Goal: Transaction & Acquisition: Purchase product/service

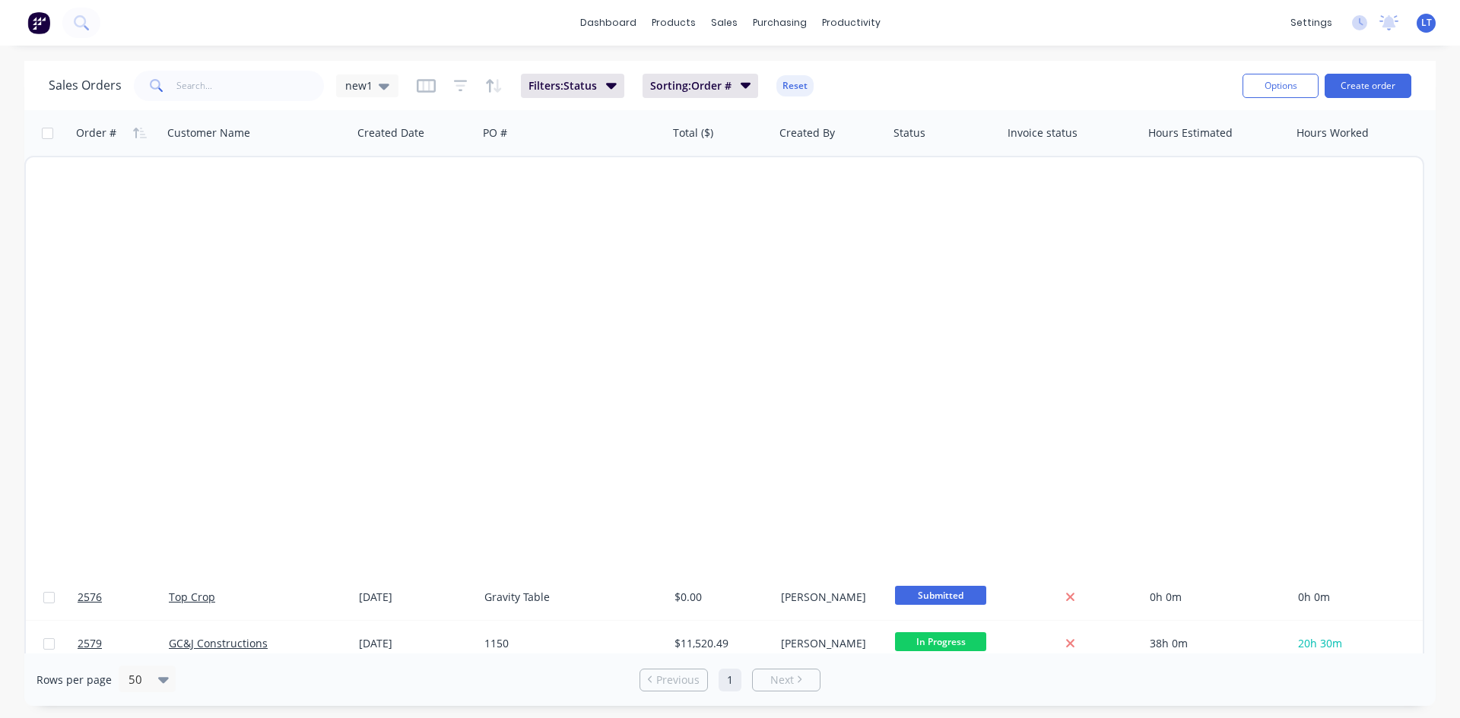
scroll to position [986, 0]
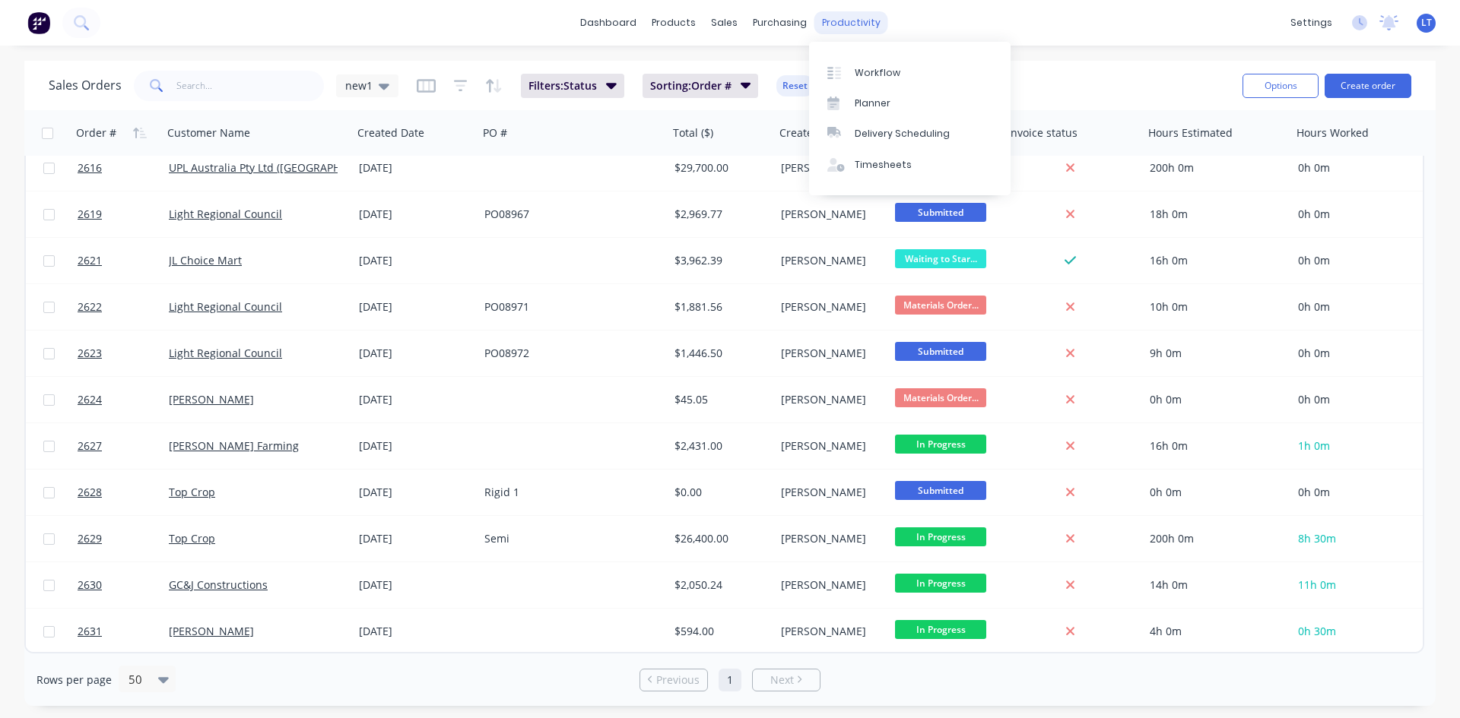
click at [839, 21] on div "productivity" at bounding box center [851, 22] width 74 height 23
click at [893, 104] on link "Planner" at bounding box center [909, 103] width 201 height 30
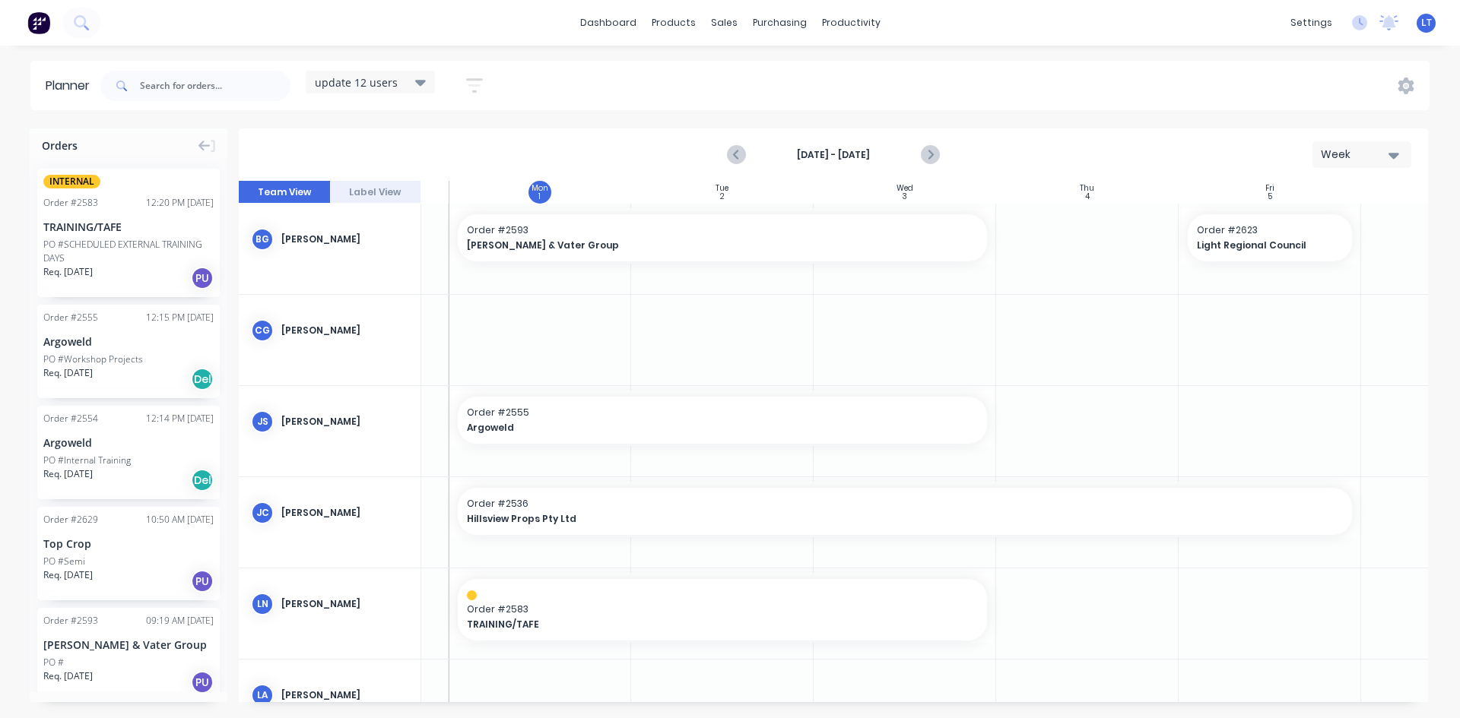
scroll to position [0, 156]
click at [934, 155] on icon "Next page" at bounding box center [929, 155] width 18 height 18
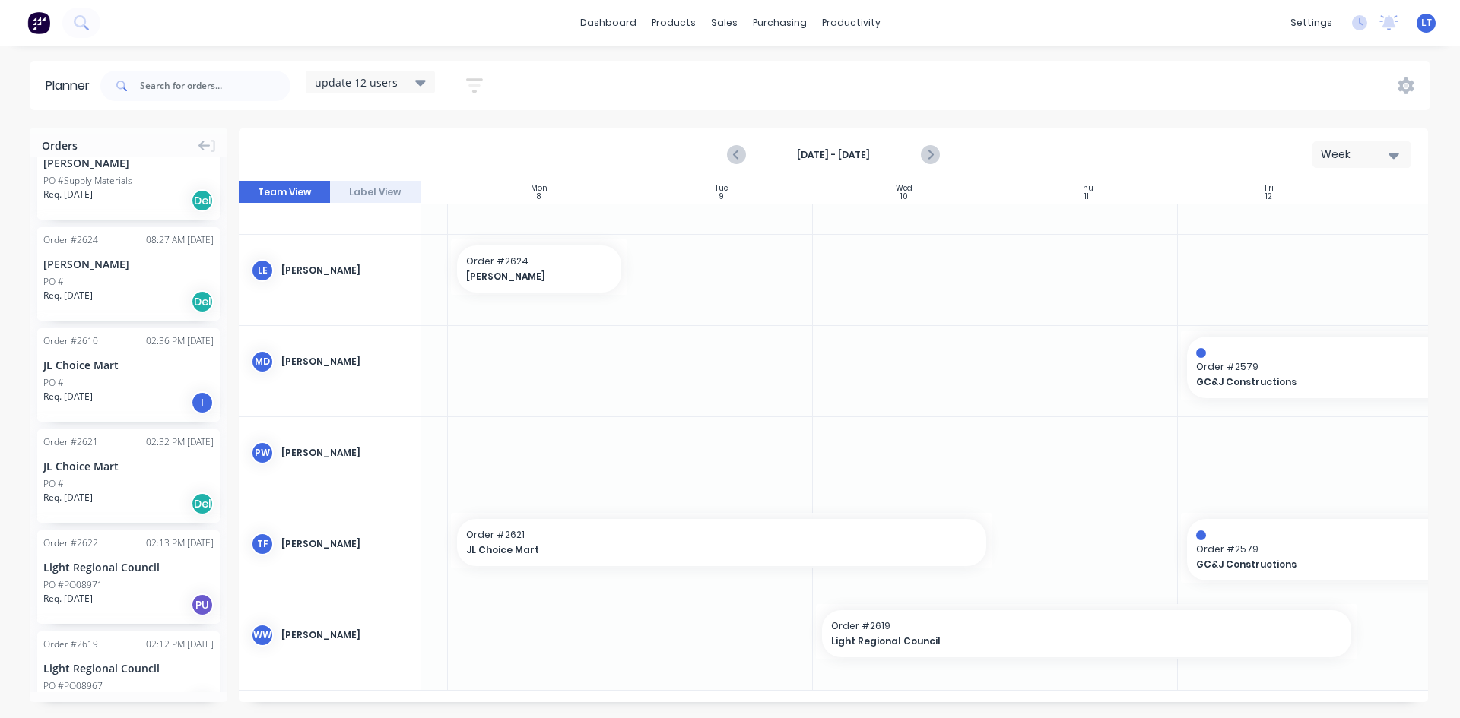
scroll to position [1140, 0]
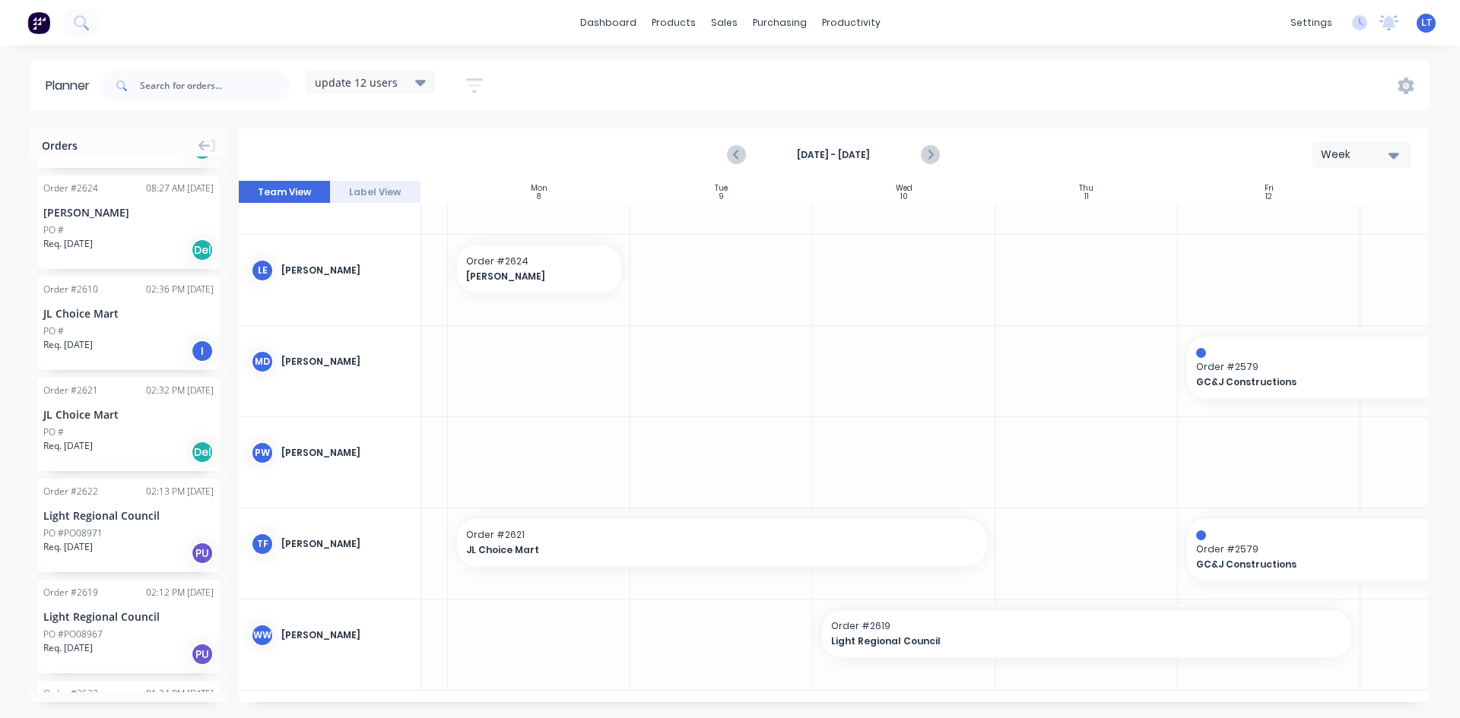
click at [111, 322] on div "Order # 2610 02:36 PM [DATE] JL Choice Mart PO # Req. [DATE] I" at bounding box center [128, 324] width 182 height 94
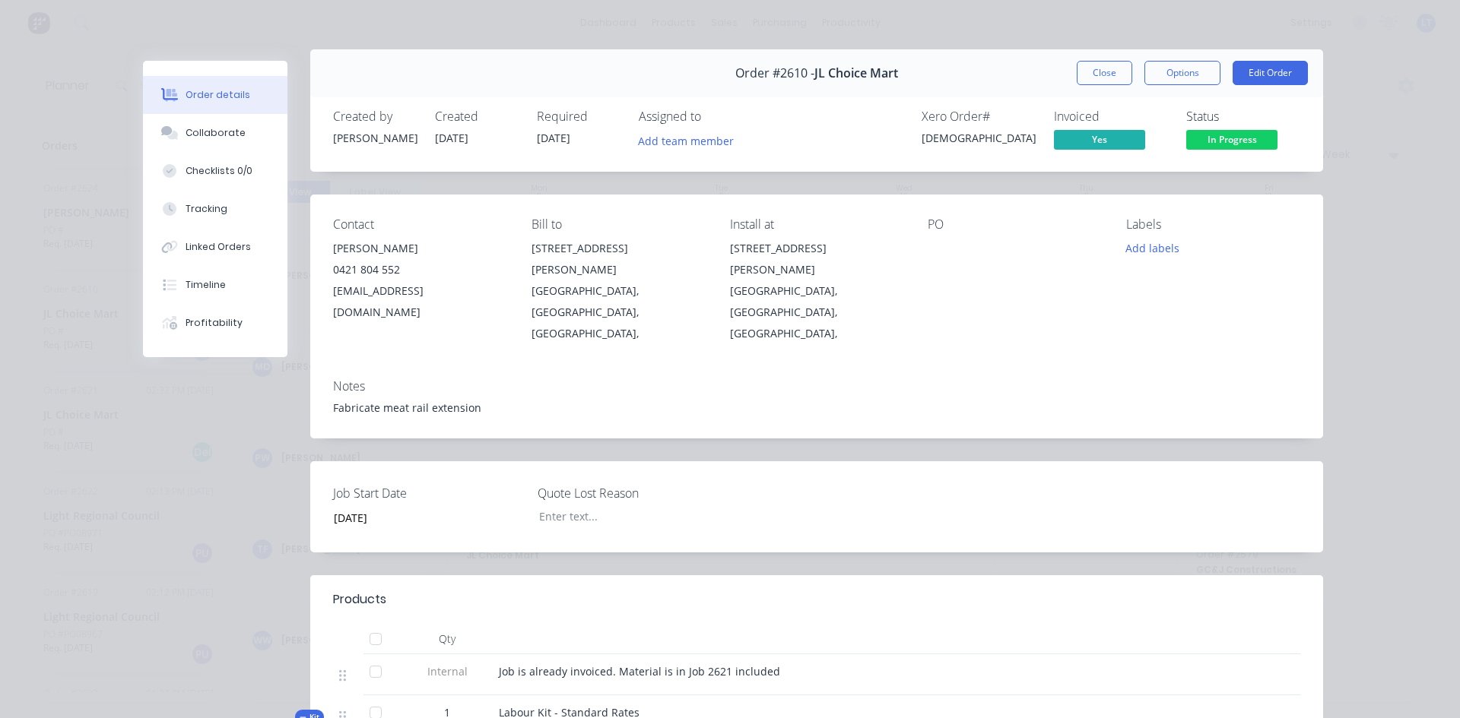
scroll to position [0, 0]
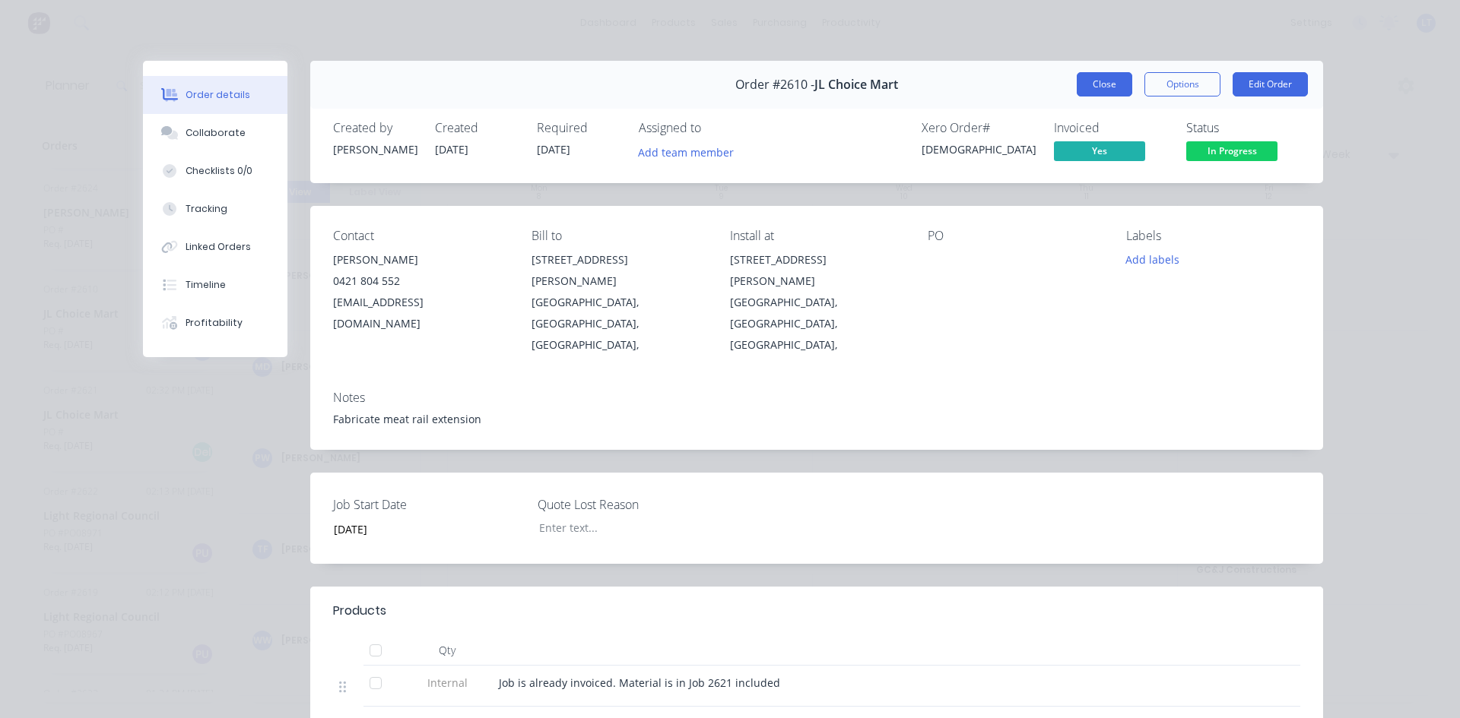
click at [1103, 90] on button "Close" at bounding box center [1104, 84] width 55 height 24
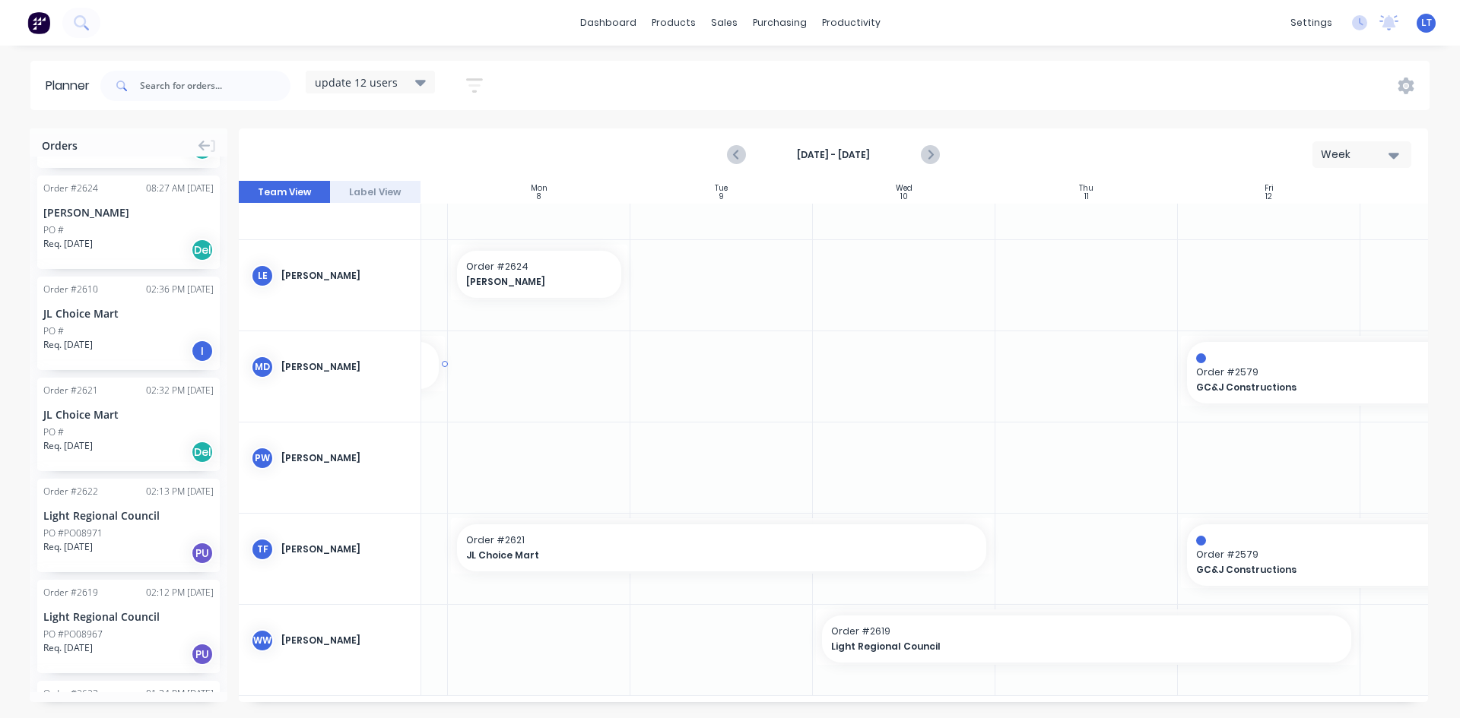
scroll to position [511, 141]
drag, startPoint x: 97, startPoint y: 325, endPoint x: 709, endPoint y: 384, distance: 614.8
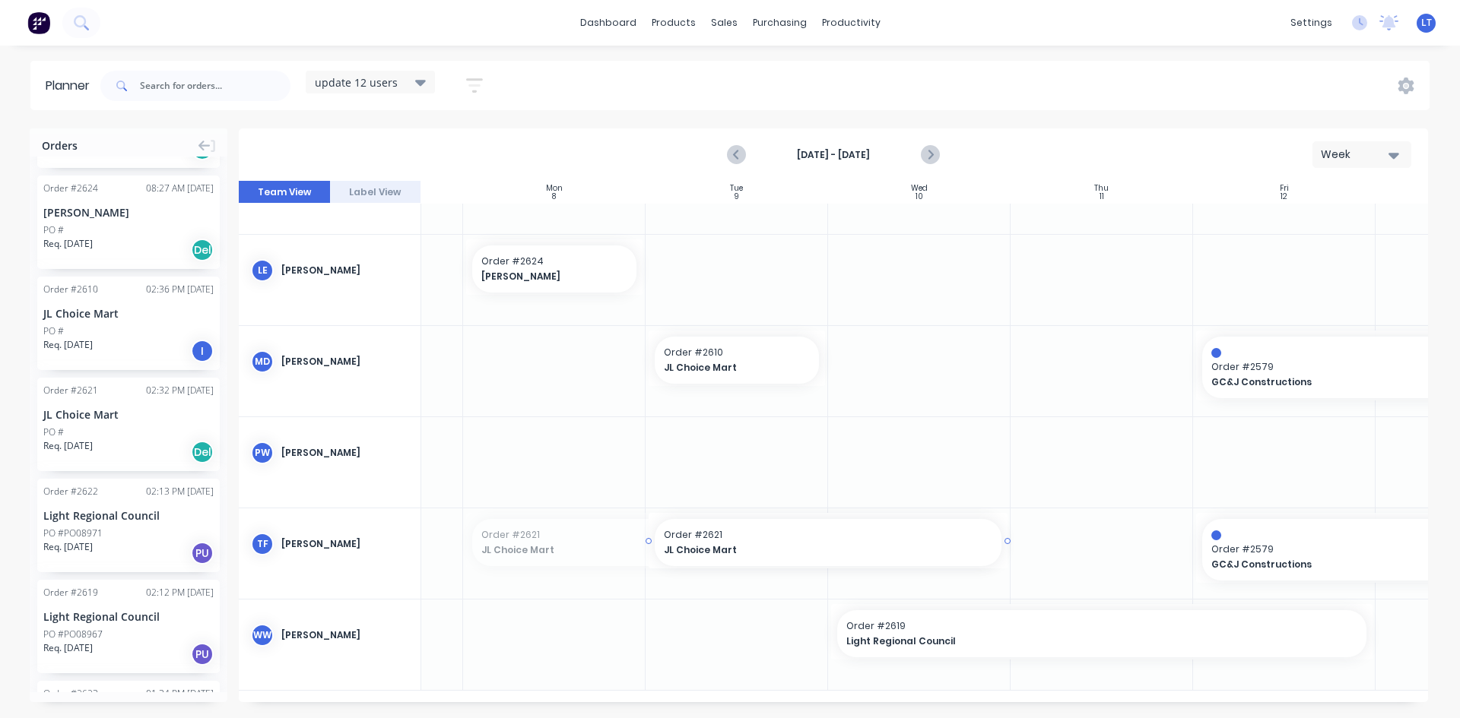
drag, startPoint x: 467, startPoint y: 534, endPoint x: 651, endPoint y: 524, distance: 184.3
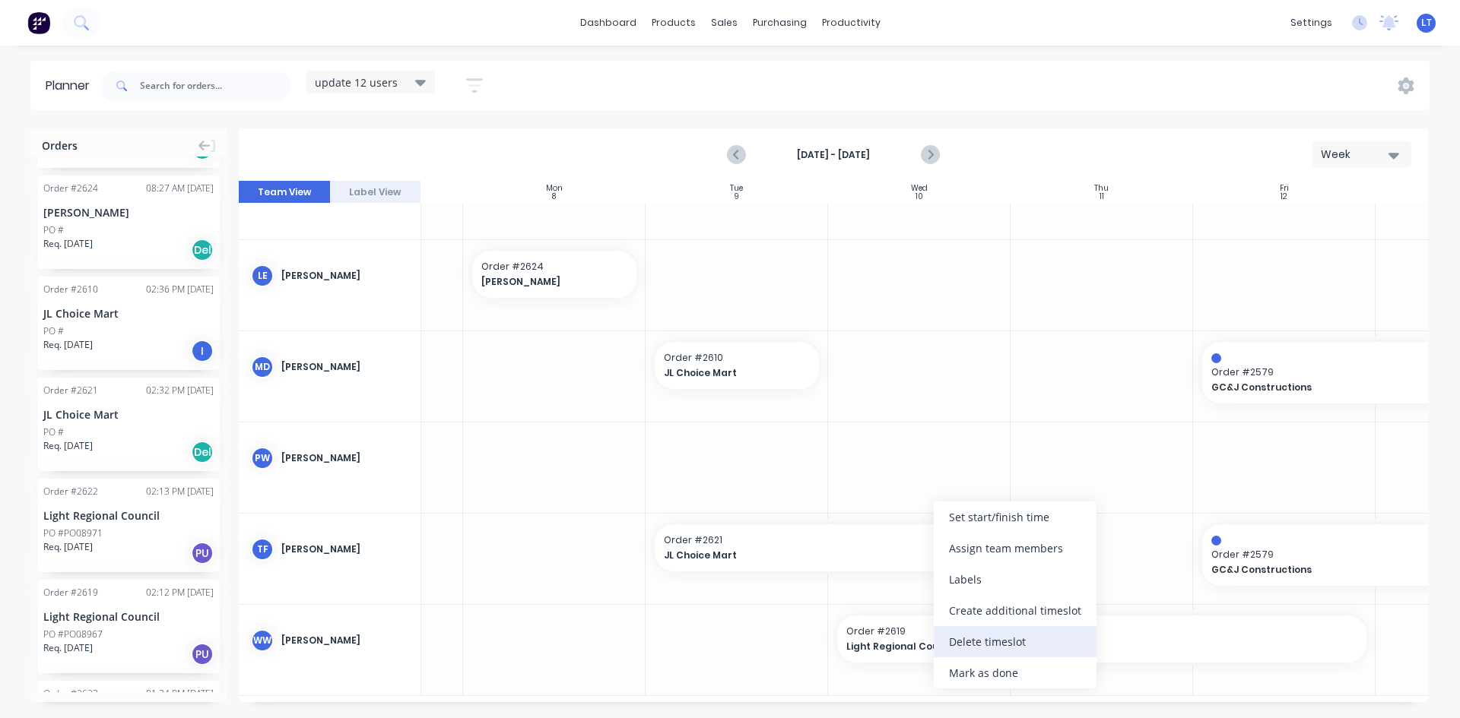
click at [1002, 643] on div "Delete timeslot" at bounding box center [1015, 641] width 163 height 31
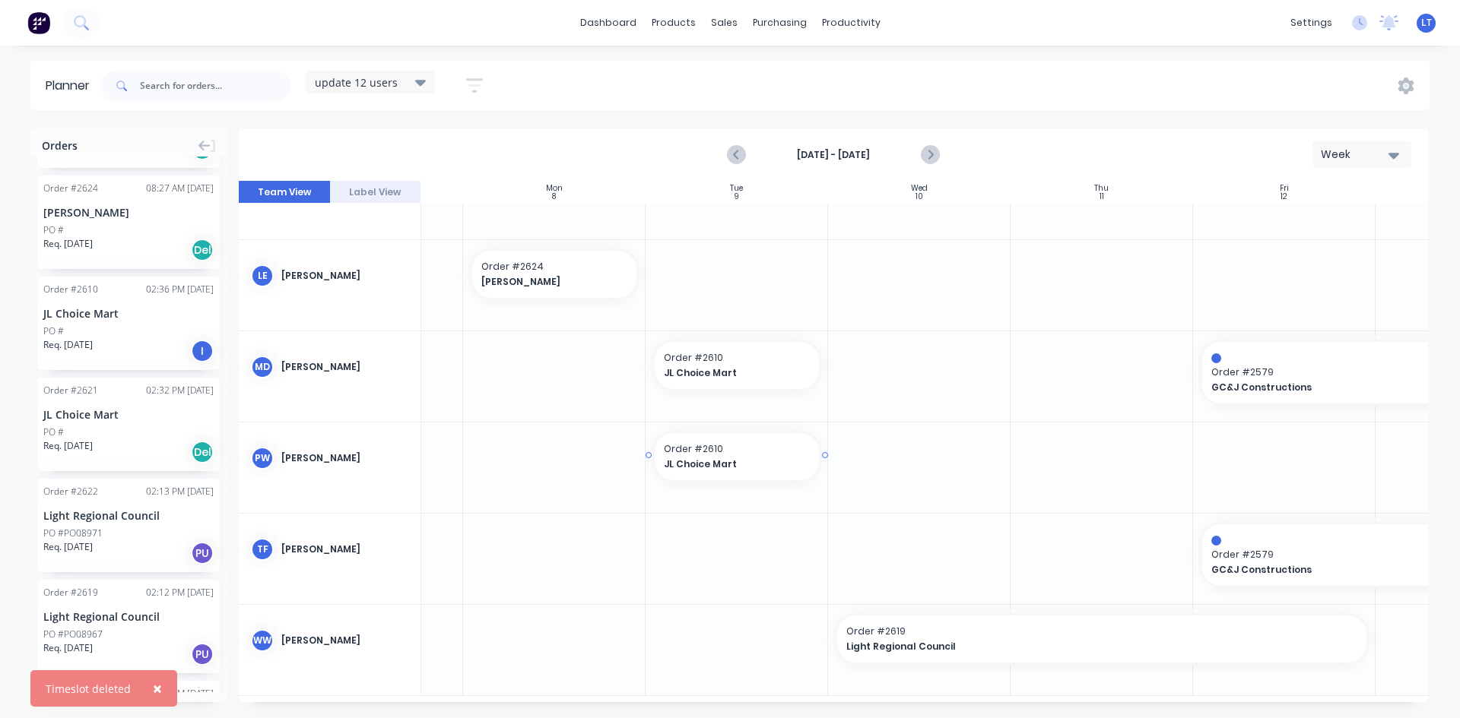
drag, startPoint x: 109, startPoint y: 326, endPoint x: 748, endPoint y: 495, distance: 661.3
drag, startPoint x: 778, startPoint y: 461, endPoint x: 775, endPoint y: 538, distance: 77.6
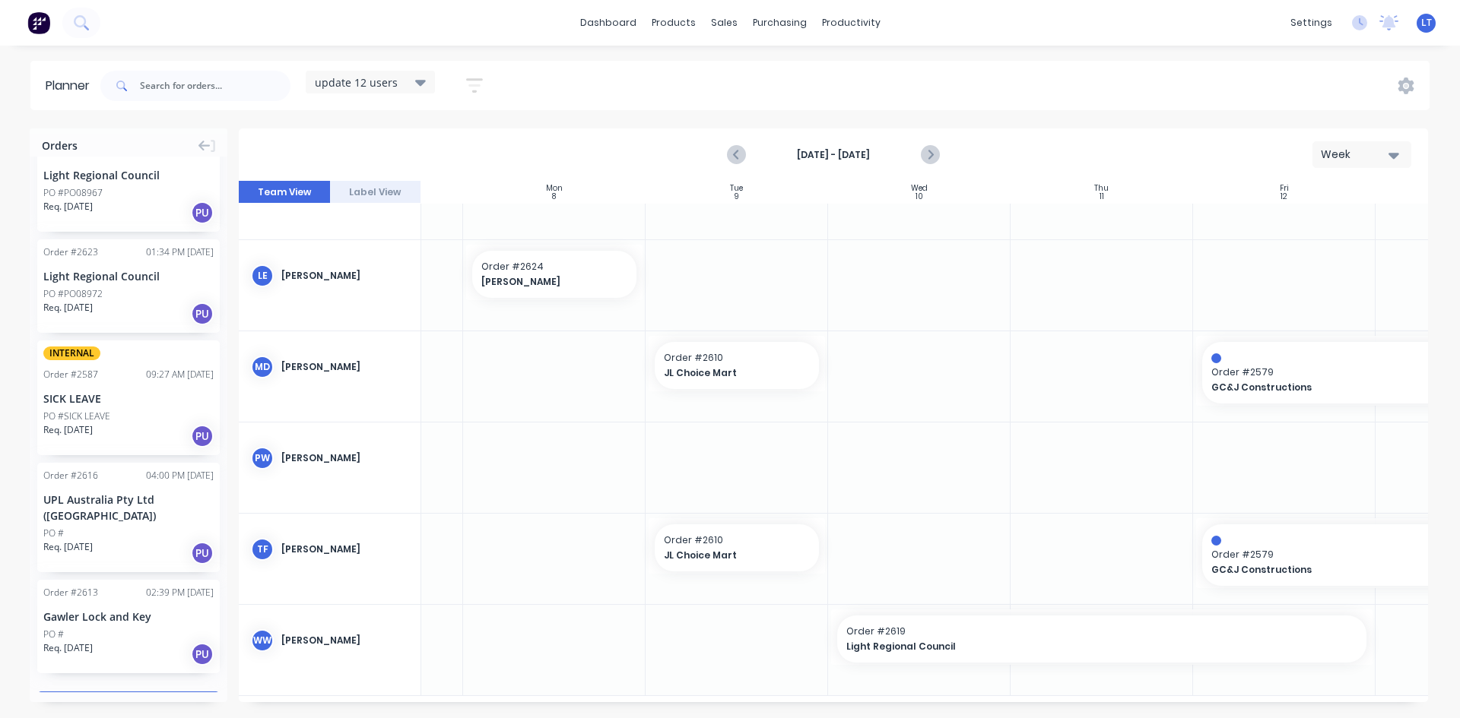
scroll to position [1620, 0]
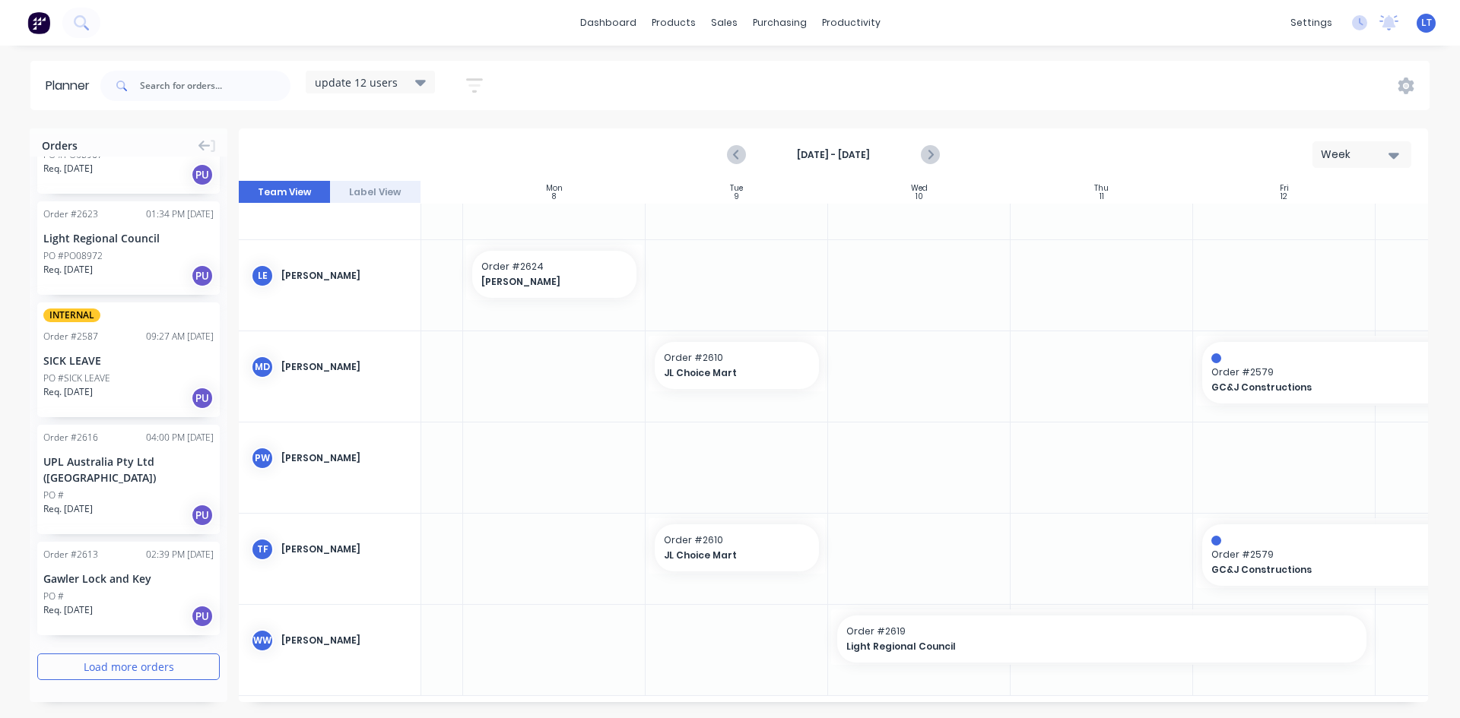
click at [166, 668] on button "Load more orders" at bounding box center [128, 667] width 182 height 27
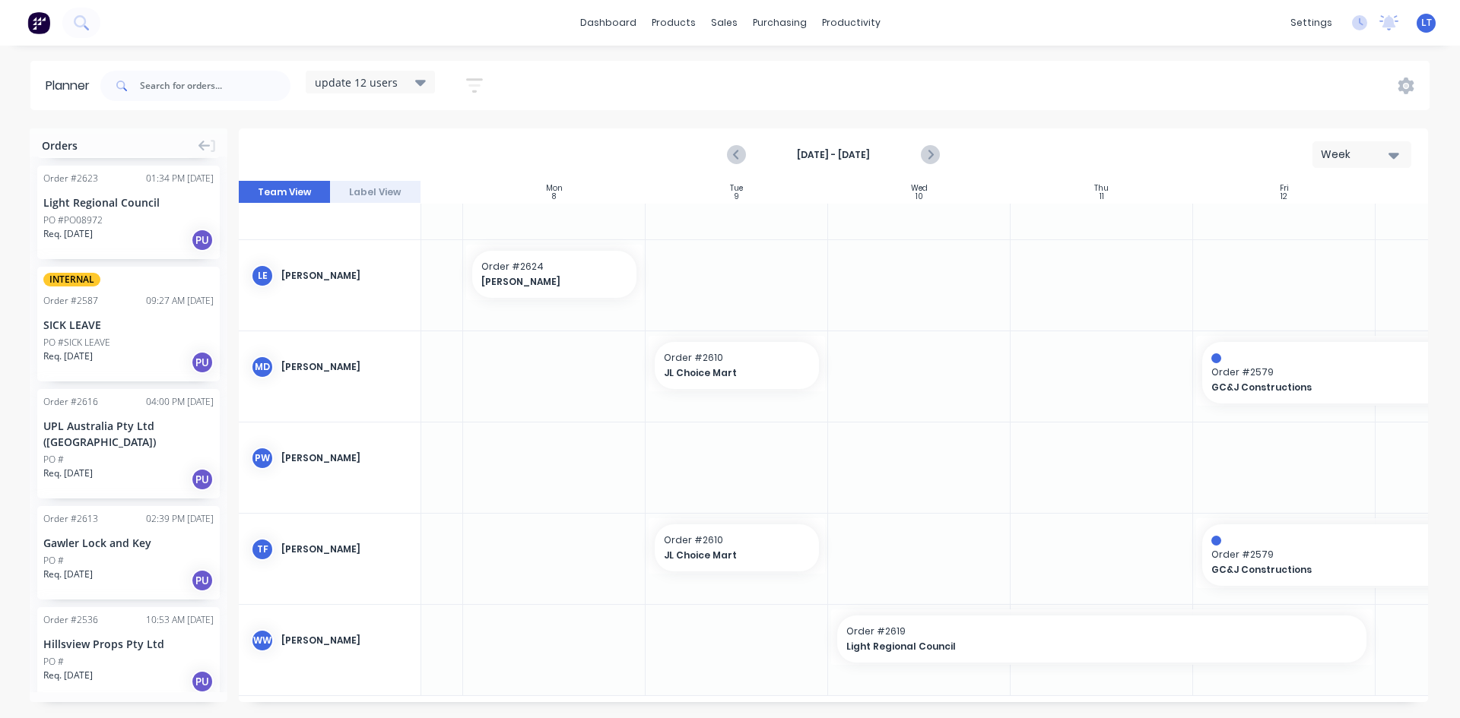
scroll to position [1644, 0]
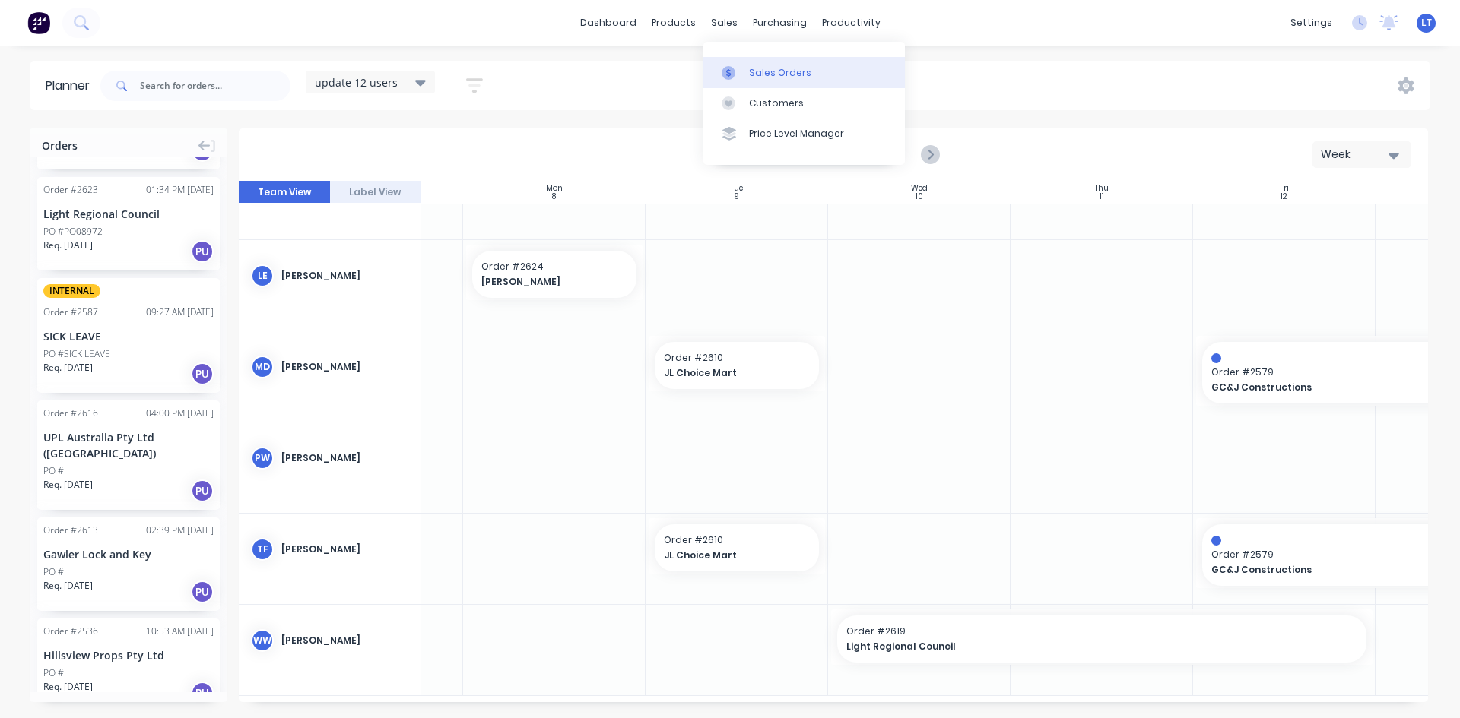
click at [752, 69] on div "Sales Orders" at bounding box center [780, 73] width 62 height 14
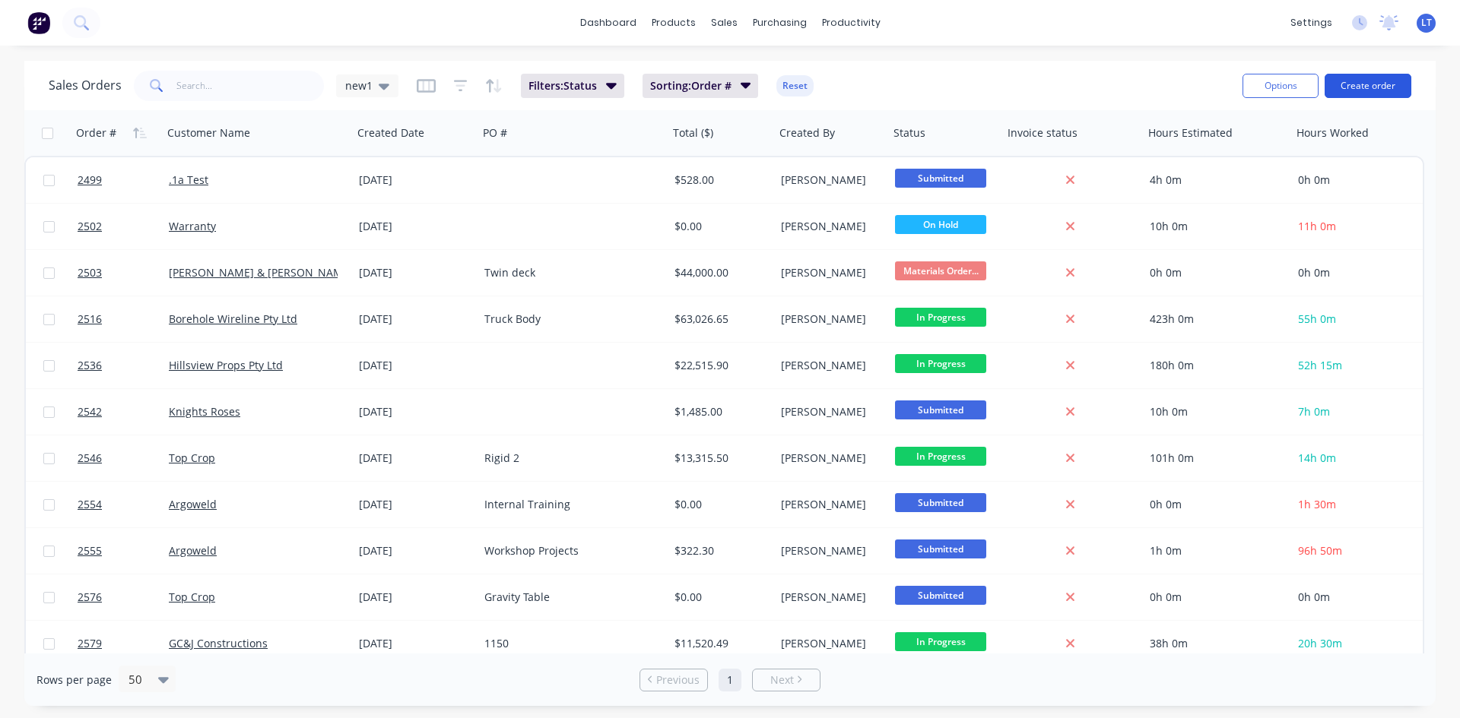
click at [1377, 91] on button "Create order" at bounding box center [1367, 86] width 87 height 24
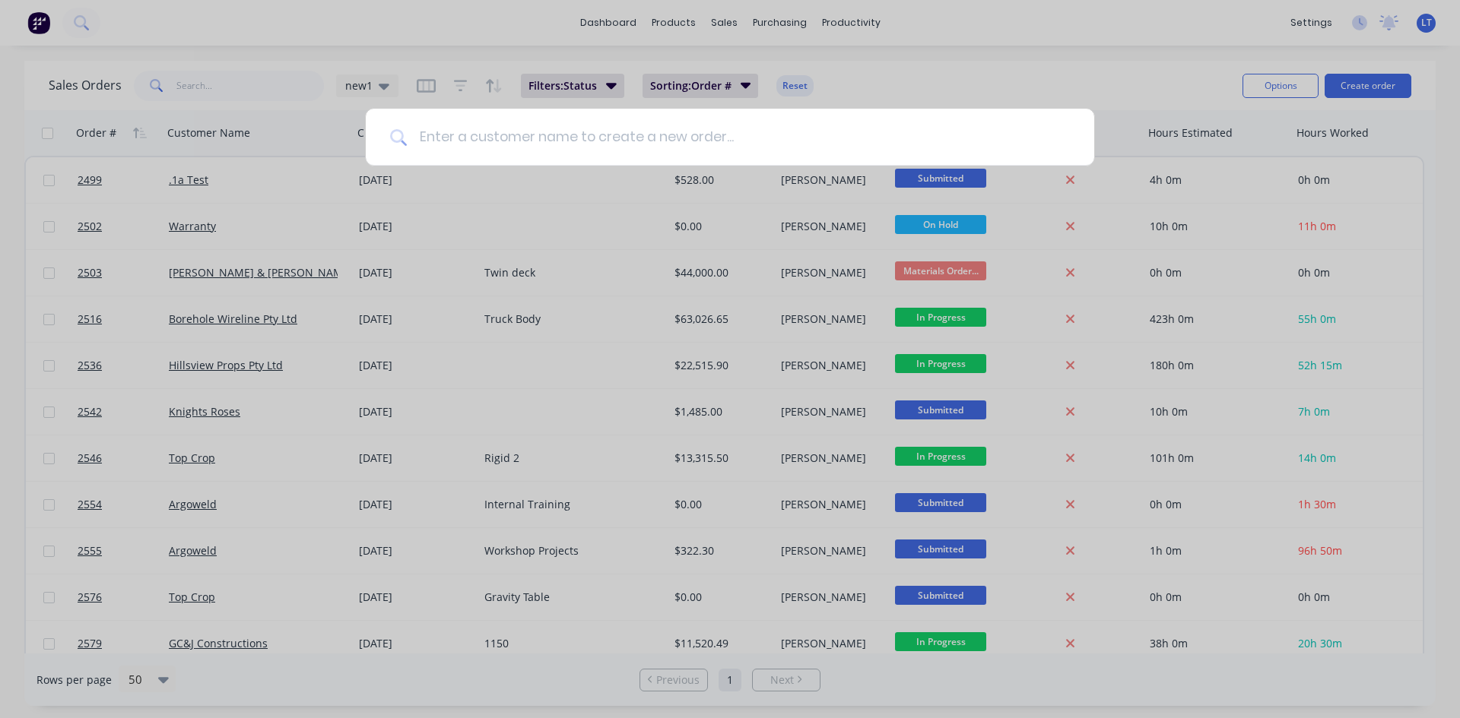
click at [536, 138] on input at bounding box center [738, 137] width 663 height 57
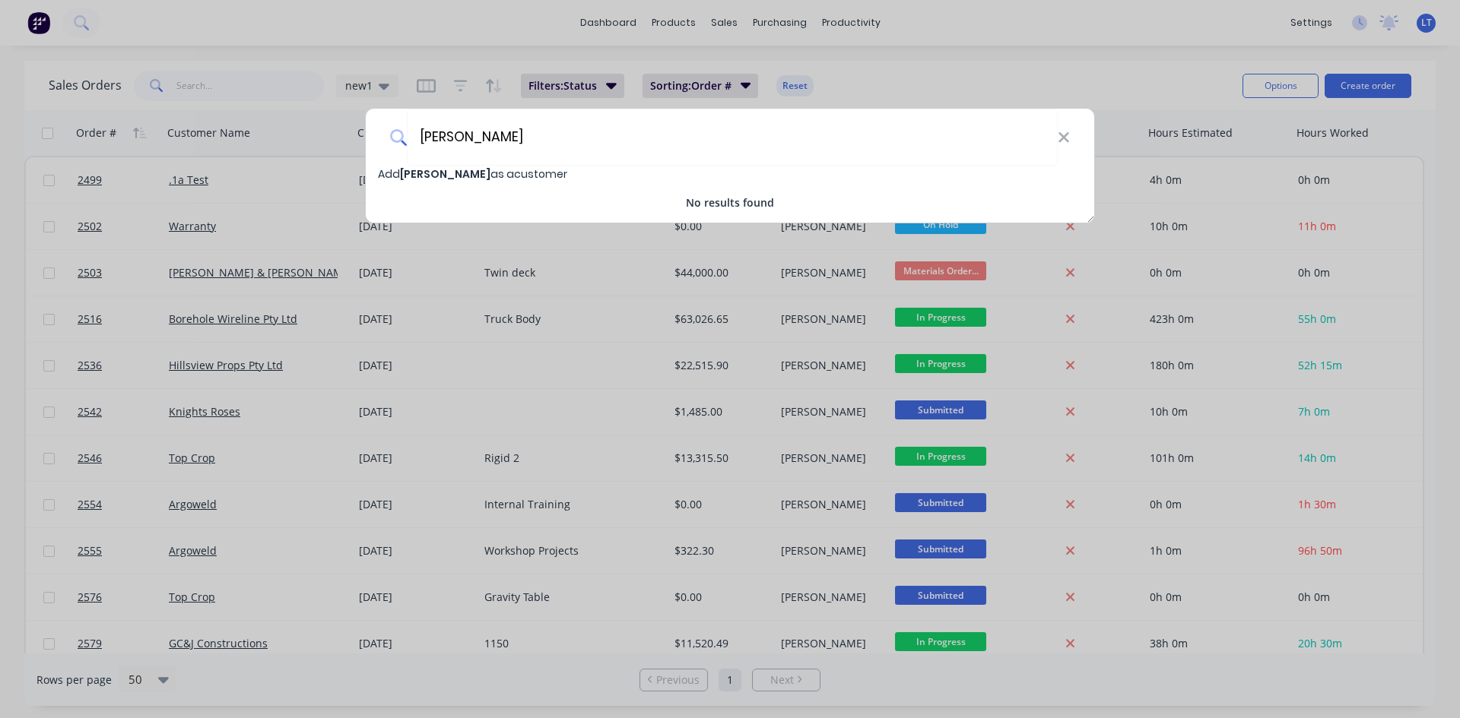
type input "[PERSON_NAME]"
click at [512, 172] on span "Add [PERSON_NAME] as a customer" at bounding box center [472, 173] width 189 height 15
select select "AU"
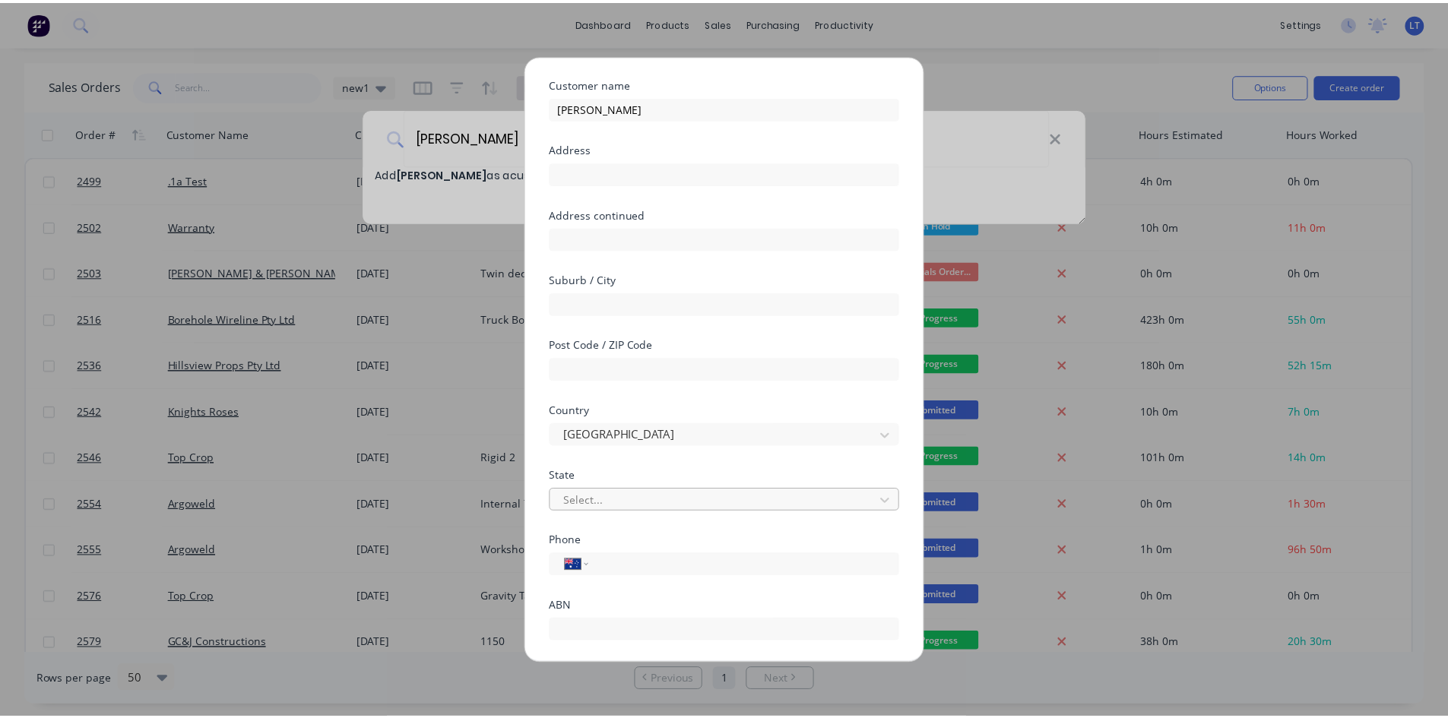
scroll to position [134, 0]
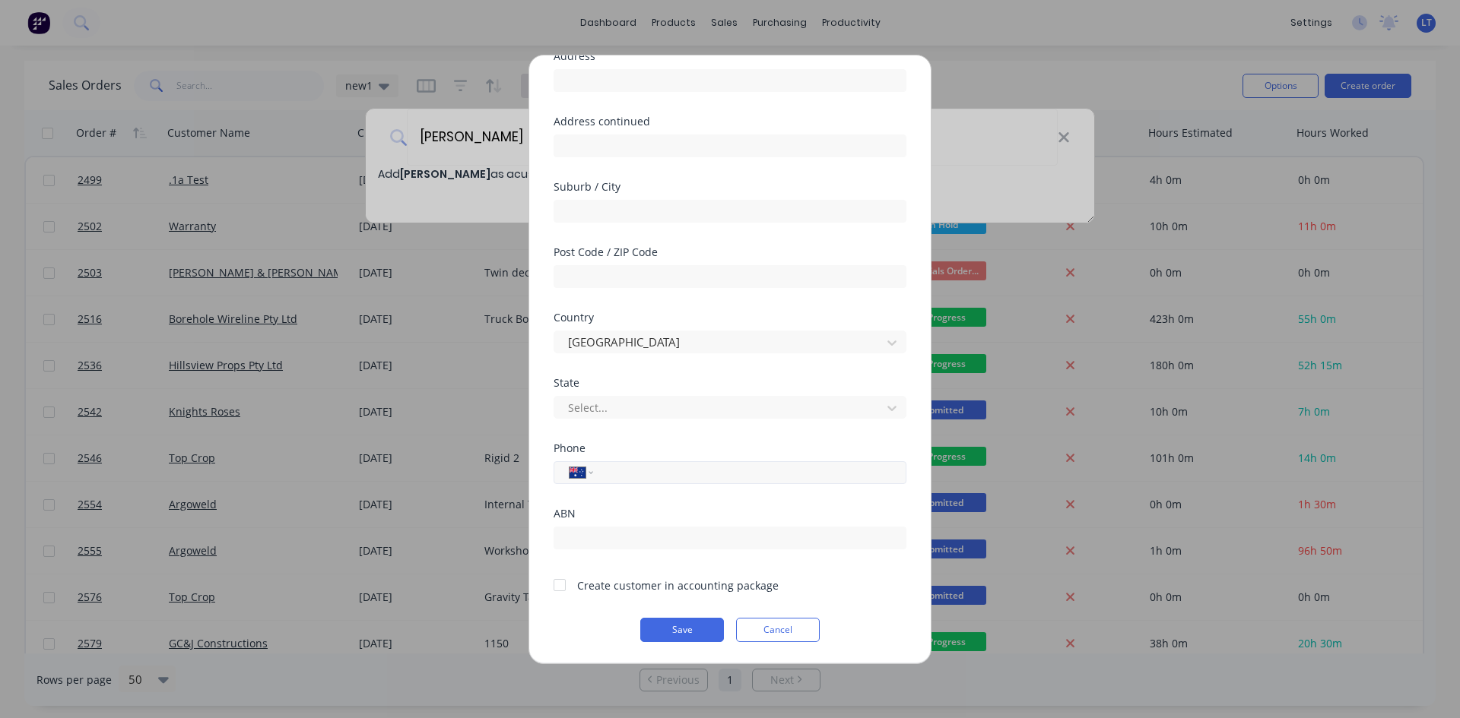
click at [626, 468] on input "tel" at bounding box center [747, 472] width 287 height 17
type input "0417 714 475"
drag, startPoint x: 559, startPoint y: 588, endPoint x: 623, endPoint y: 626, distance: 74.3
click at [560, 588] on div at bounding box center [559, 585] width 30 height 30
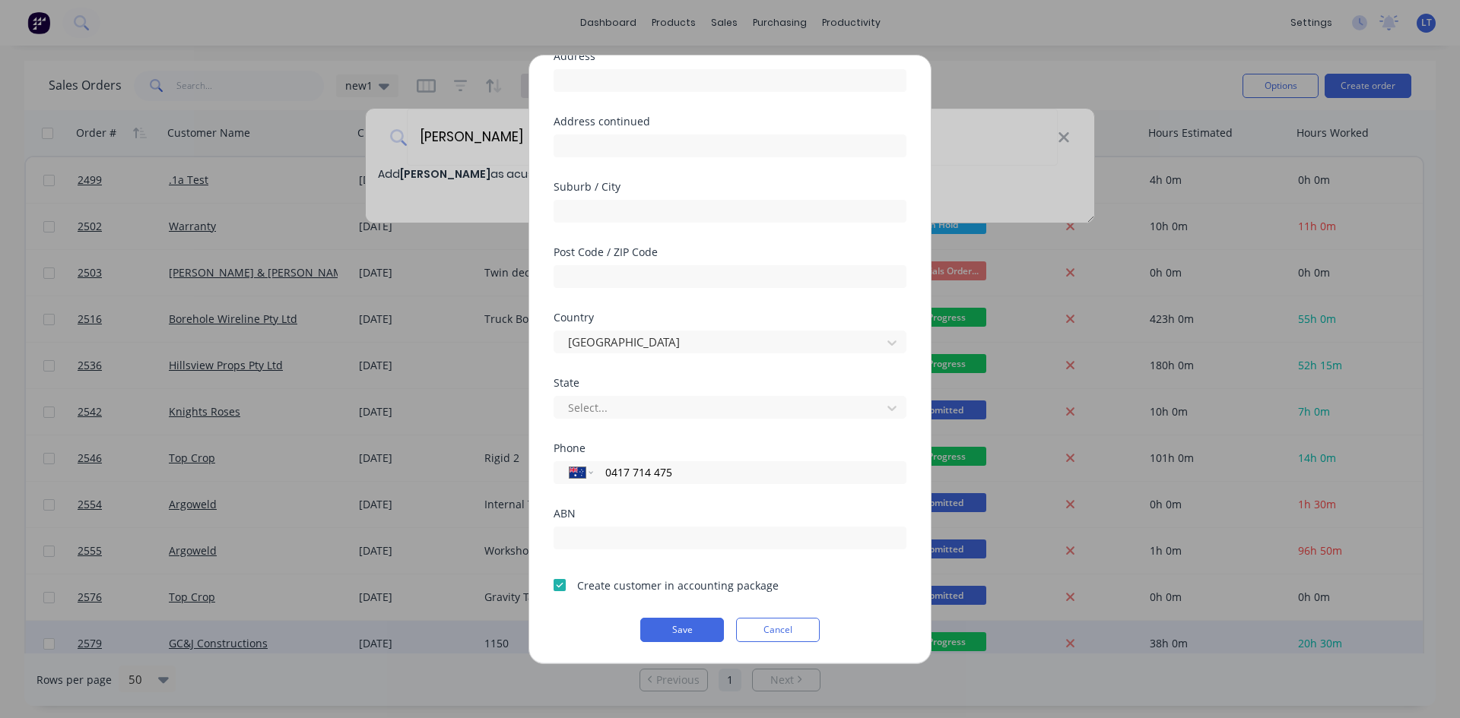
drag, startPoint x: 659, startPoint y: 628, endPoint x: 676, endPoint y: 625, distance: 17.0
click at [660, 628] on button "Save" at bounding box center [682, 630] width 84 height 24
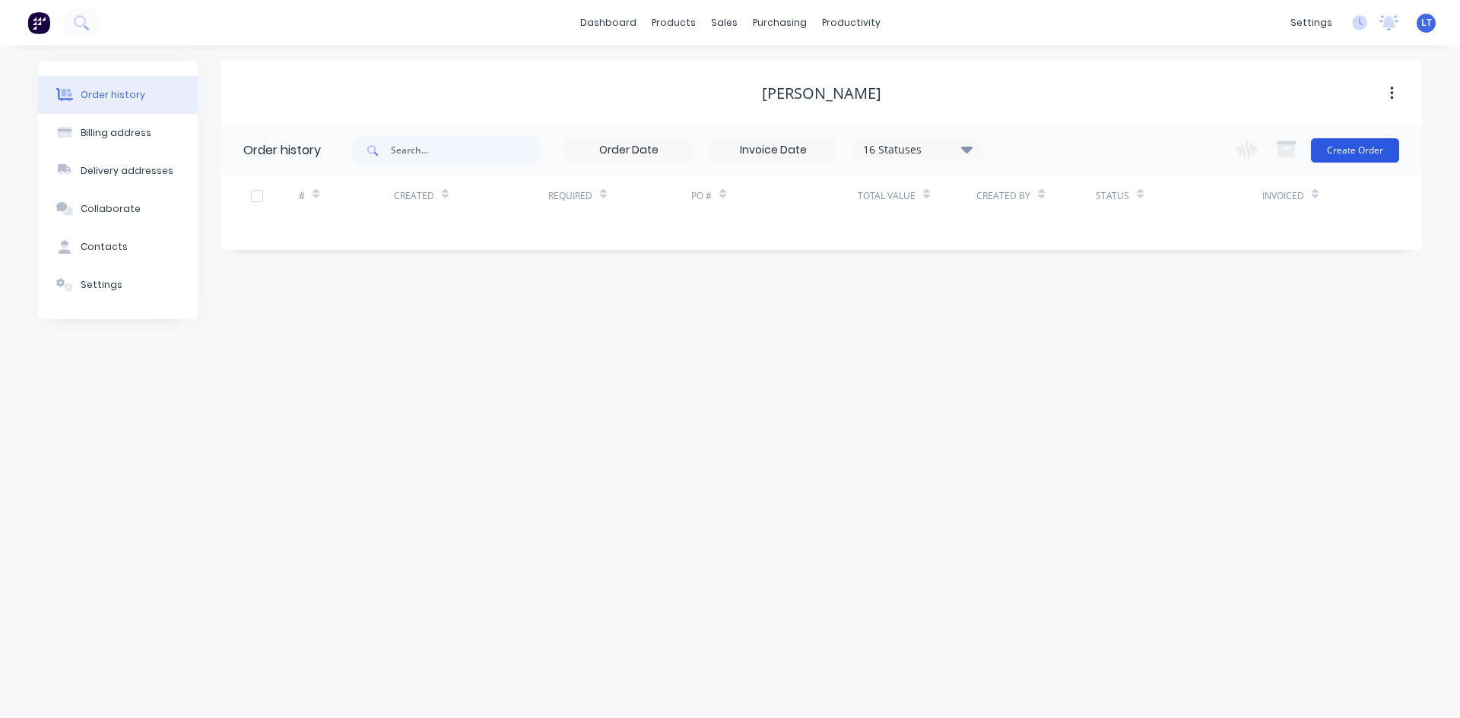
click at [1396, 154] on button "Create Order" at bounding box center [1355, 150] width 88 height 24
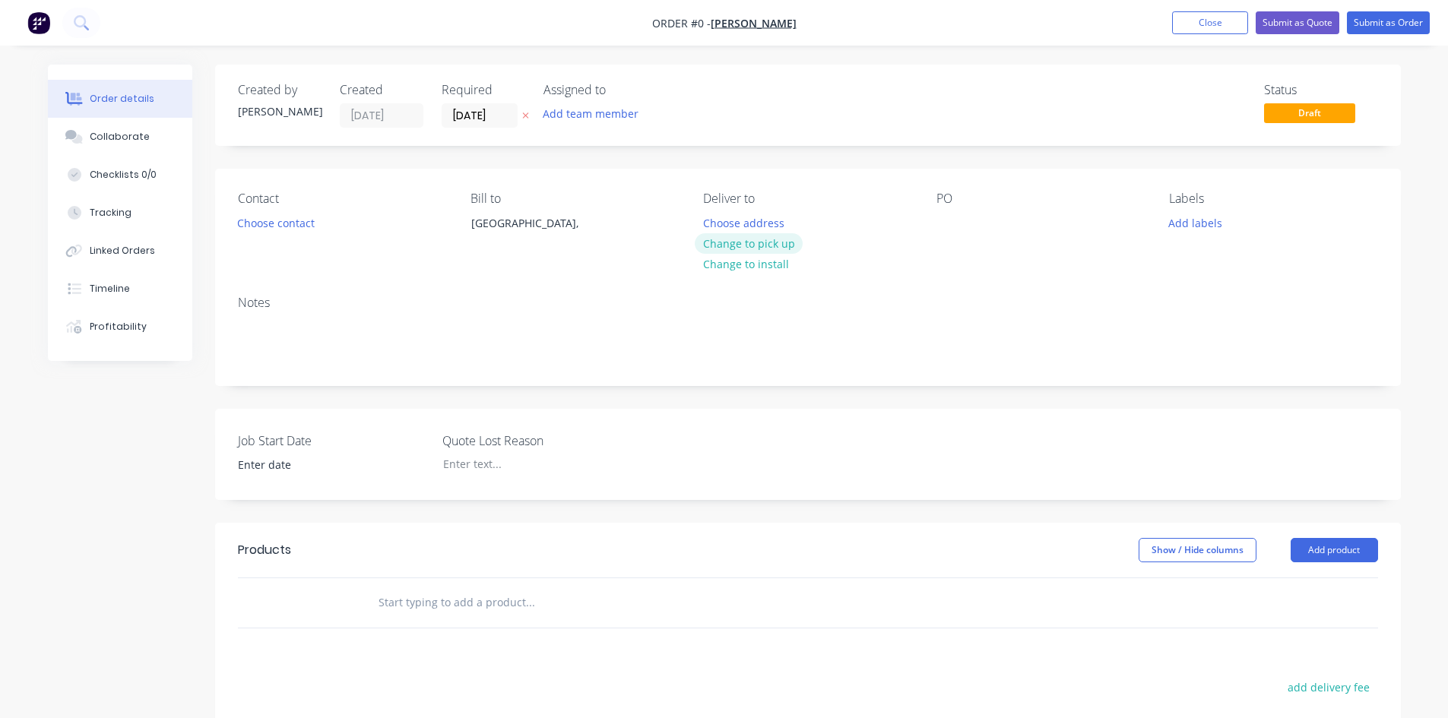
click at [769, 244] on button "Change to pick up" at bounding box center [749, 243] width 108 height 21
click at [309, 227] on button "Choose contact" at bounding box center [276, 222] width 94 height 21
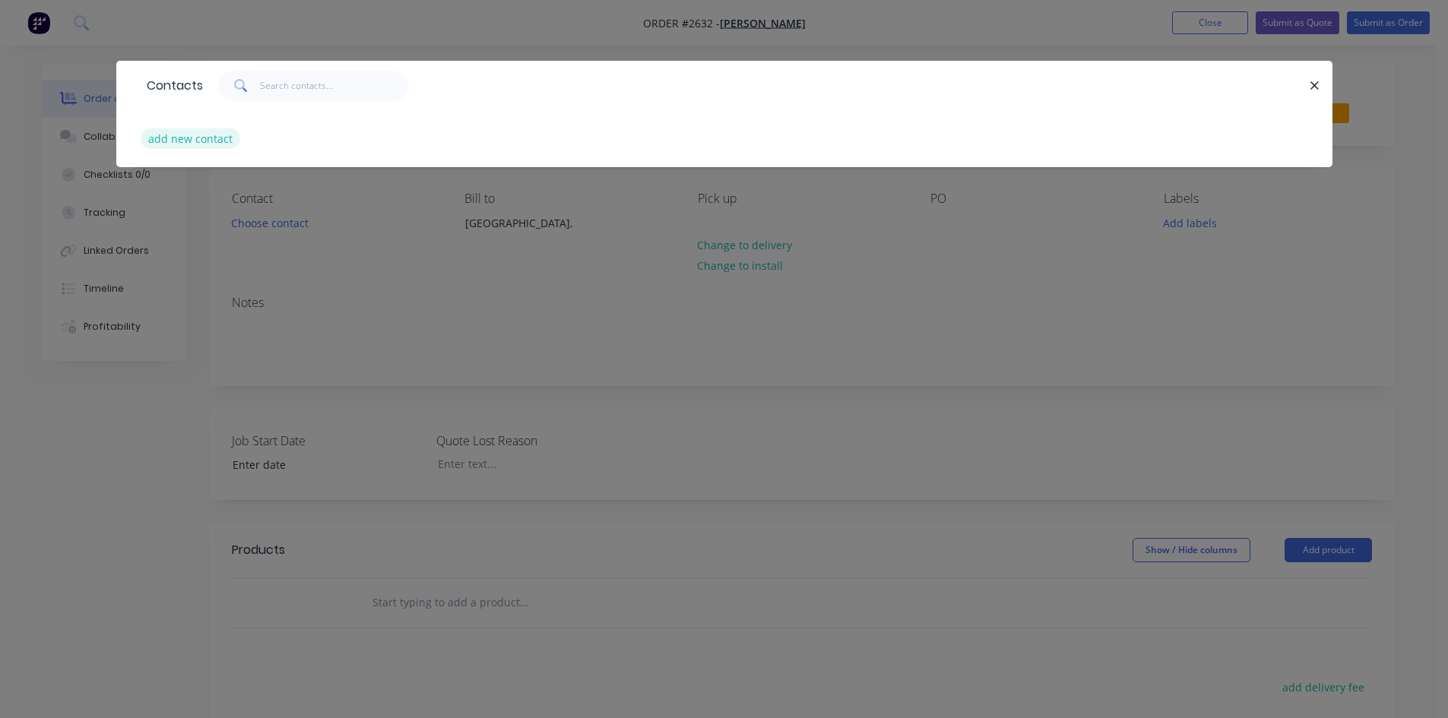
click at [211, 138] on button "add new contact" at bounding box center [191, 138] width 100 height 21
select select "AU"
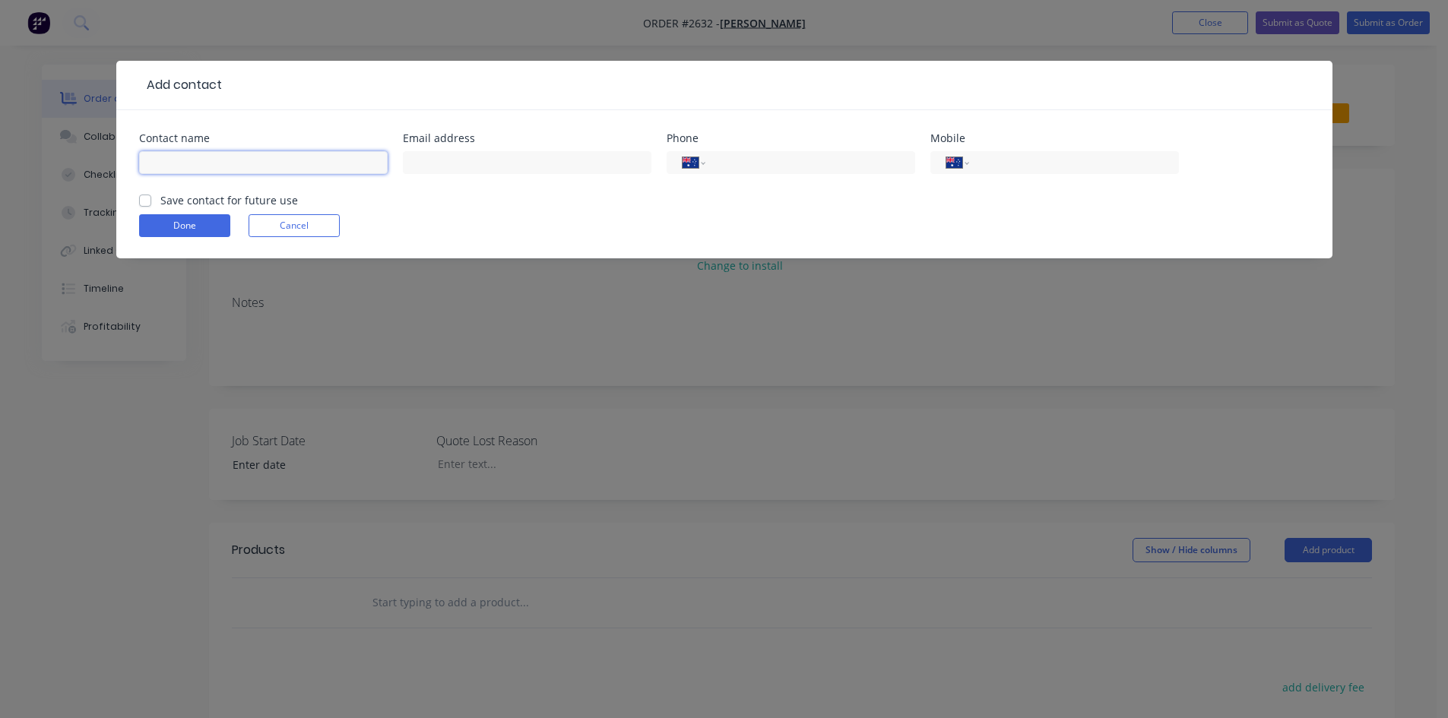
click at [261, 160] on input "text" at bounding box center [263, 162] width 249 height 23
type input "[PERSON_NAME]"
click at [1067, 150] on div "International [GEOGRAPHIC_DATA] [GEOGRAPHIC_DATA] [GEOGRAPHIC_DATA] [GEOGRAPHIC…" at bounding box center [1055, 169] width 249 height 45
click at [1060, 173] on div "International [GEOGRAPHIC_DATA] [GEOGRAPHIC_DATA] [GEOGRAPHIC_DATA] [GEOGRAPHIC…" at bounding box center [1055, 162] width 249 height 23
click at [1060, 166] on input "tel" at bounding box center [1071, 162] width 182 height 17
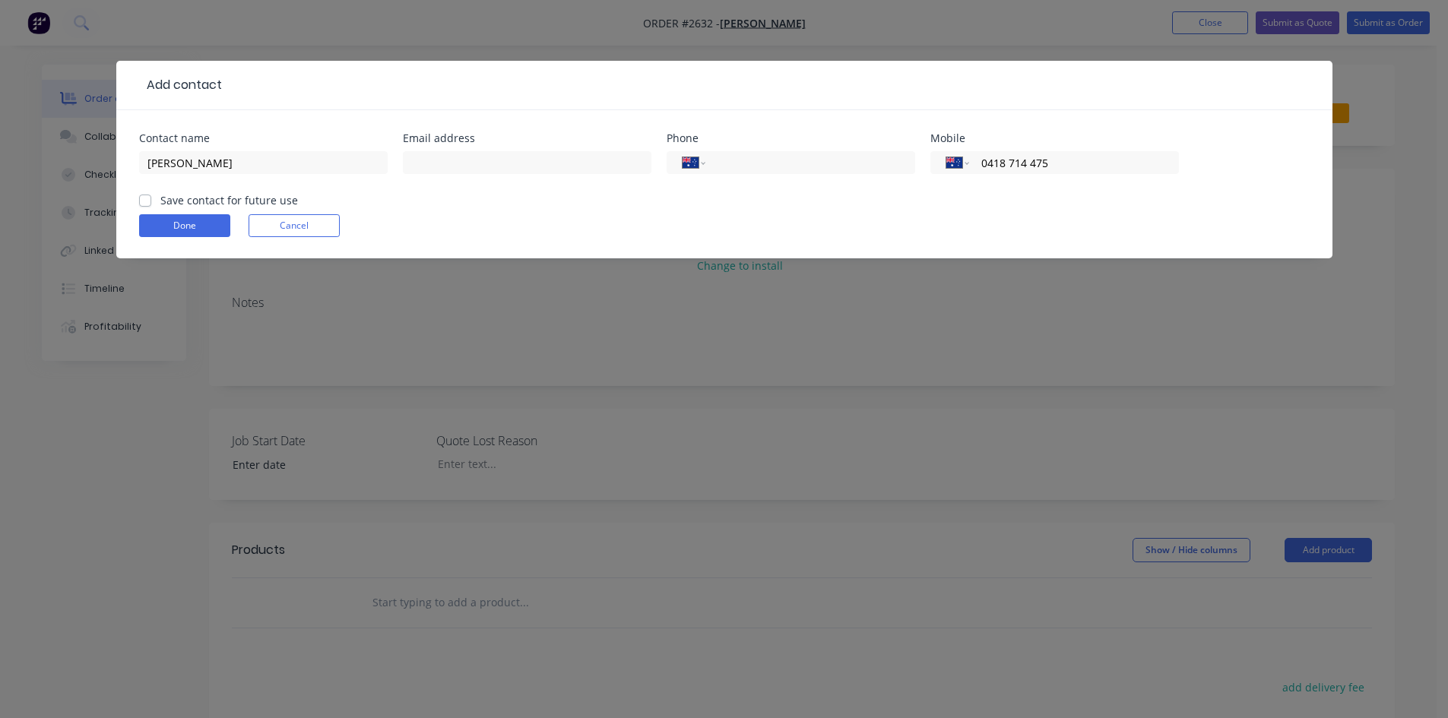
type input "0418 714 475"
click at [147, 207] on div "Save contact for future use" at bounding box center [218, 200] width 159 height 16
click at [160, 206] on label "Save contact for future use" at bounding box center [229, 200] width 138 height 16
click at [150, 206] on input "Save contact for future use" at bounding box center [145, 199] width 12 height 14
checkbox input "true"
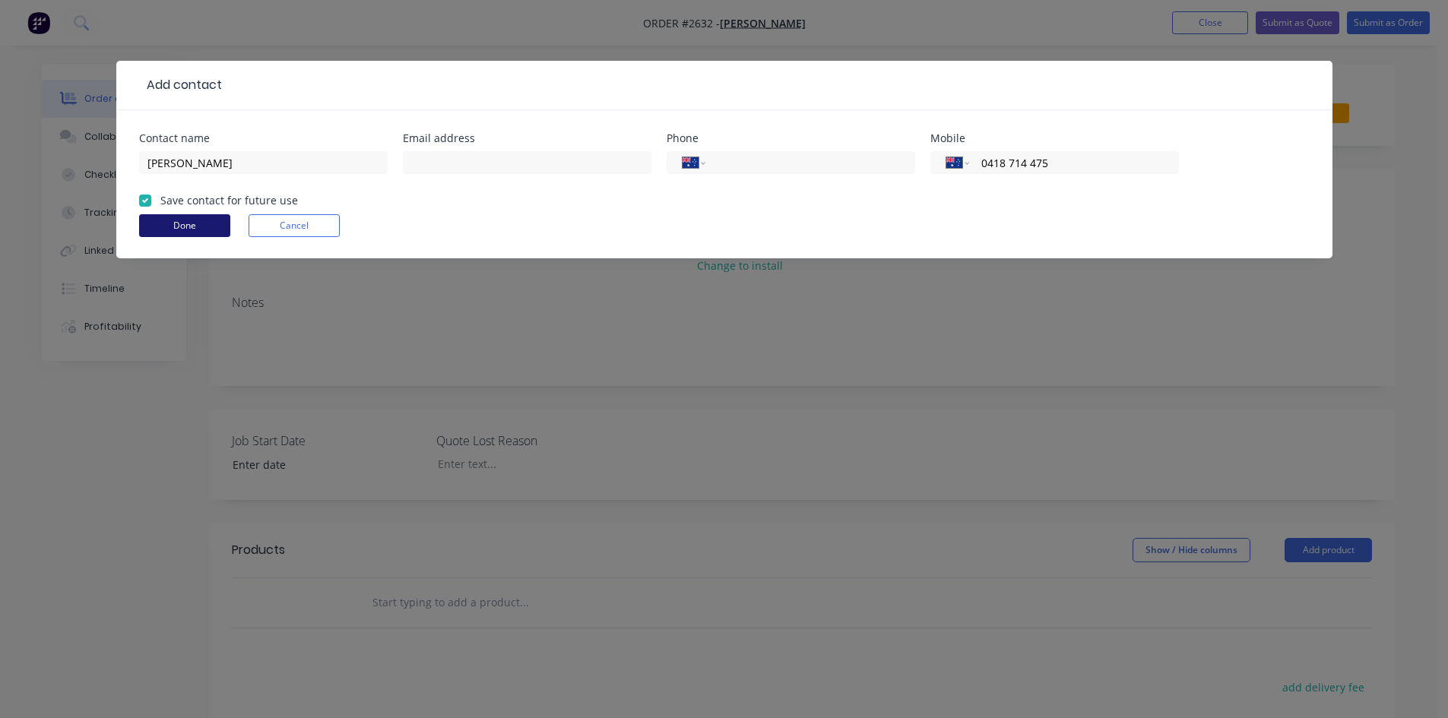
click at [171, 219] on button "Done" at bounding box center [184, 225] width 91 height 23
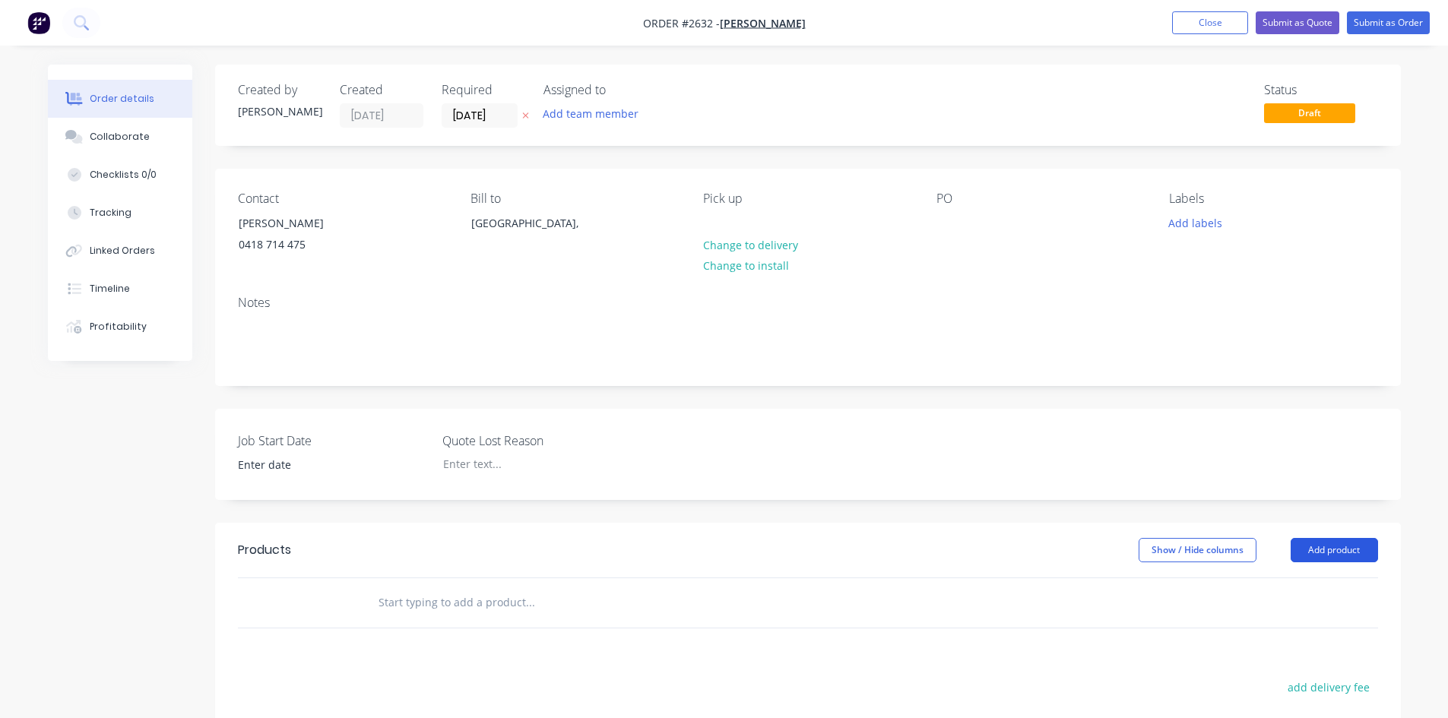
click at [1343, 560] on button "Add product" at bounding box center [1334, 550] width 87 height 24
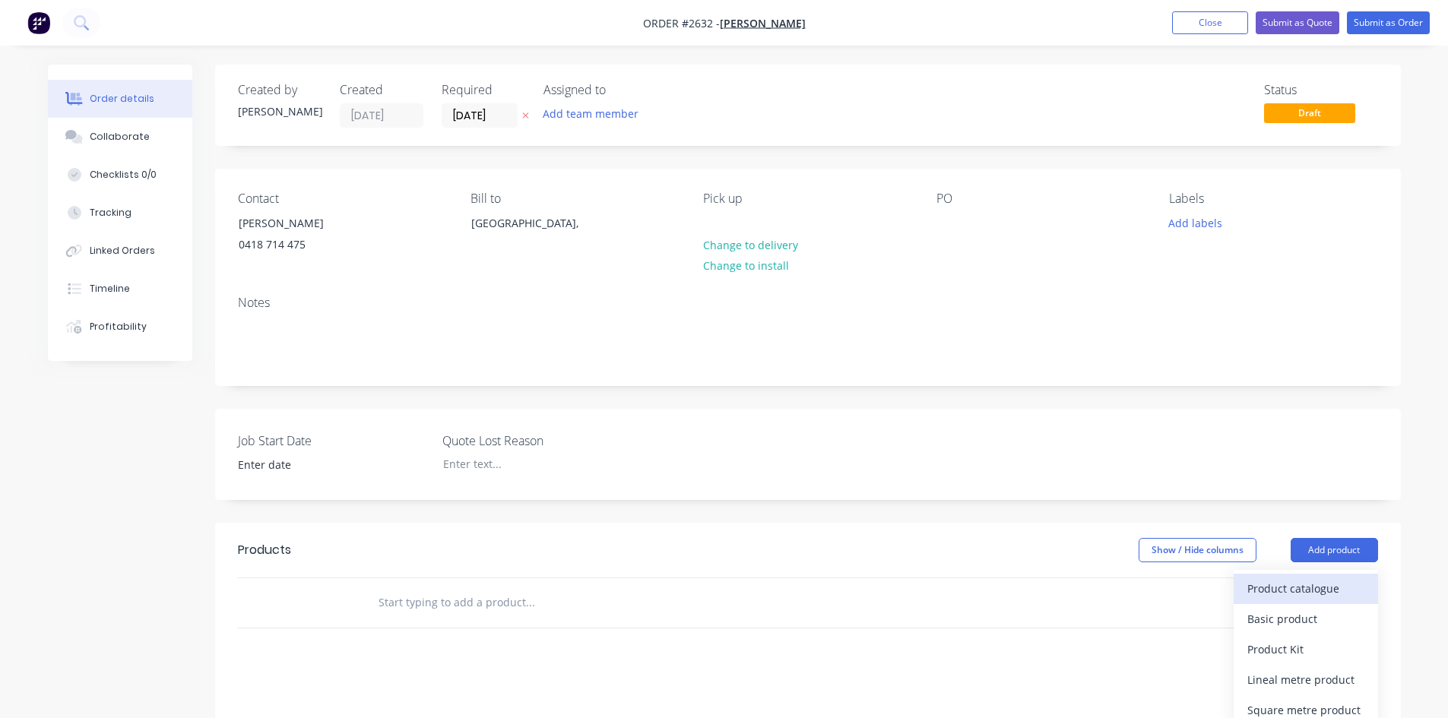
click at [1292, 592] on div "Product catalogue" at bounding box center [1306, 589] width 117 height 22
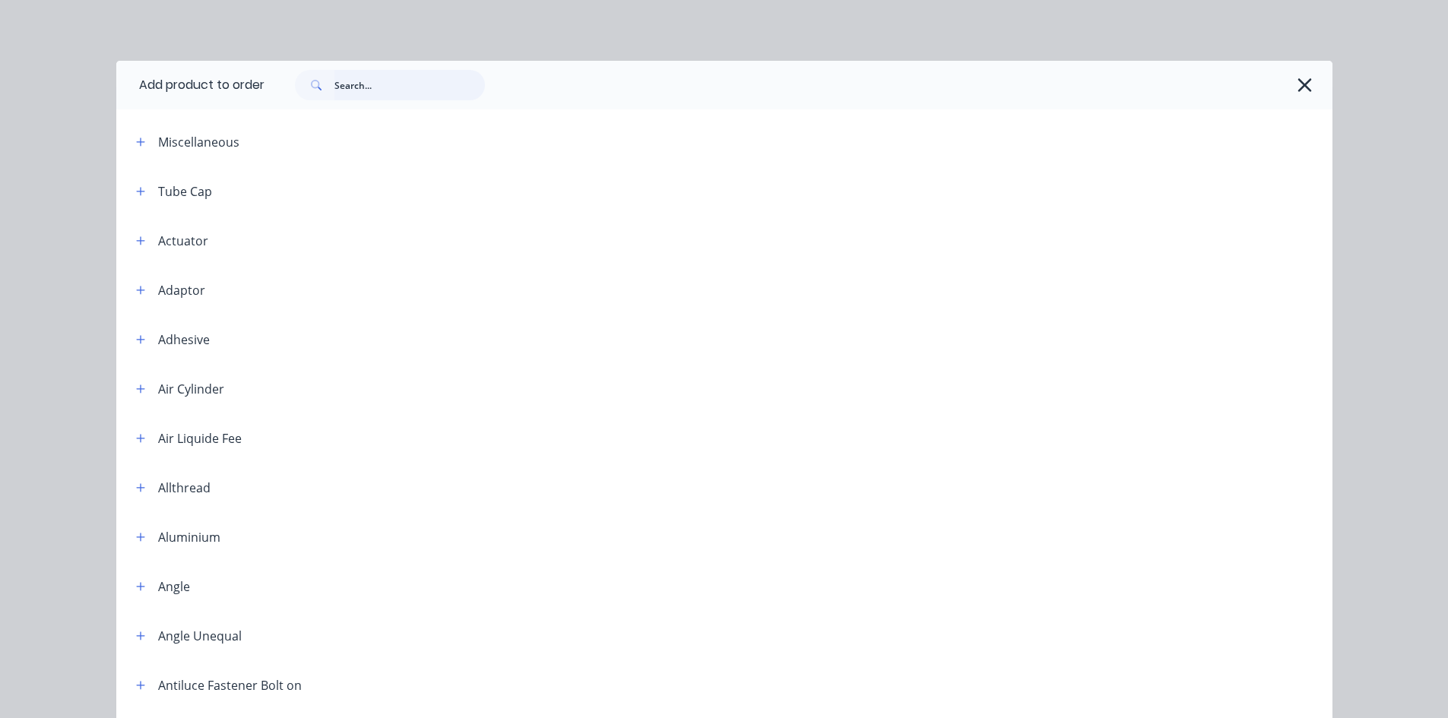
click at [389, 87] on input "text" at bounding box center [410, 85] width 151 height 30
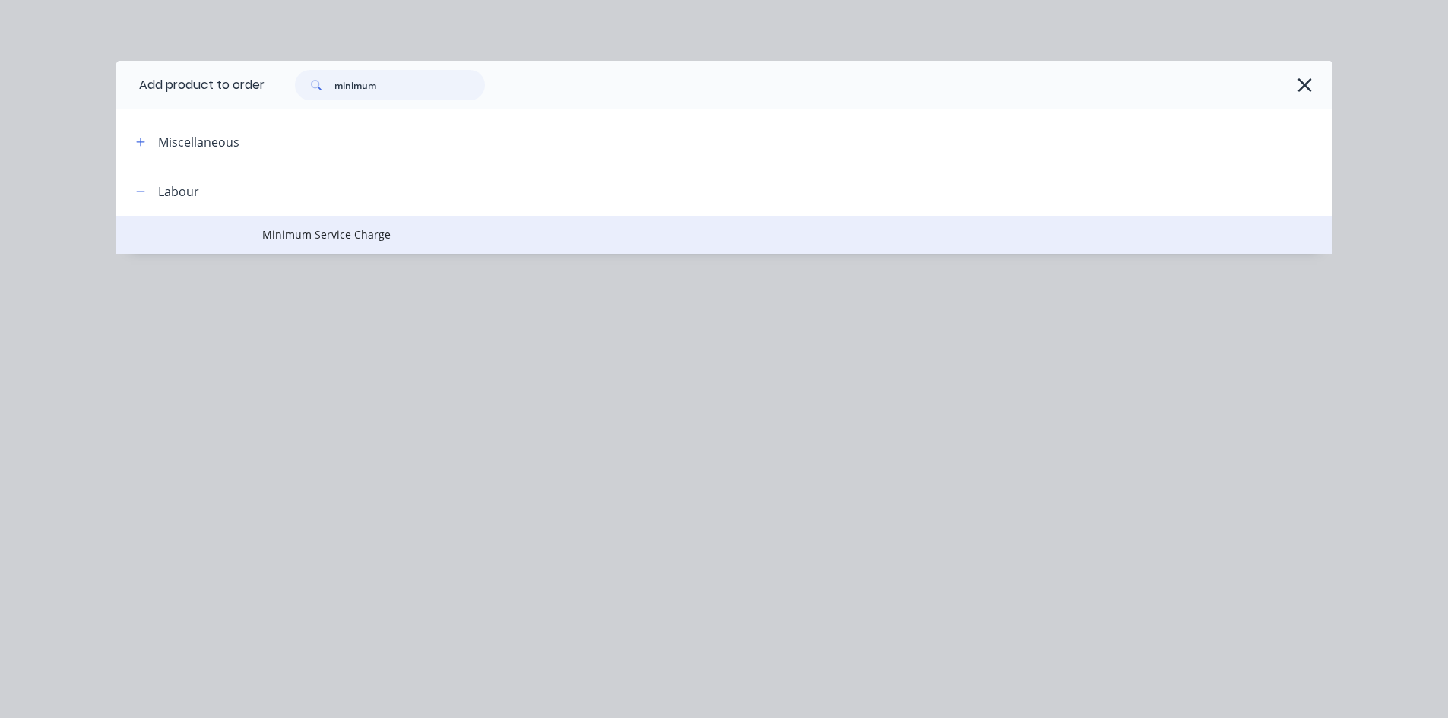
type input "minimum"
click at [335, 236] on span "Minimum Service Charge" at bounding box center [690, 235] width 856 height 16
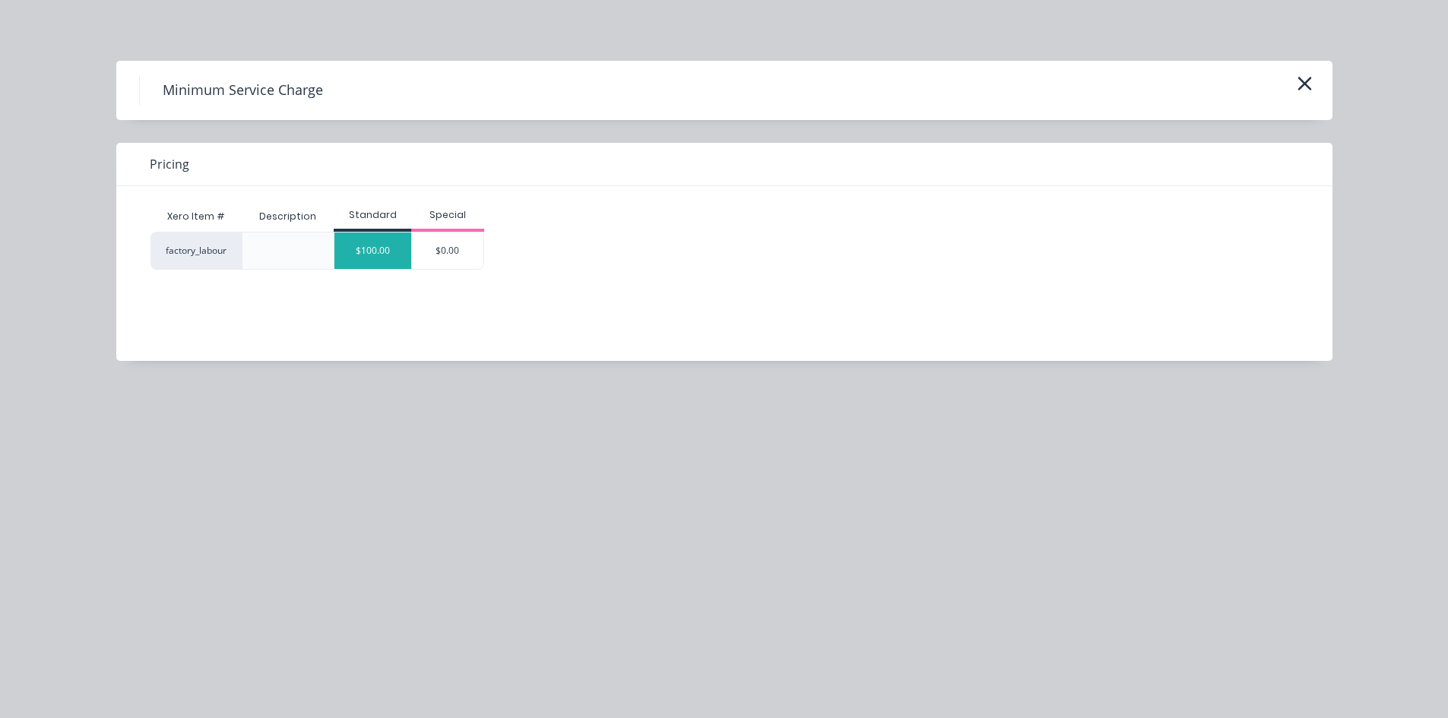
click at [372, 251] on div "$100.00" at bounding box center [373, 251] width 77 height 36
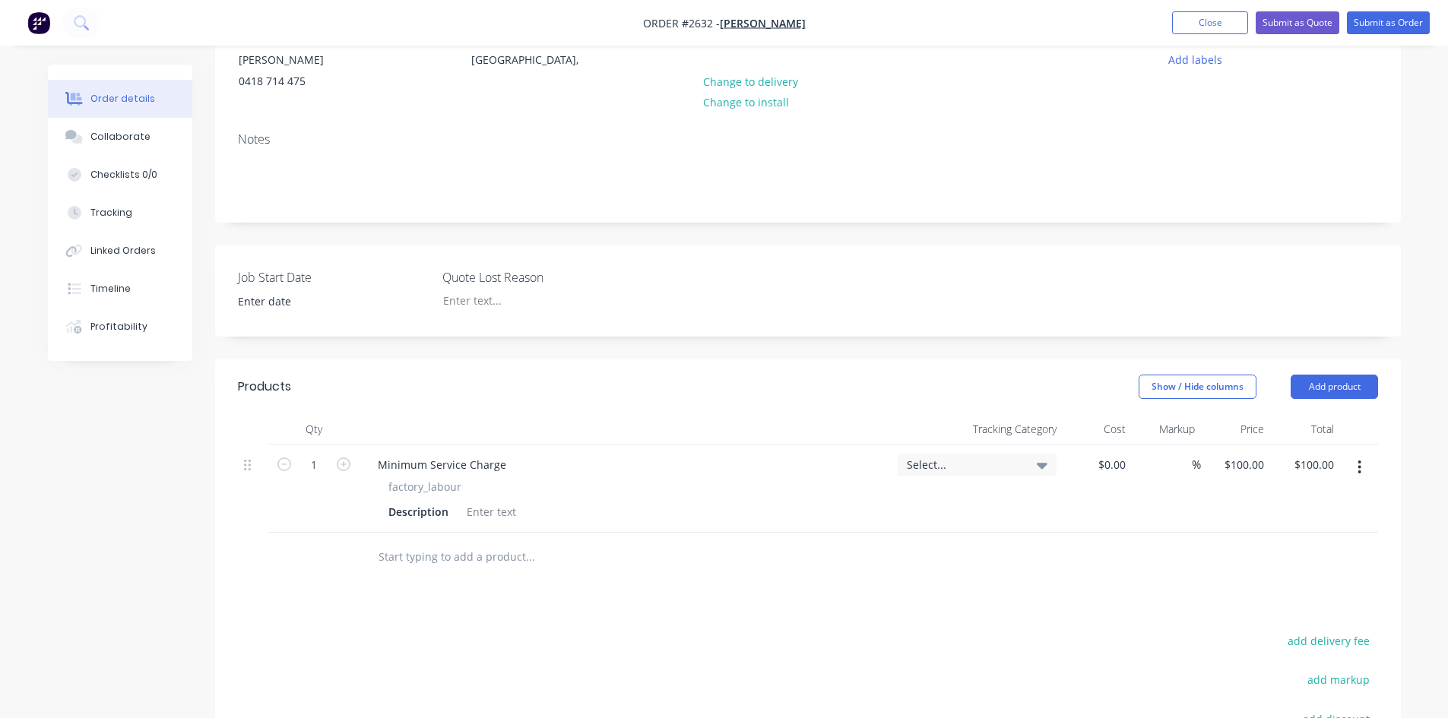
scroll to position [380, 0]
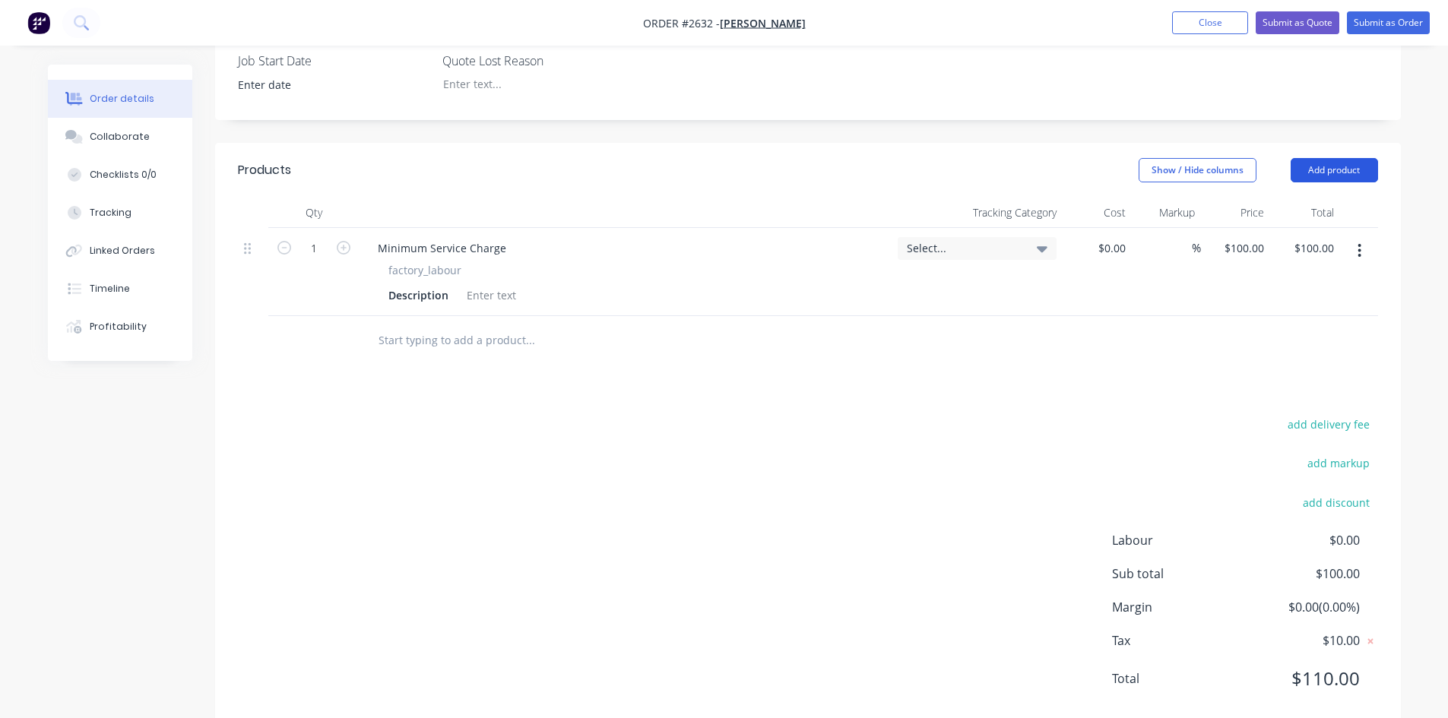
click at [1333, 179] on button "Add product" at bounding box center [1334, 170] width 87 height 24
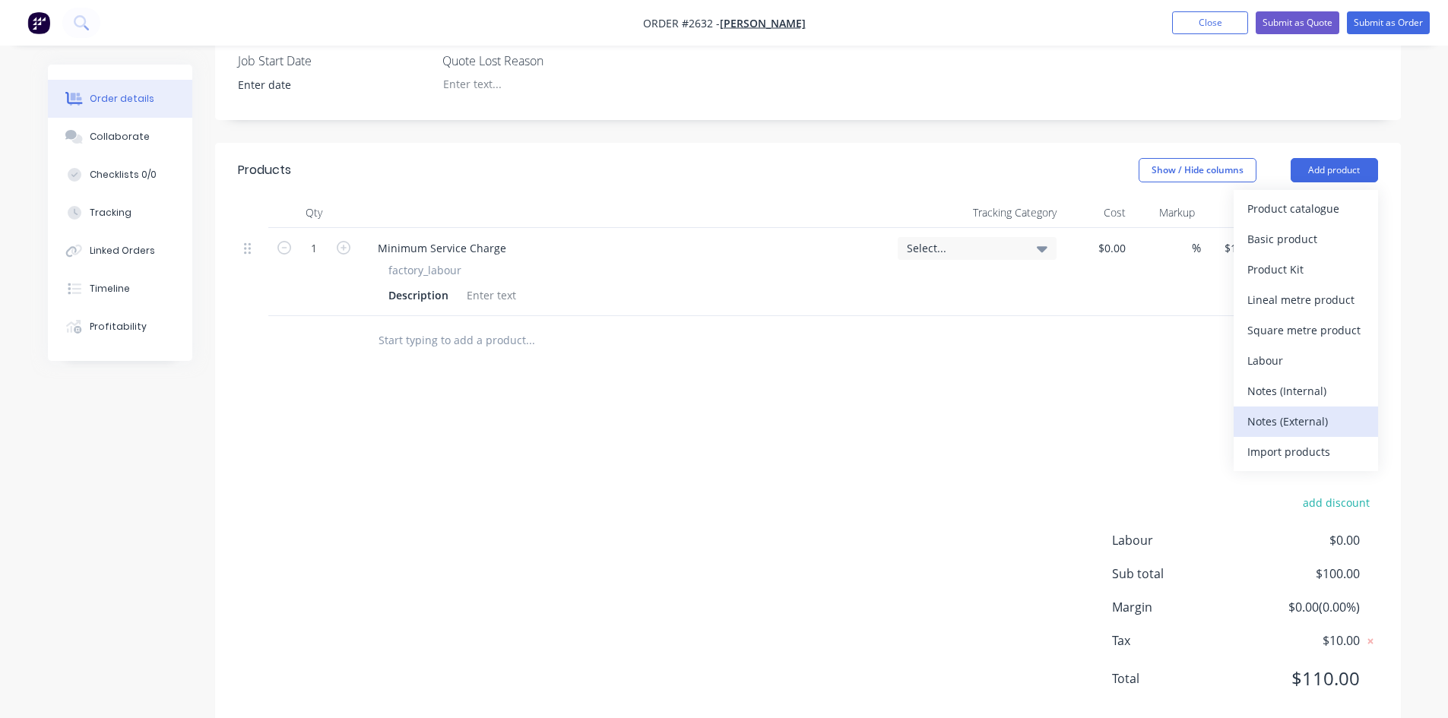
click at [1298, 421] on div "Notes (External)" at bounding box center [1306, 422] width 117 height 22
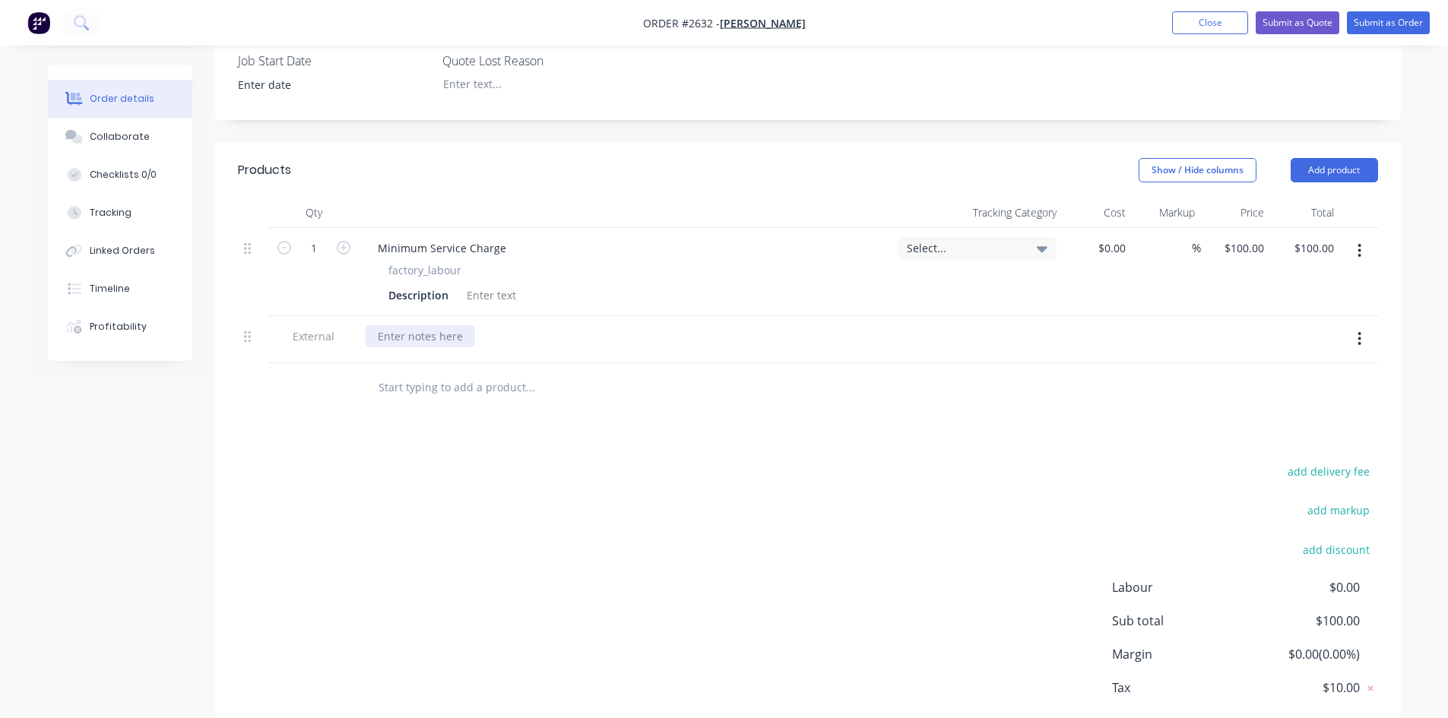
click at [424, 338] on div at bounding box center [420, 336] width 109 height 22
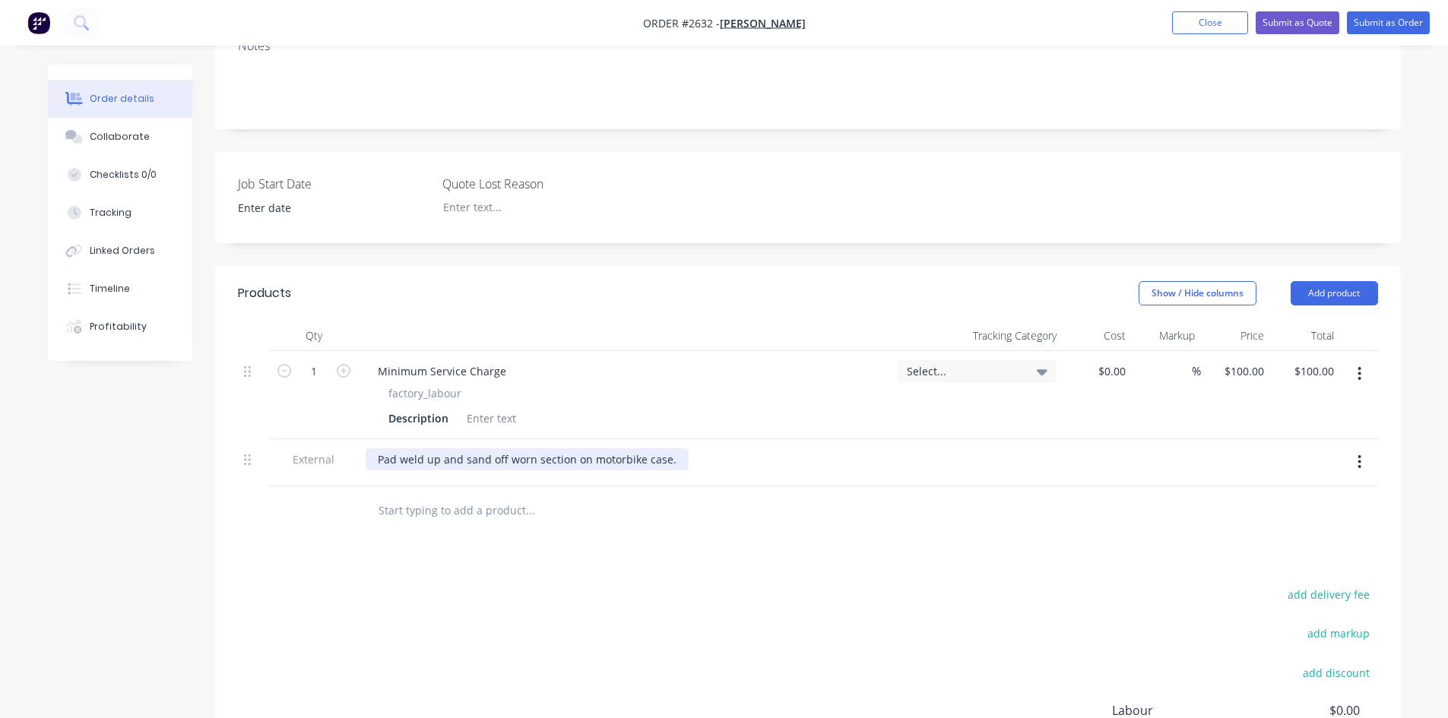
scroll to position [0, 0]
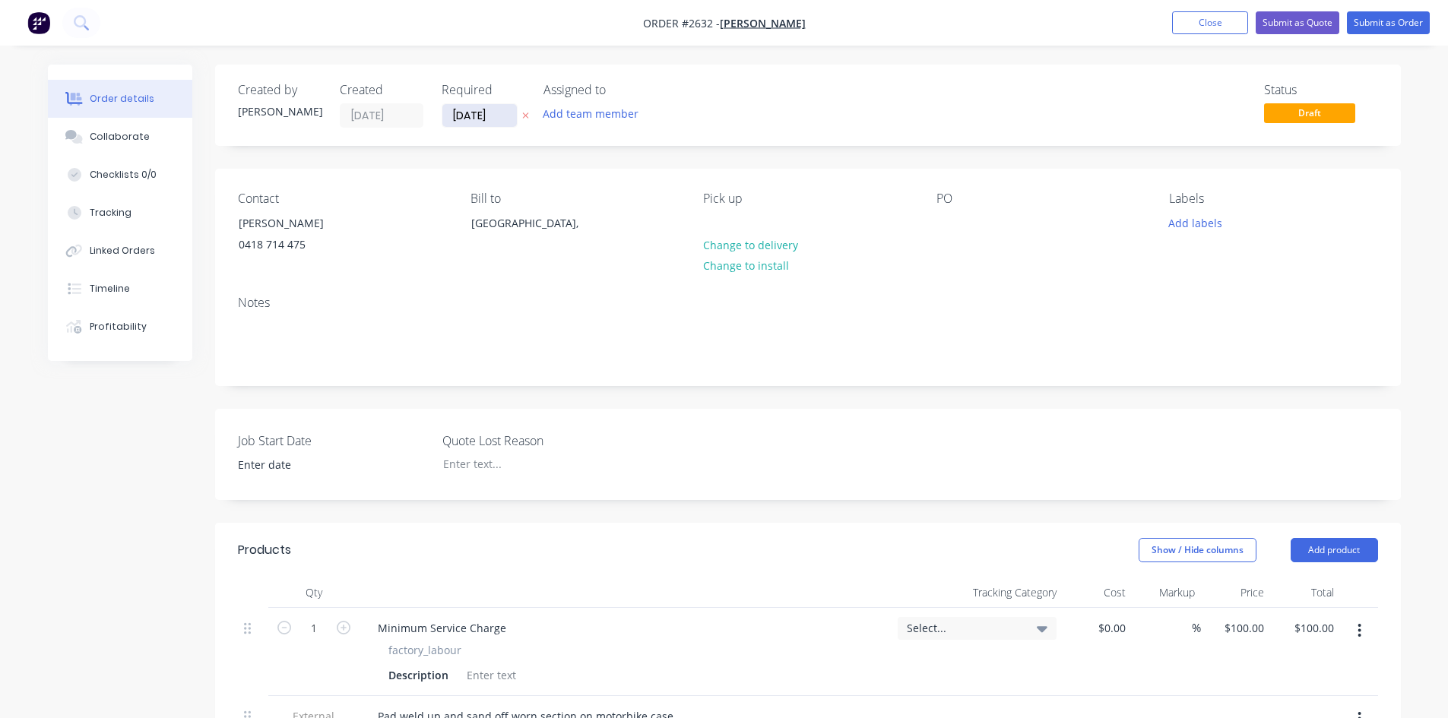
click at [505, 113] on input "[DATE]" at bounding box center [479, 115] width 75 height 23
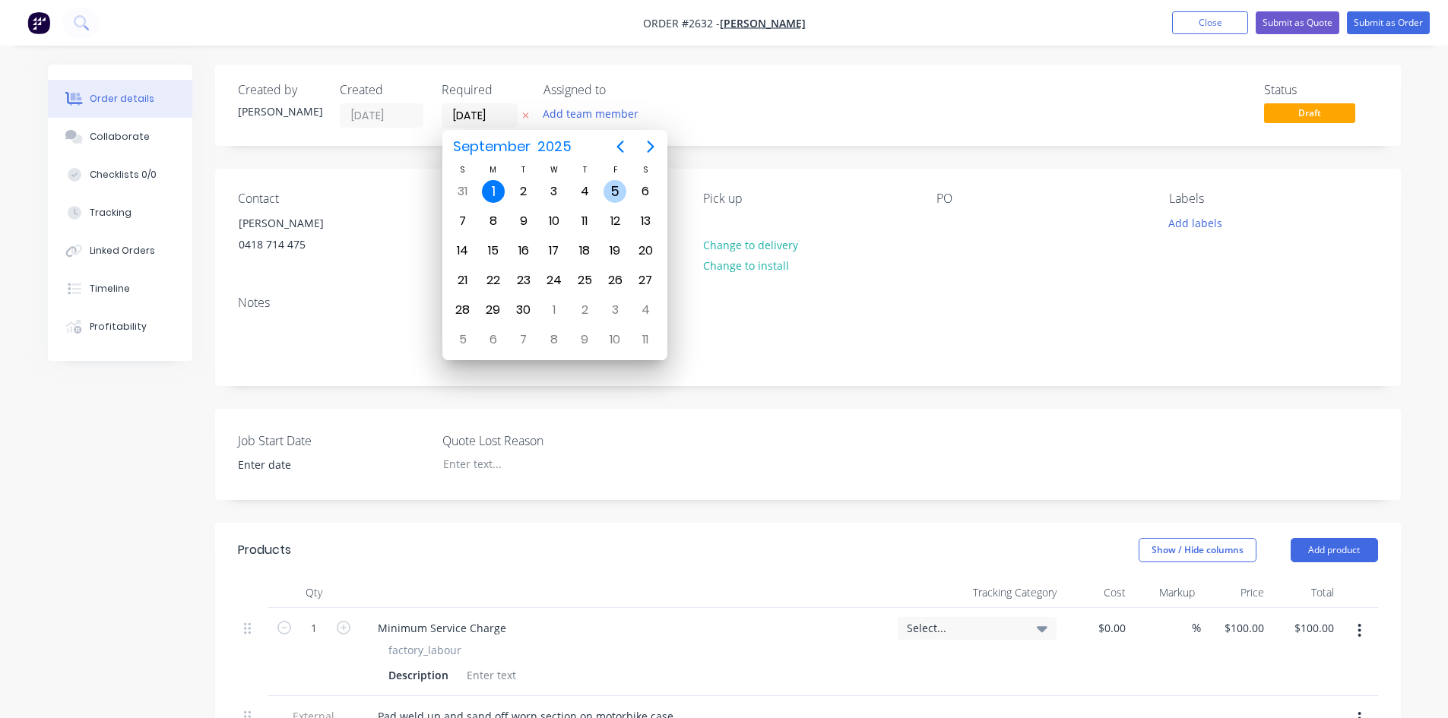
click at [614, 191] on div "5" at bounding box center [615, 191] width 23 height 23
type input "[DATE]"
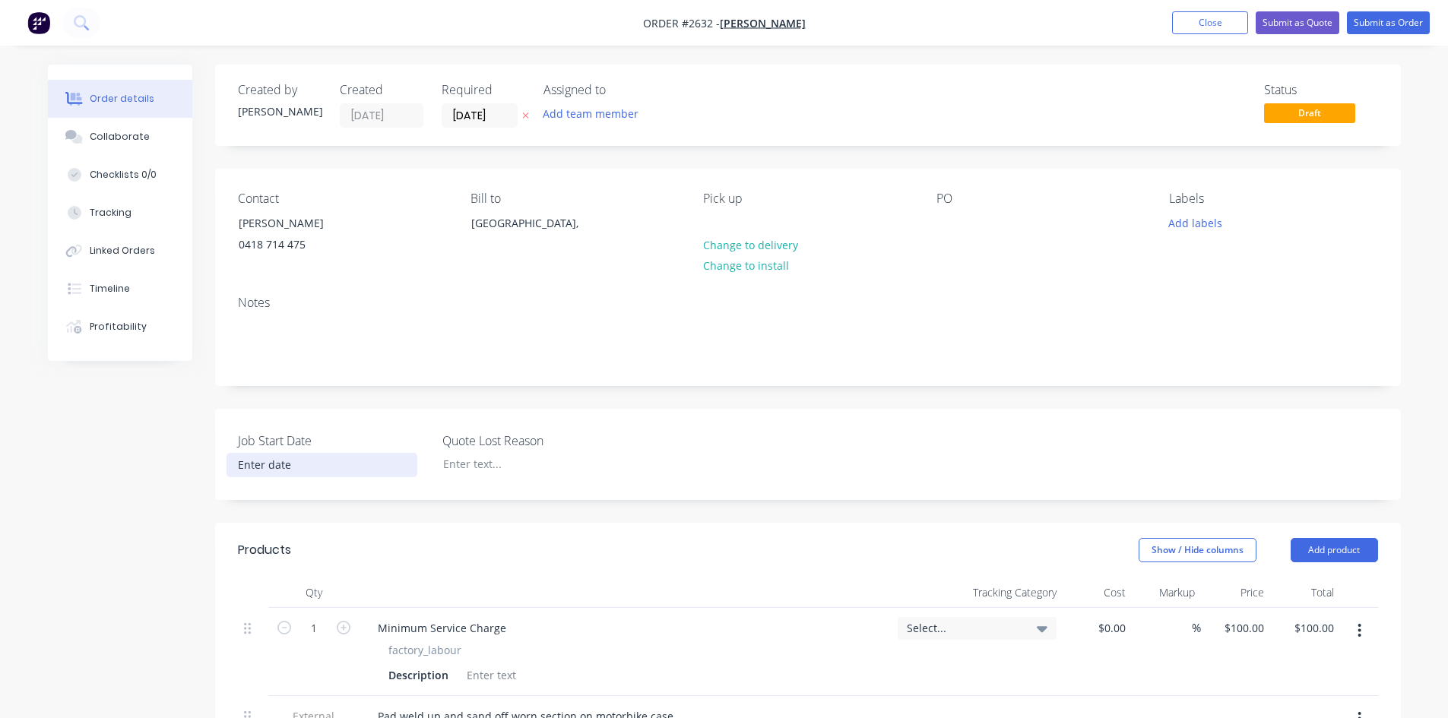
click at [273, 472] on input at bounding box center [321, 465] width 189 height 23
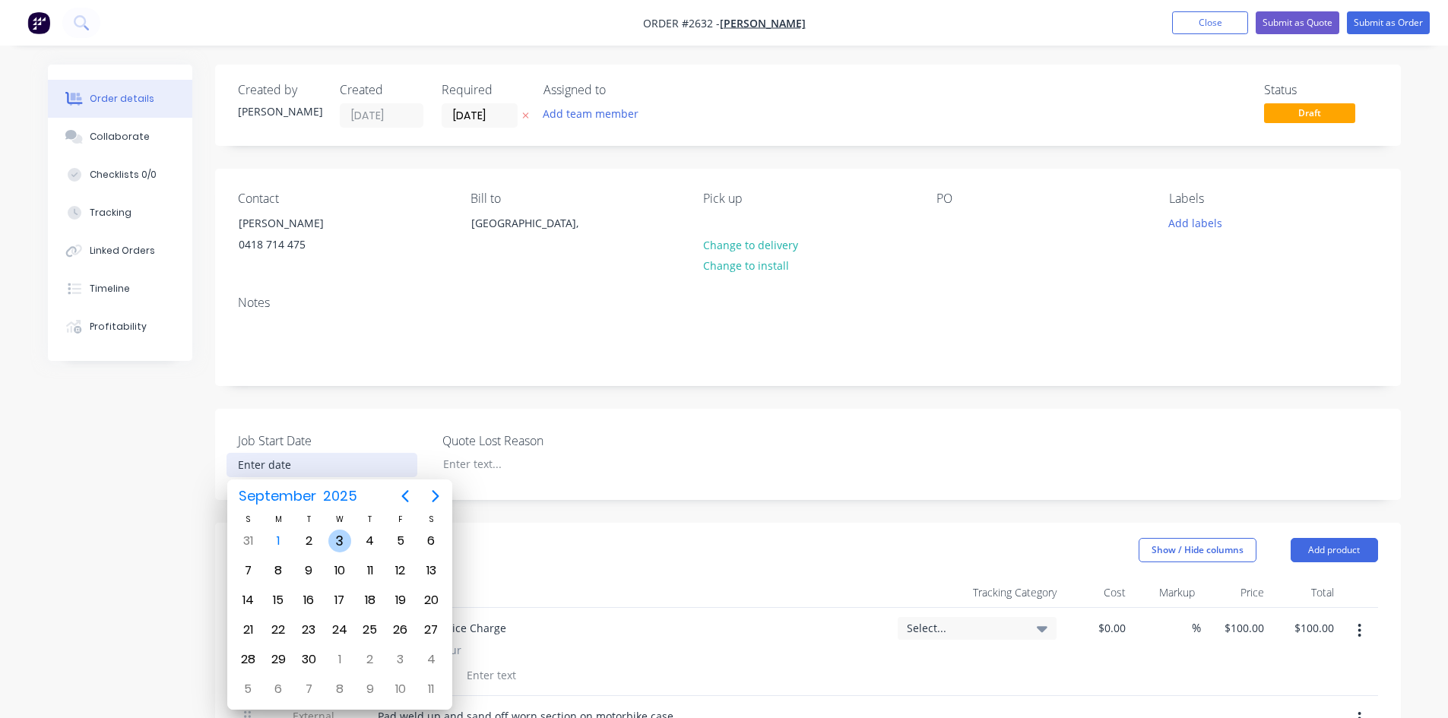
click at [345, 542] on div "3" at bounding box center [339, 541] width 23 height 23
type input "[DATE]"
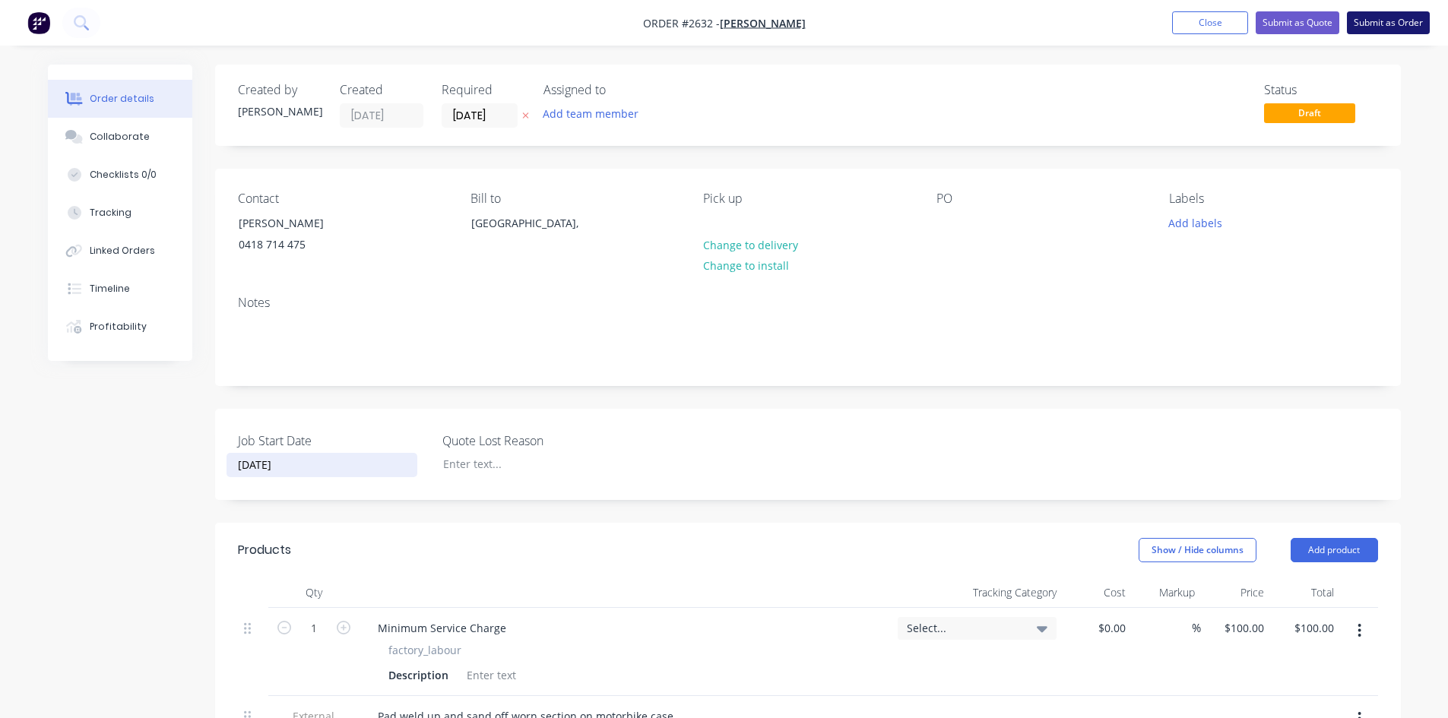
click at [1387, 30] on button "Submit as Order" at bounding box center [1388, 22] width 83 height 23
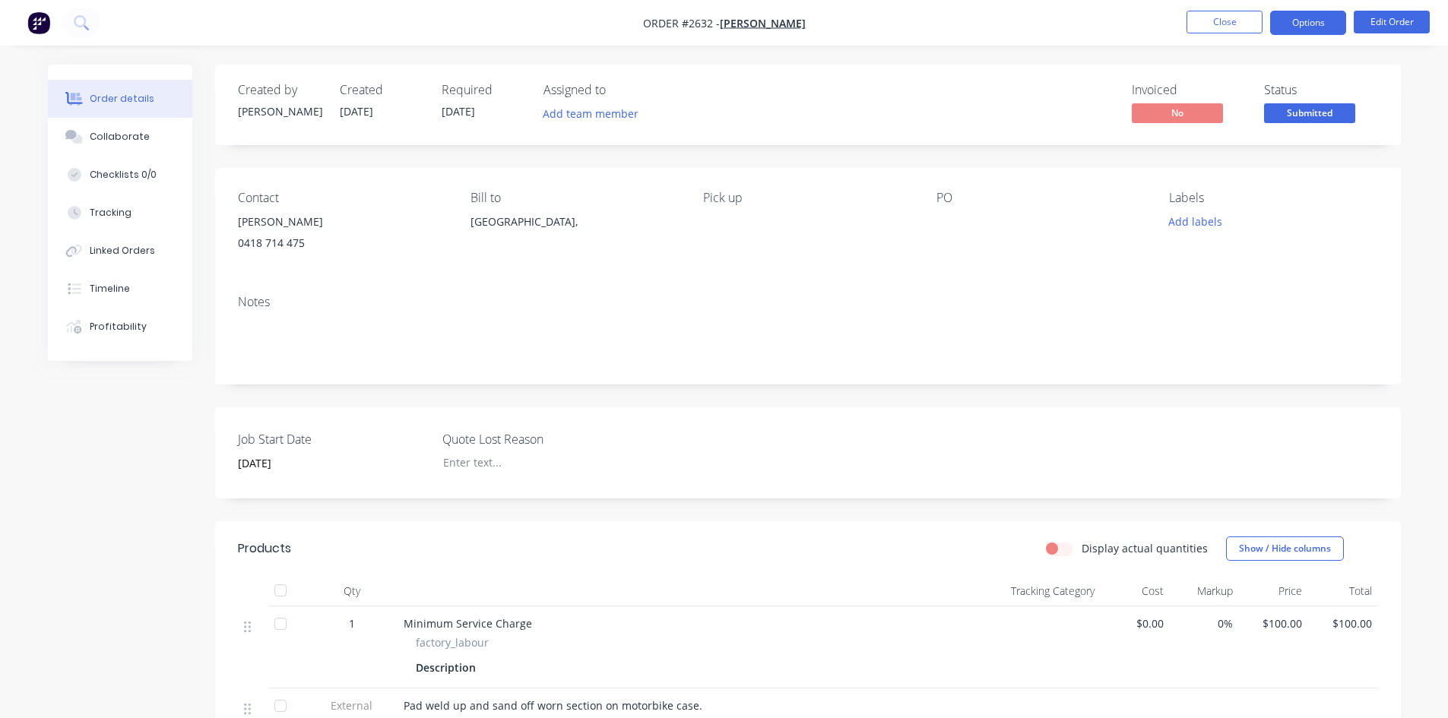
click at [1298, 20] on button "Options" at bounding box center [1308, 23] width 76 height 24
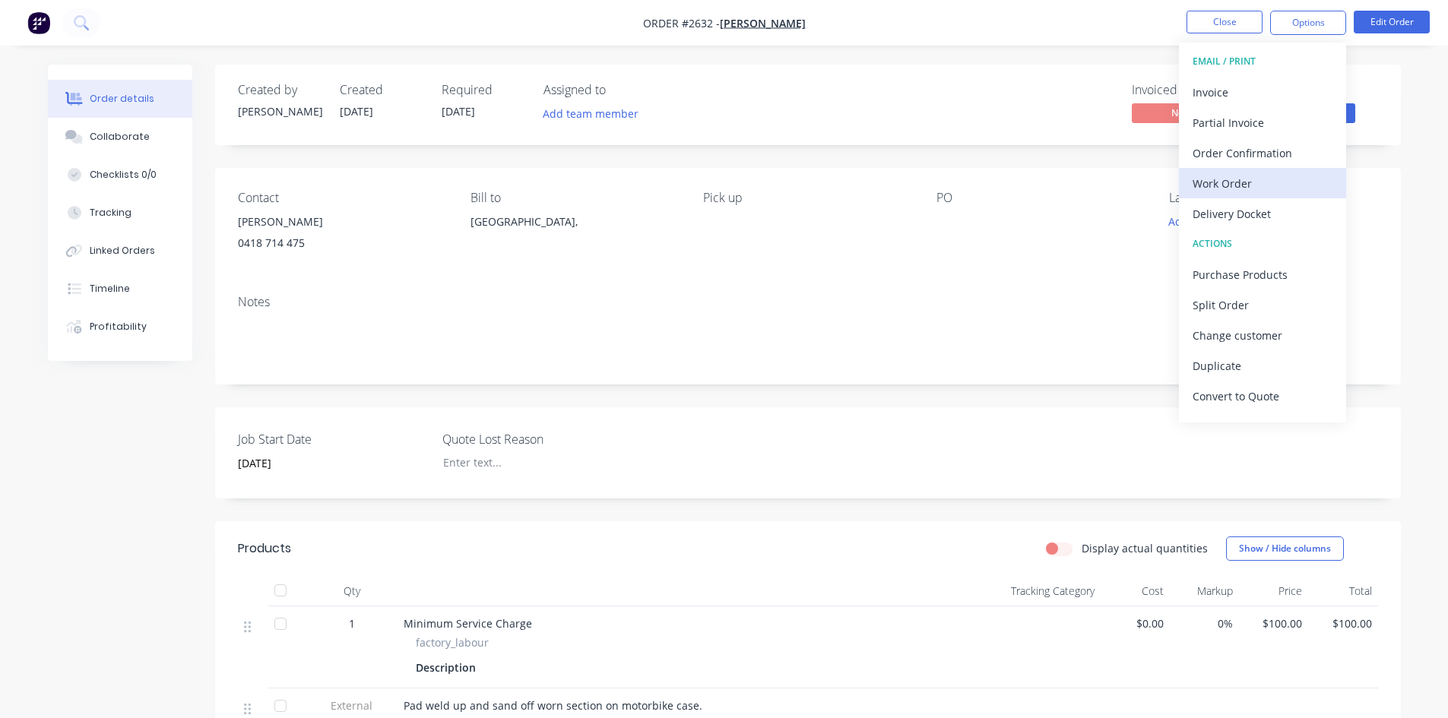
click at [1248, 192] on div "Work Order" at bounding box center [1263, 184] width 140 height 22
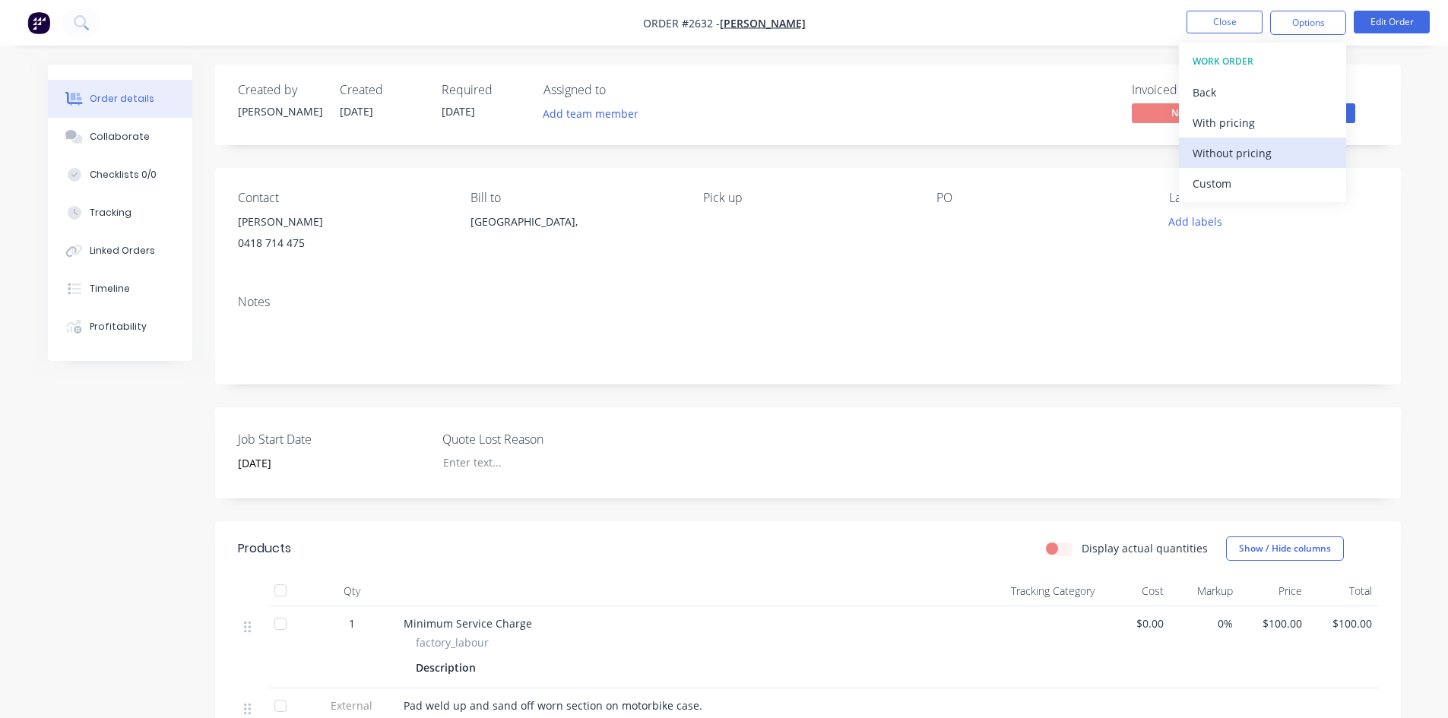
click at [1238, 156] on div "Without pricing" at bounding box center [1263, 153] width 140 height 22
click at [1191, 228] on button "Add labels" at bounding box center [1196, 221] width 70 height 21
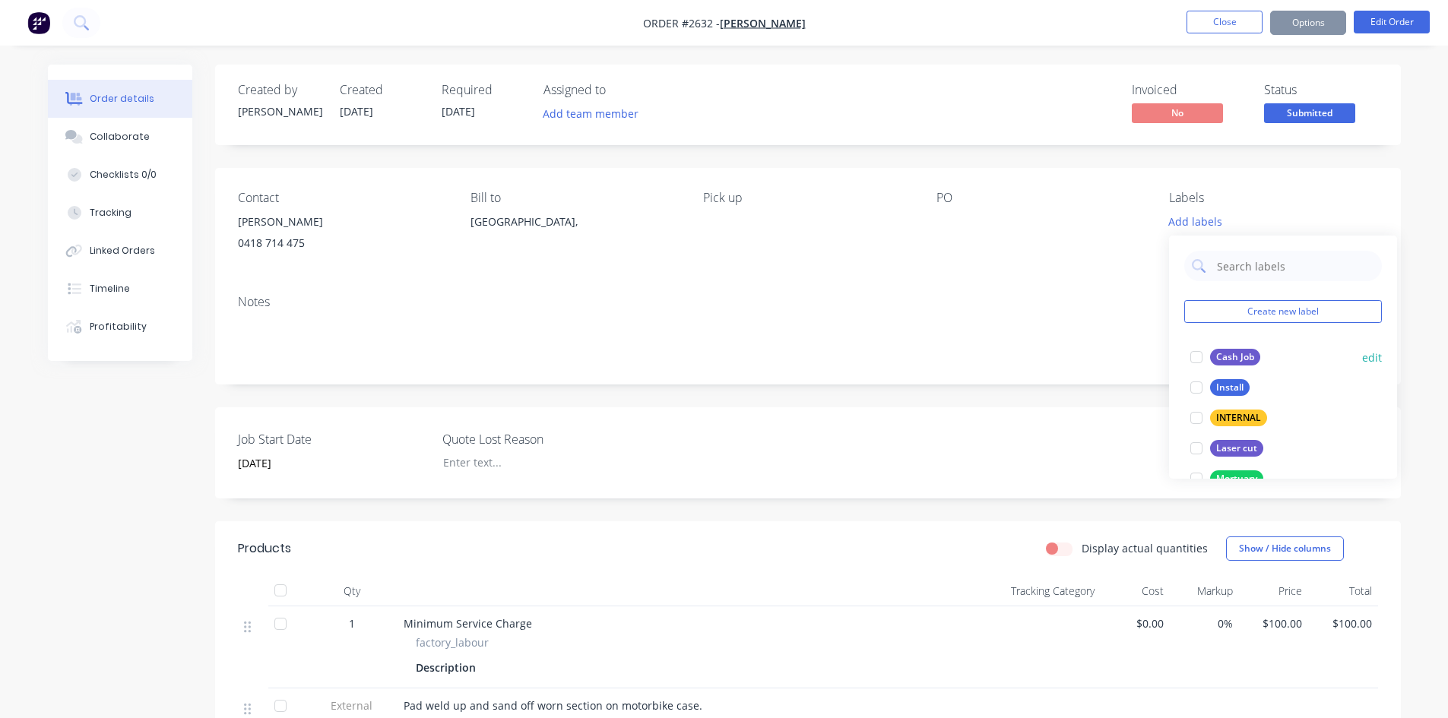
click at [1240, 359] on div "Cash Job" at bounding box center [1235, 357] width 50 height 17
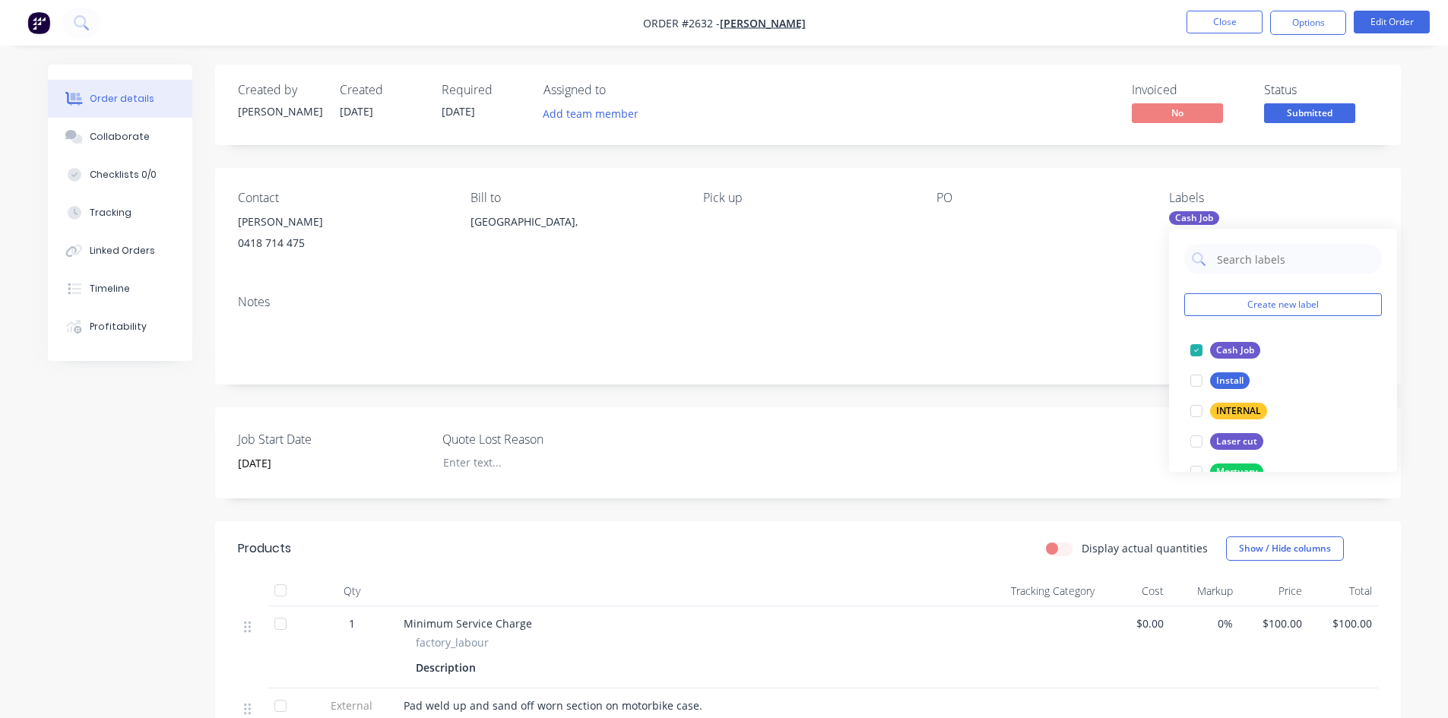
click at [914, 430] on div "Job Start Date [DATE] Quote Lost Reason" at bounding box center [808, 452] width 1186 height 91
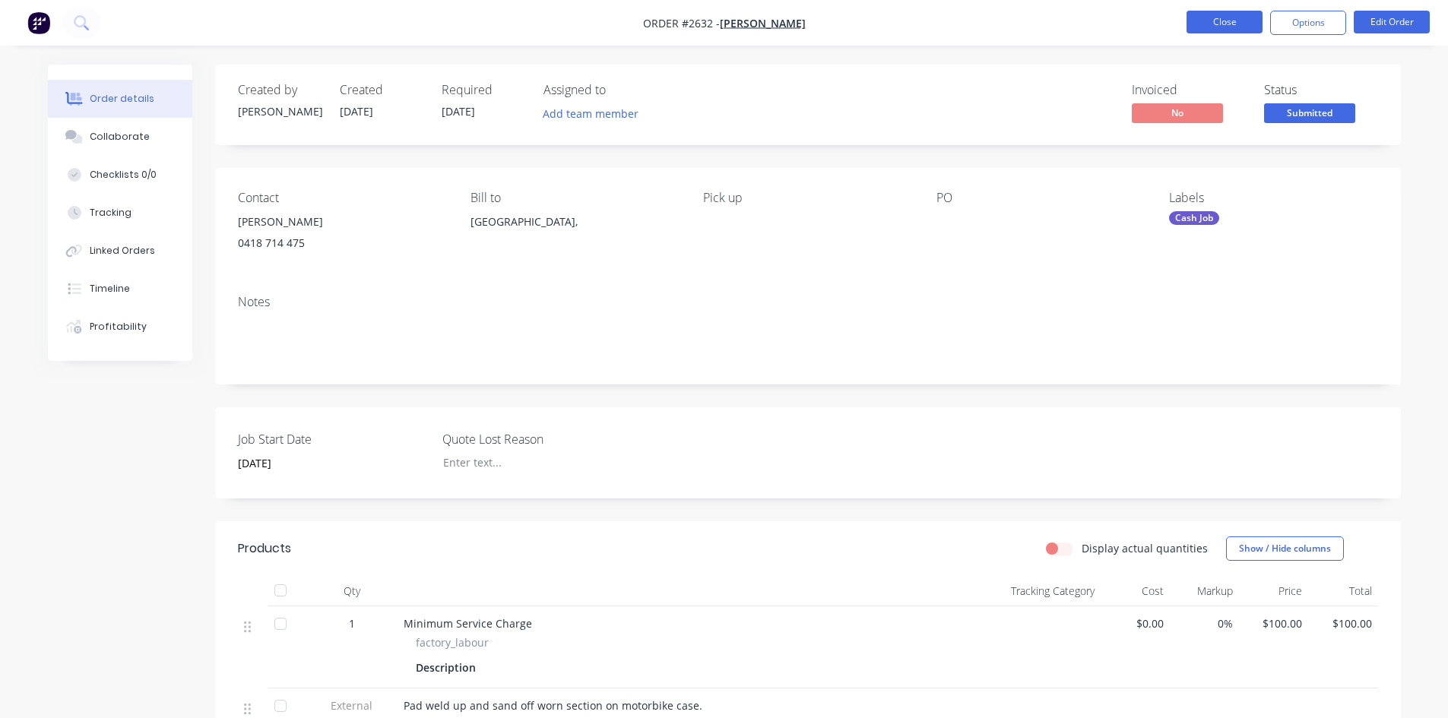
click at [1227, 24] on button "Close" at bounding box center [1225, 22] width 76 height 23
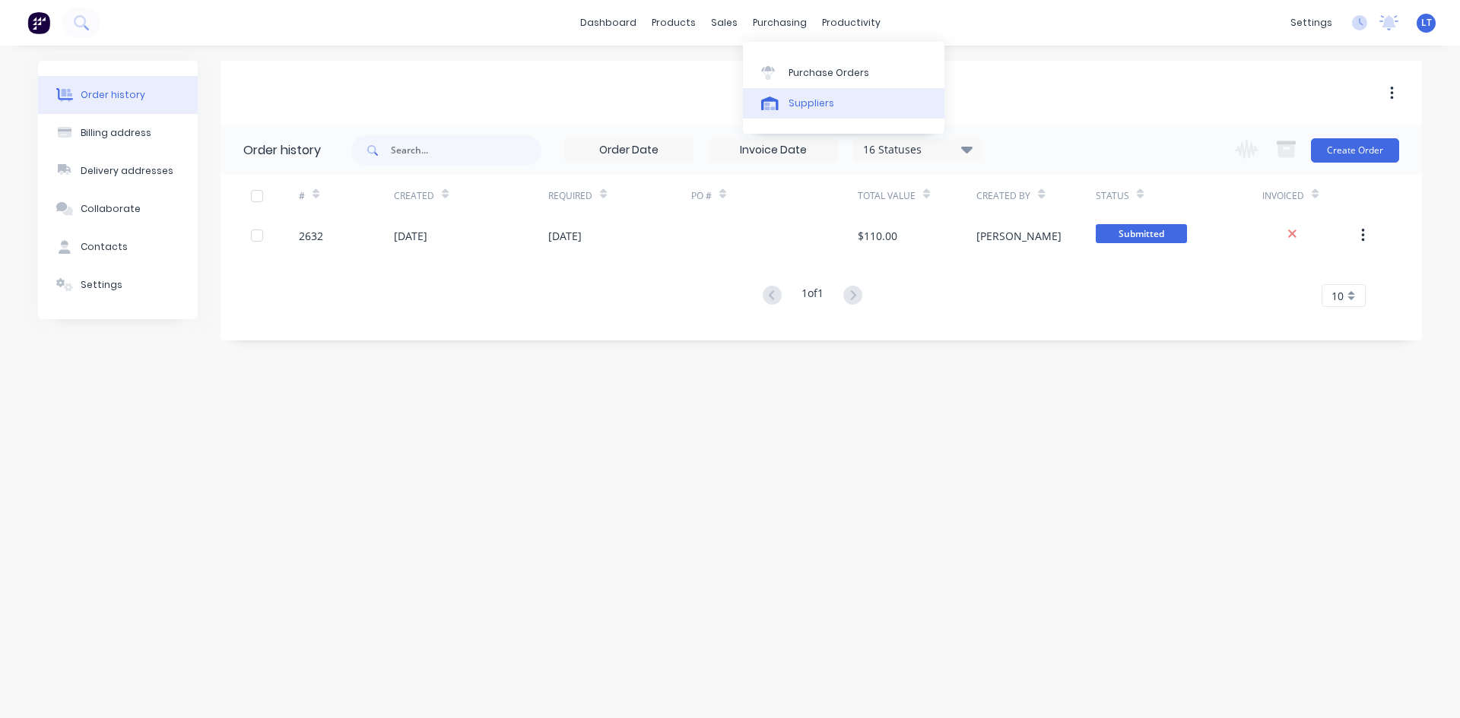
click at [818, 88] on link "Suppliers" at bounding box center [843, 103] width 201 height 30
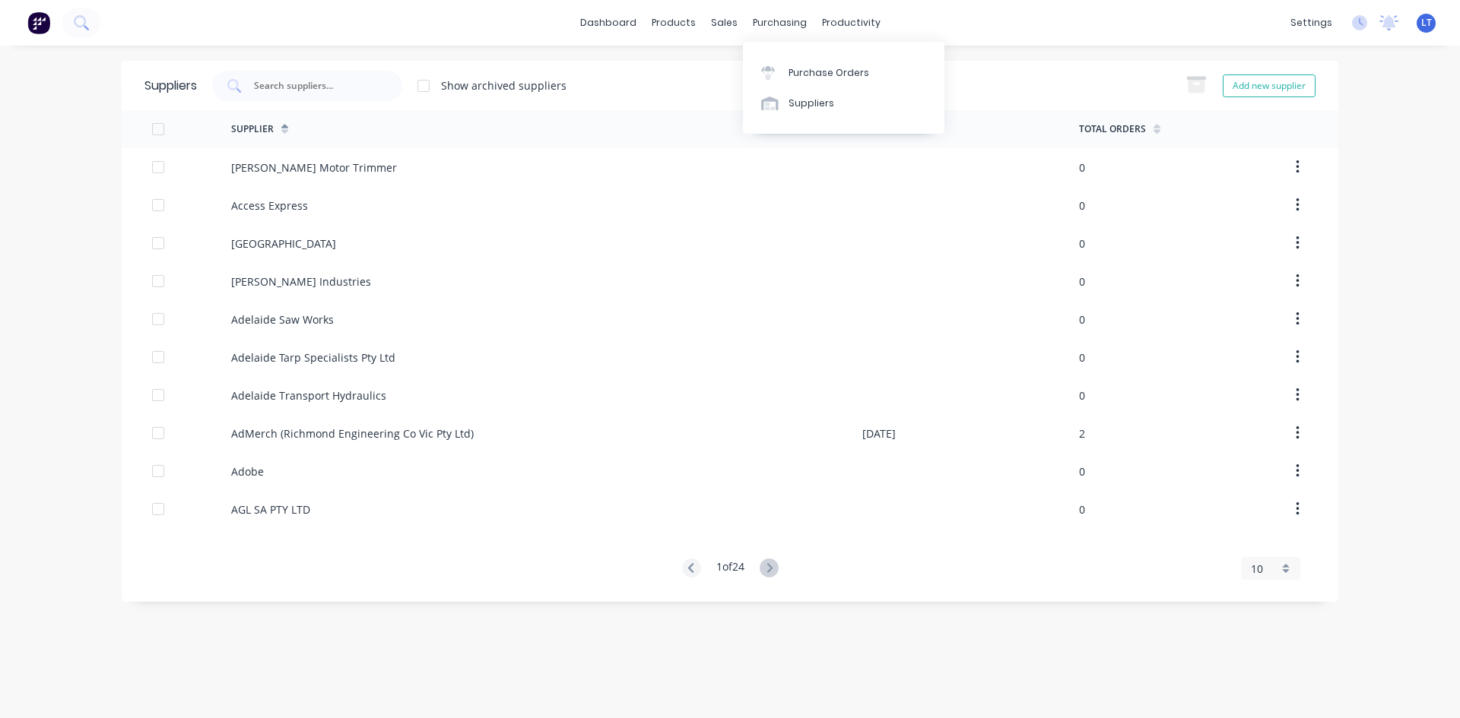
drag, startPoint x: 797, startPoint y: 25, endPoint x: 801, endPoint y: 46, distance: 20.9
click at [797, 25] on div "purchasing" at bounding box center [779, 22] width 69 height 23
click at [806, 71] on div "Purchase Orders" at bounding box center [828, 73] width 81 height 14
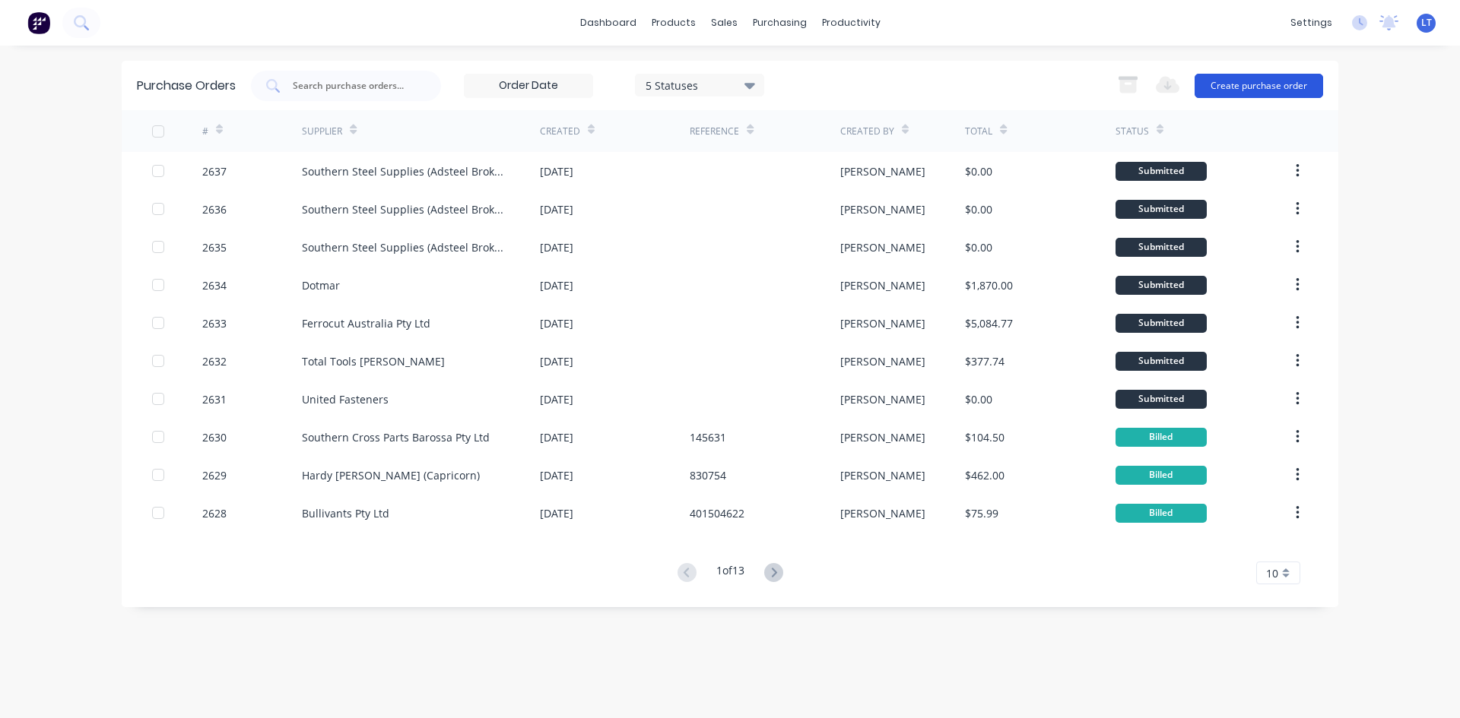
click at [1267, 81] on button "Create purchase order" at bounding box center [1258, 86] width 128 height 24
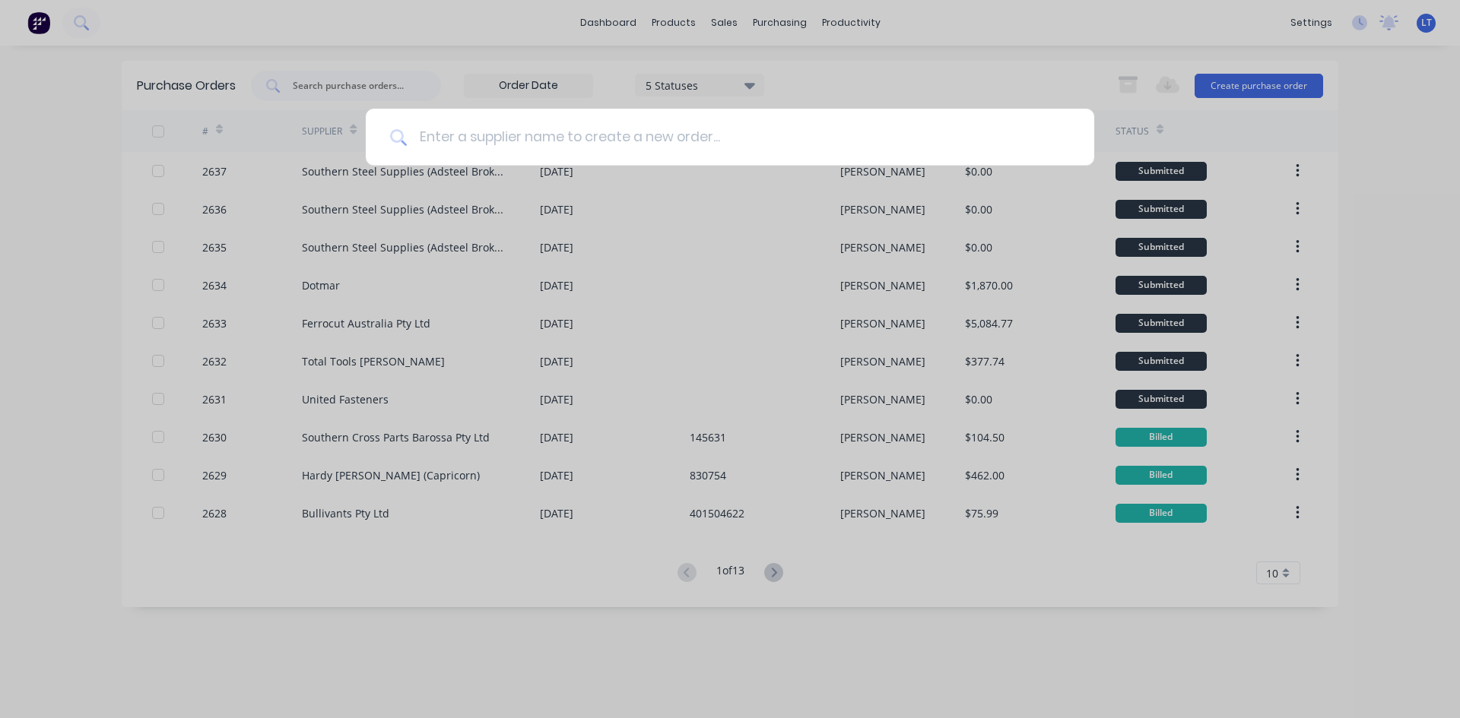
click at [704, 130] on input at bounding box center [738, 137] width 663 height 57
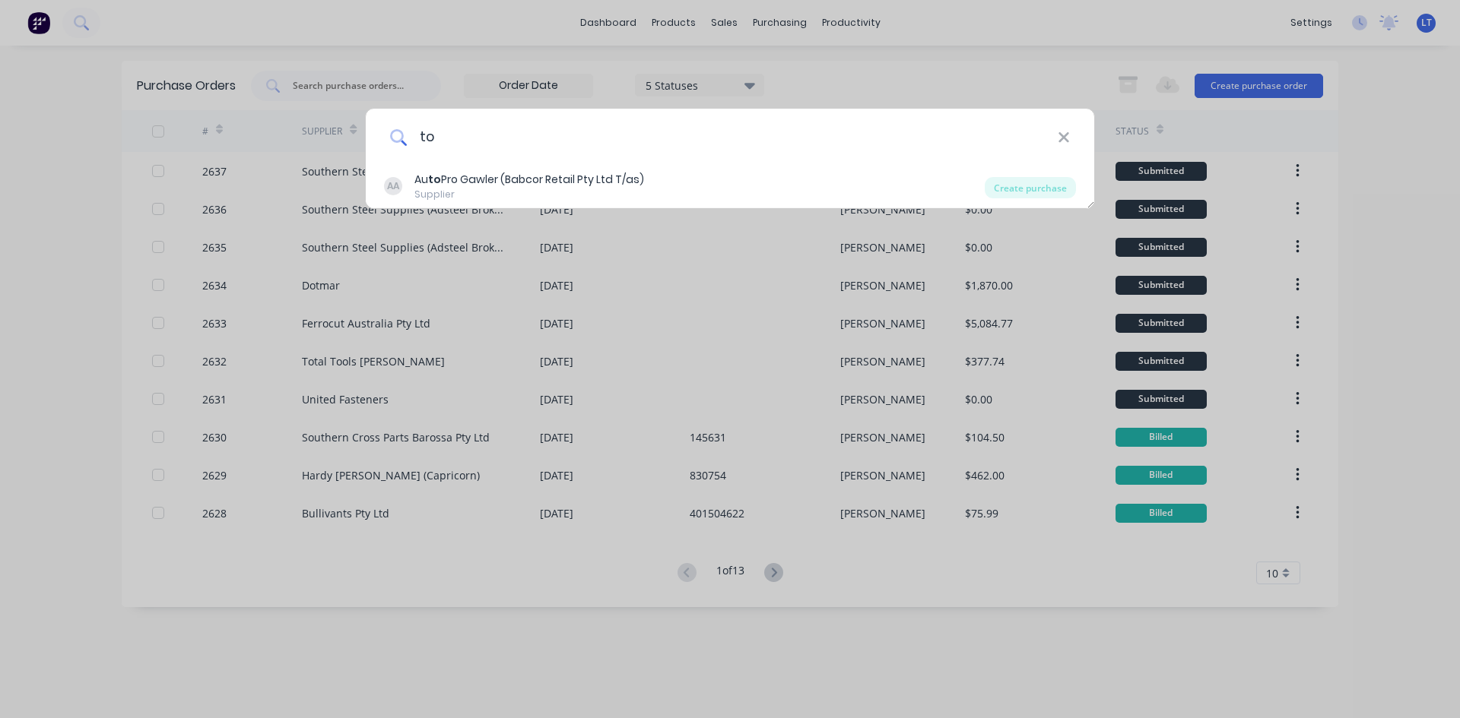
type input "t"
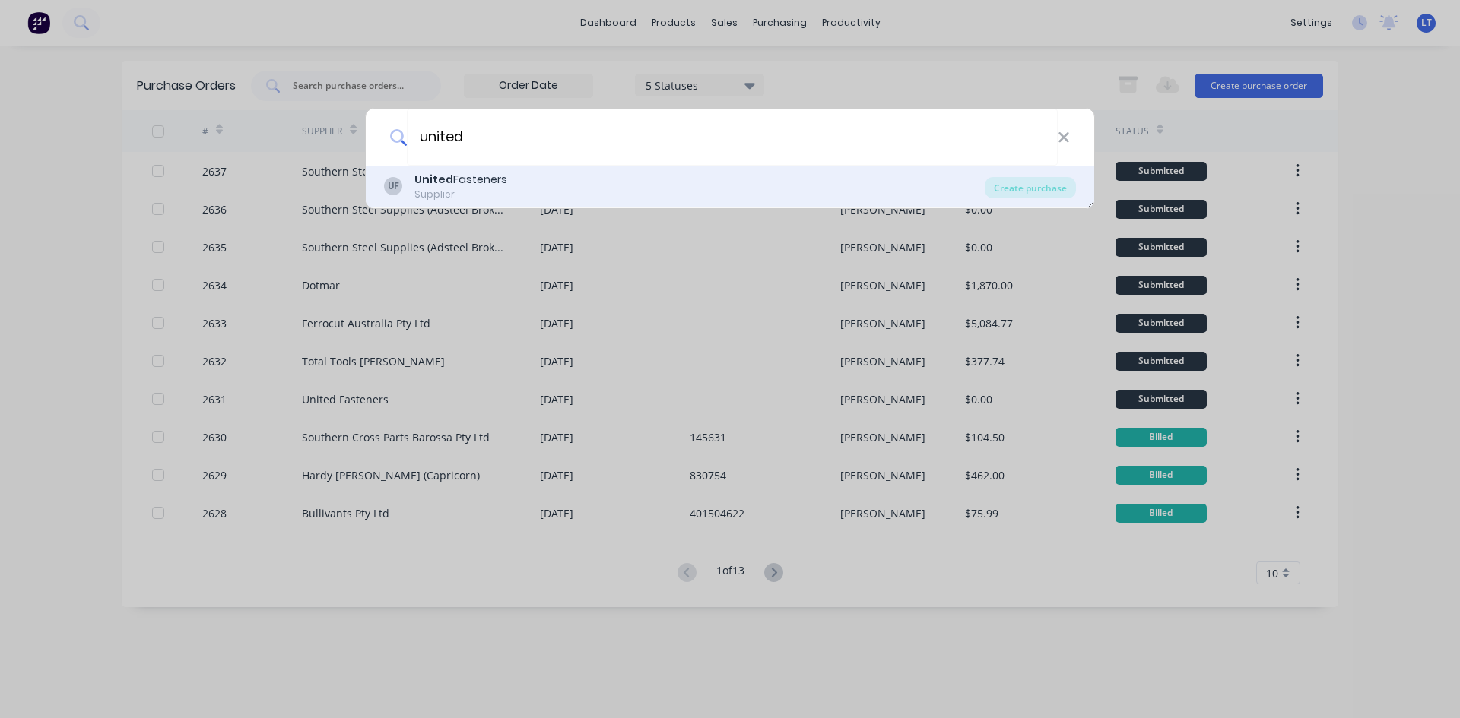
type input "united"
click at [426, 179] on b "United" at bounding box center [433, 179] width 39 height 15
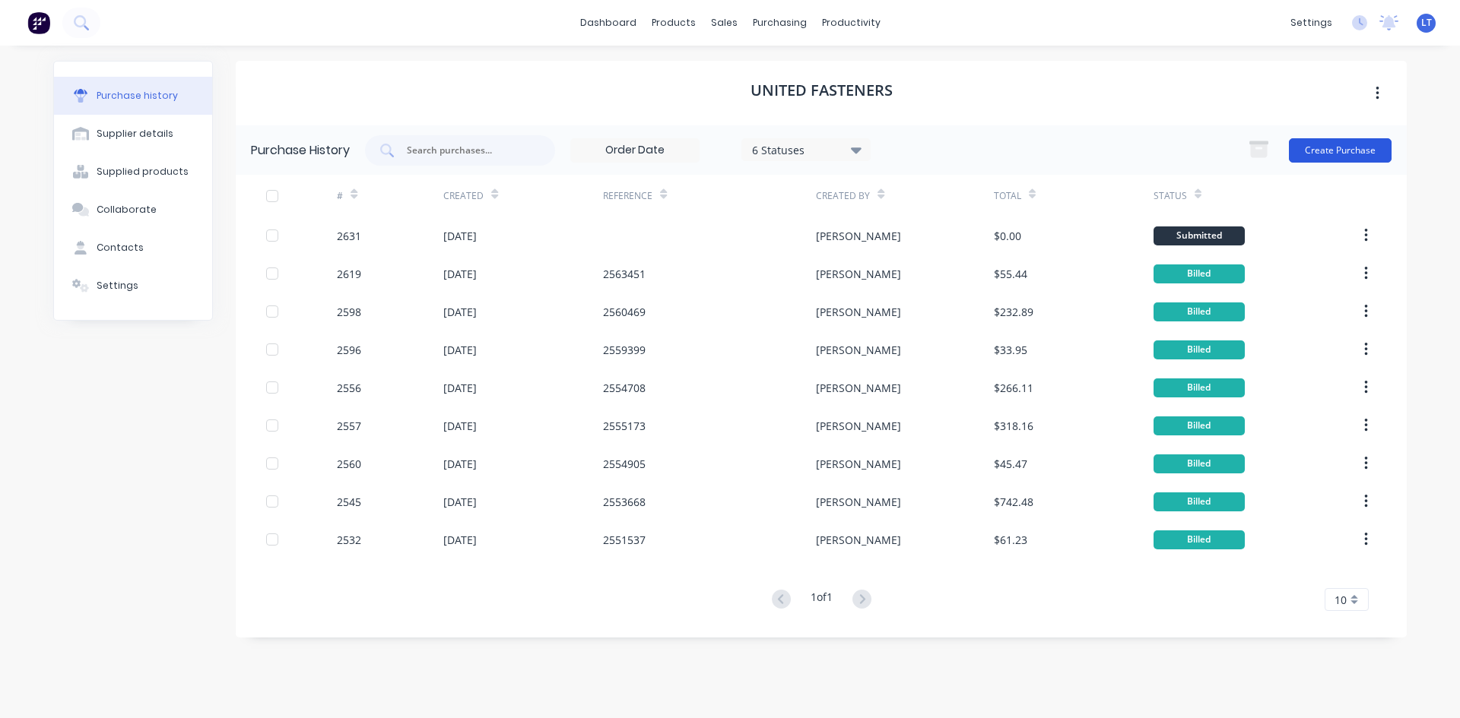
click at [1334, 154] on button "Create Purchase" at bounding box center [1340, 150] width 103 height 24
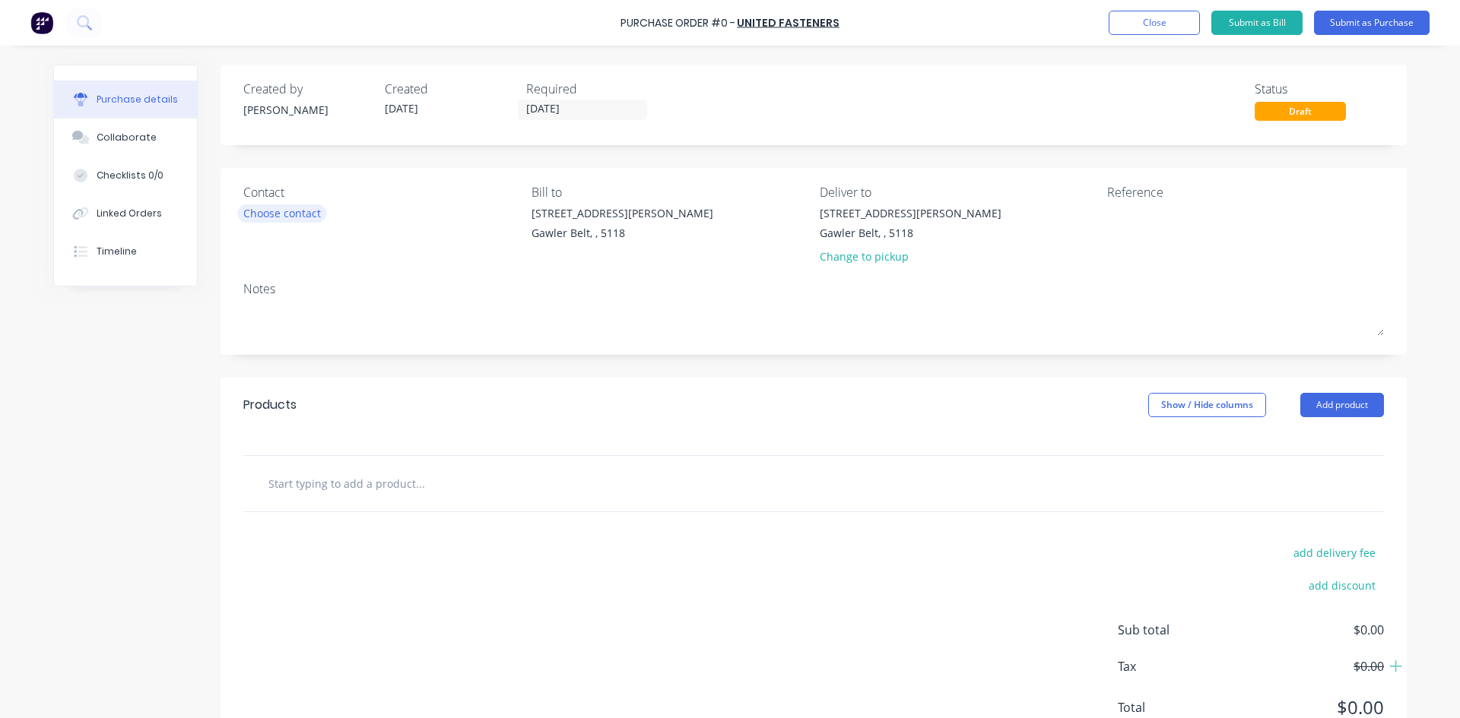
click at [296, 216] on div "Choose contact" at bounding box center [282, 213] width 78 height 16
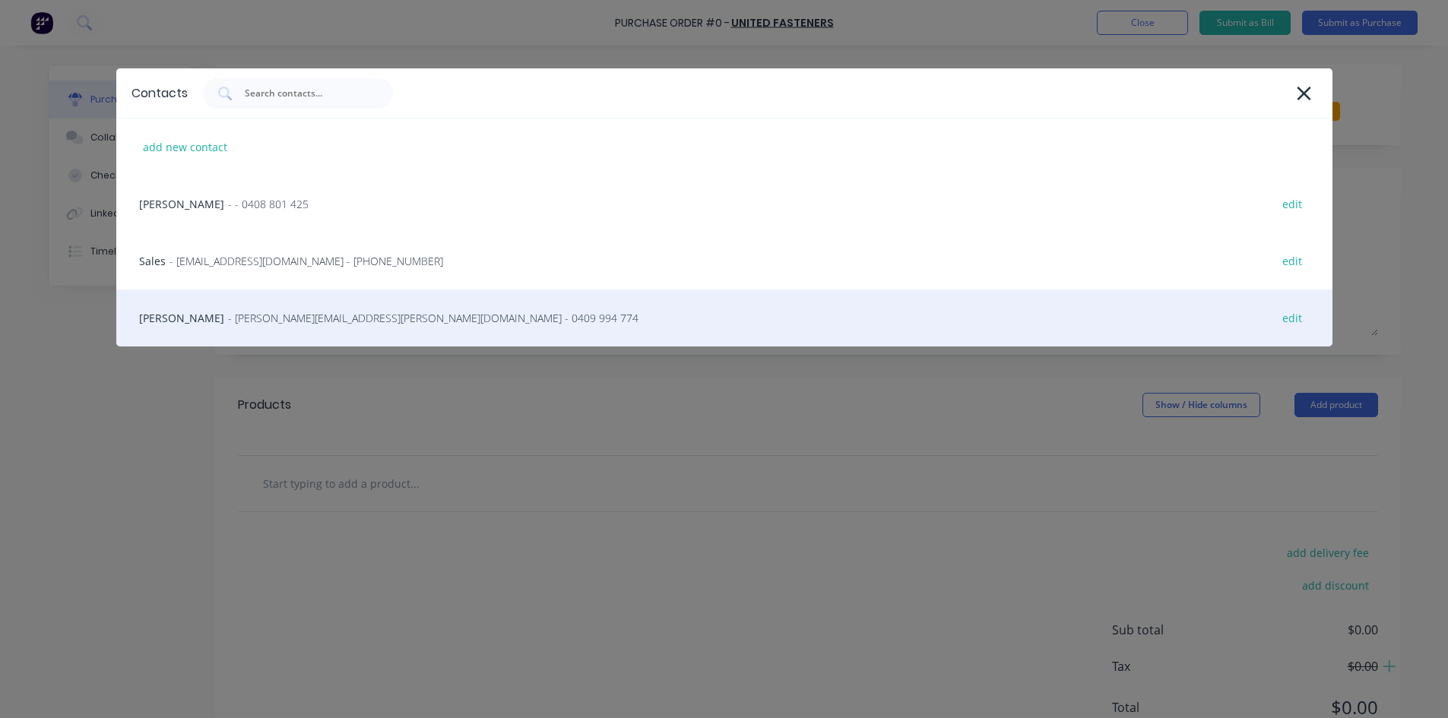
click at [235, 315] on span "- [PERSON_NAME][EMAIL_ADDRESS][PERSON_NAME][DOMAIN_NAME] - 0409 994 774" at bounding box center [433, 318] width 411 height 16
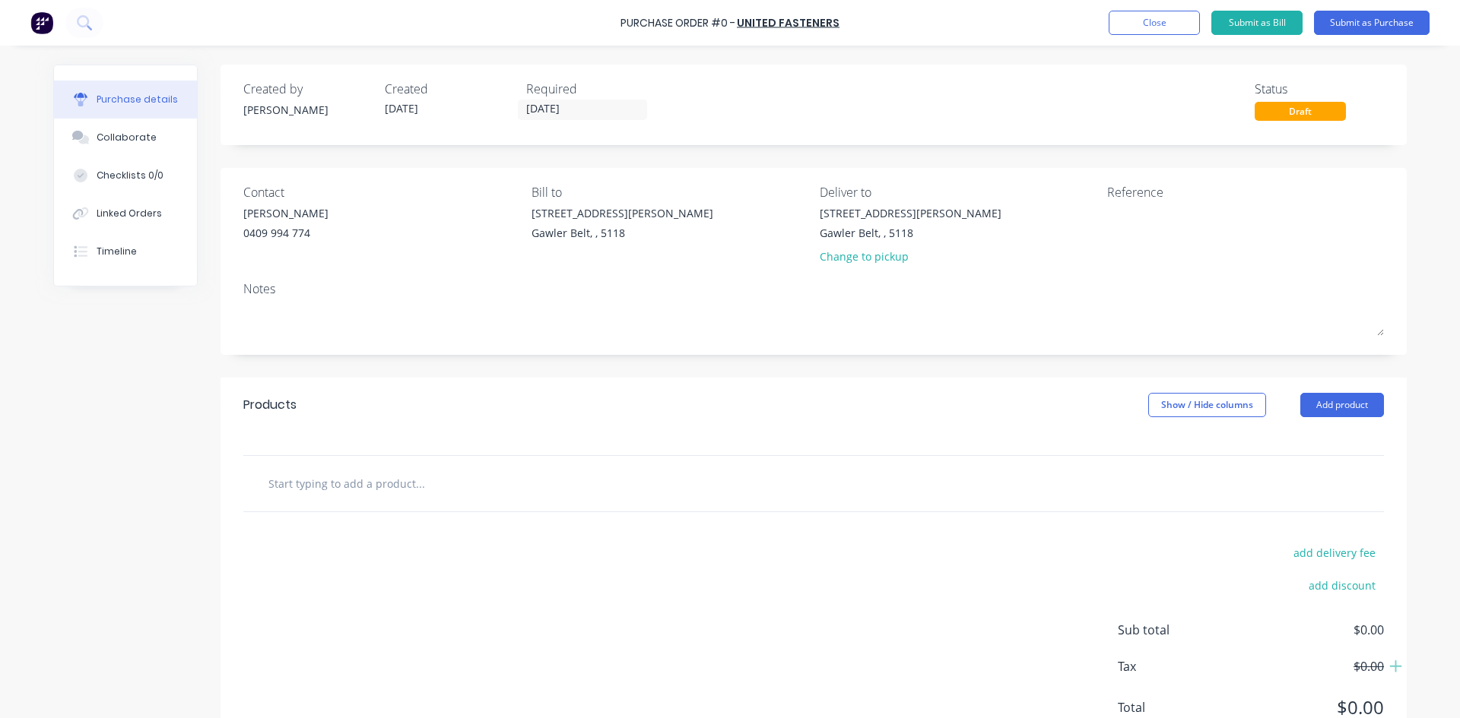
click at [436, 496] on input "text" at bounding box center [420, 483] width 304 height 30
click at [350, 484] on input "text" at bounding box center [420, 483] width 304 height 30
paste input "6X20M10.9ZPBSS Zinc Button Socket Cap Screw"
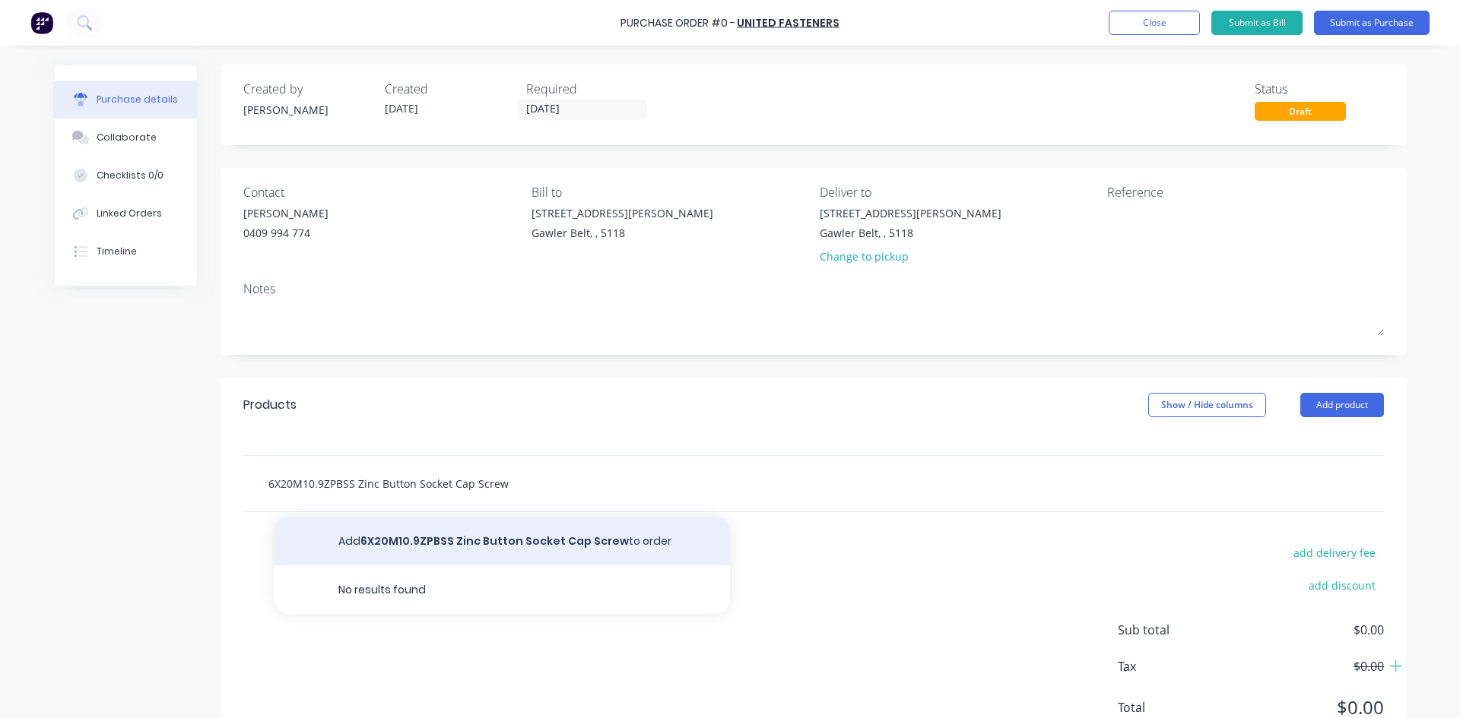
type input "6X20M10.9ZPBSS Zinc Button Socket Cap Screw"
click at [576, 533] on button "Add 6X20M10.9ZPBSS Zinc Button Socket Cap Screw to order" at bounding box center [502, 541] width 456 height 49
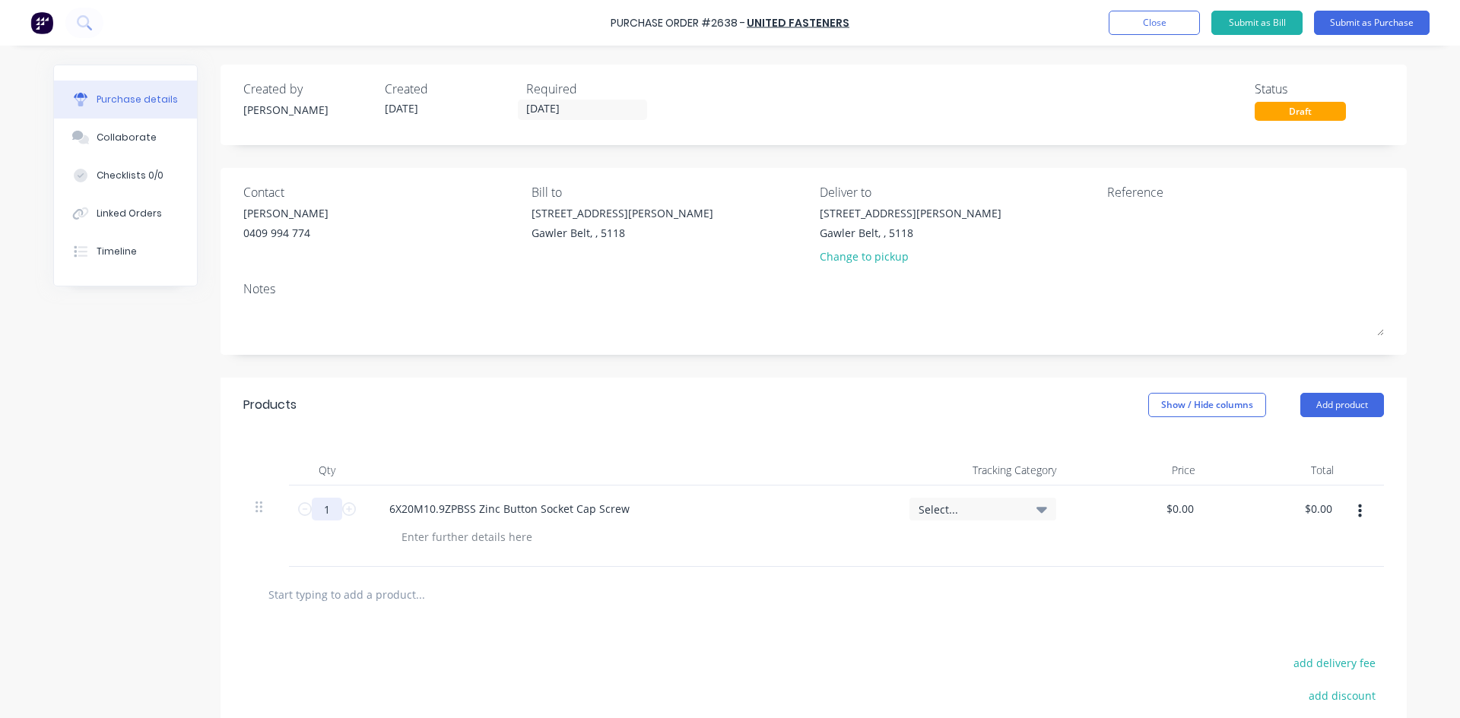
click at [326, 517] on input "1" at bounding box center [327, 509] width 30 height 23
type input "100"
click at [764, 604] on div at bounding box center [813, 594] width 1116 height 30
click at [453, 532] on div at bounding box center [466, 537] width 155 height 22
click at [132, 218] on div "Linked Orders" at bounding box center [129, 214] width 65 height 14
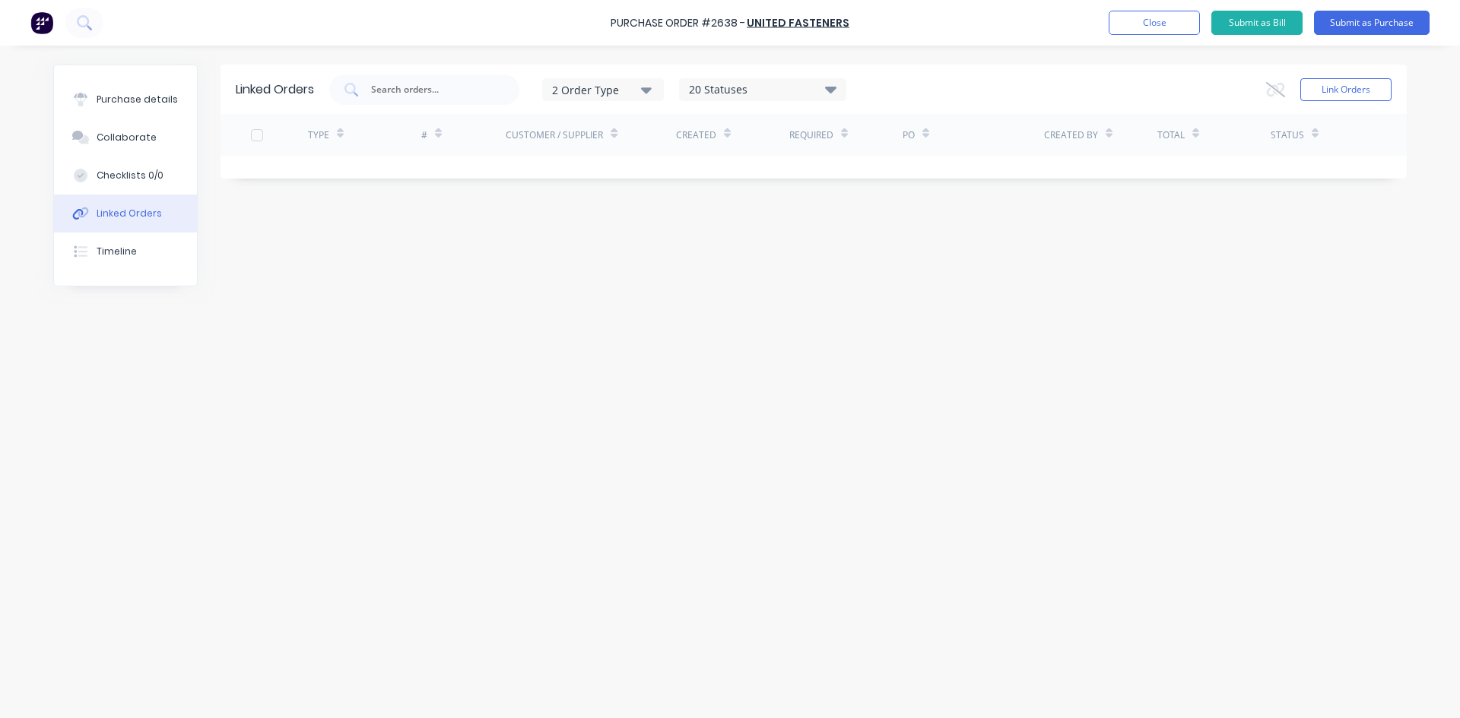
click at [648, 90] on icon "button" at bounding box center [646, 90] width 11 height 6
click at [625, 156] on div "Purchase" at bounding box center [604, 158] width 87 height 16
click at [453, 93] on input "text" at bounding box center [432, 89] width 126 height 15
type input "top crop"
click at [156, 103] on div "Purchase details" at bounding box center [137, 100] width 81 height 14
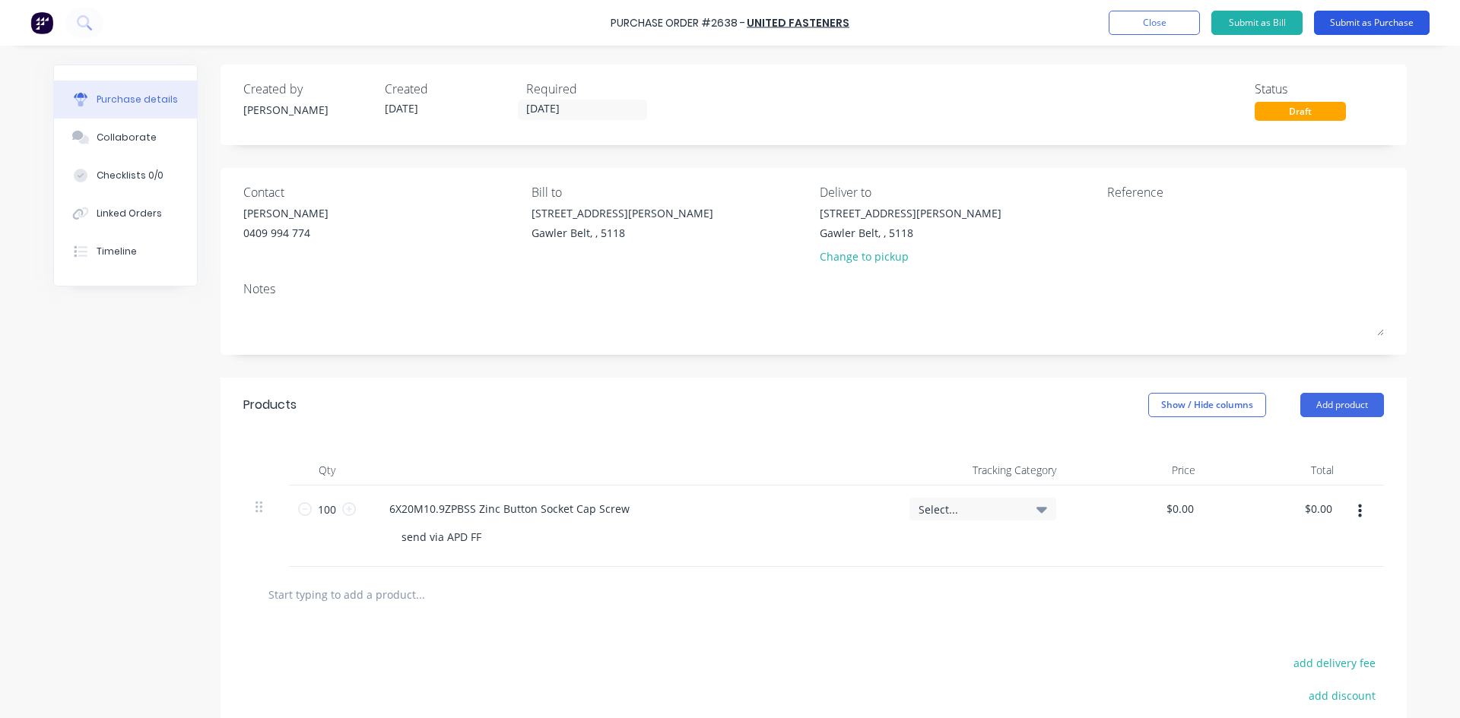
click at [1381, 28] on button "Submit as Purchase" at bounding box center [1372, 23] width 116 height 24
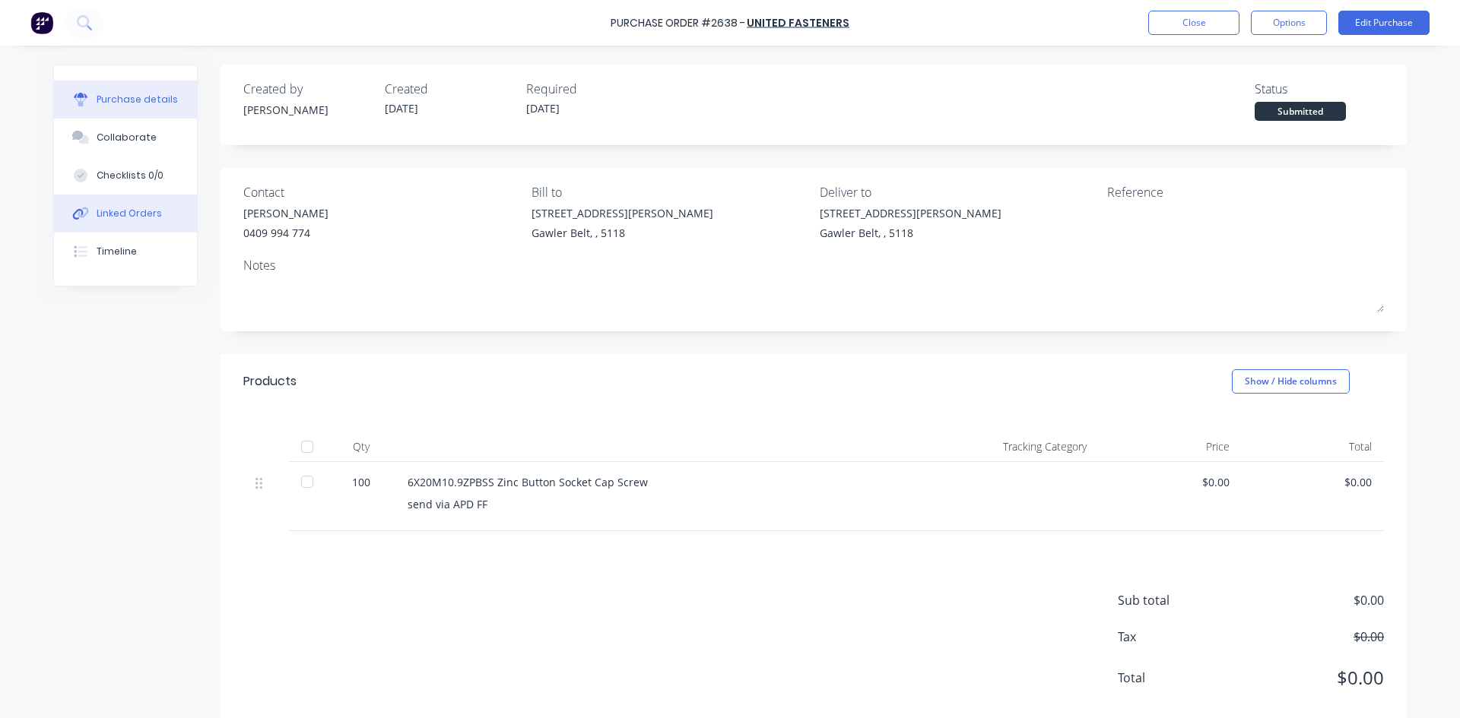
click at [124, 217] on div "Linked Orders" at bounding box center [129, 214] width 65 height 14
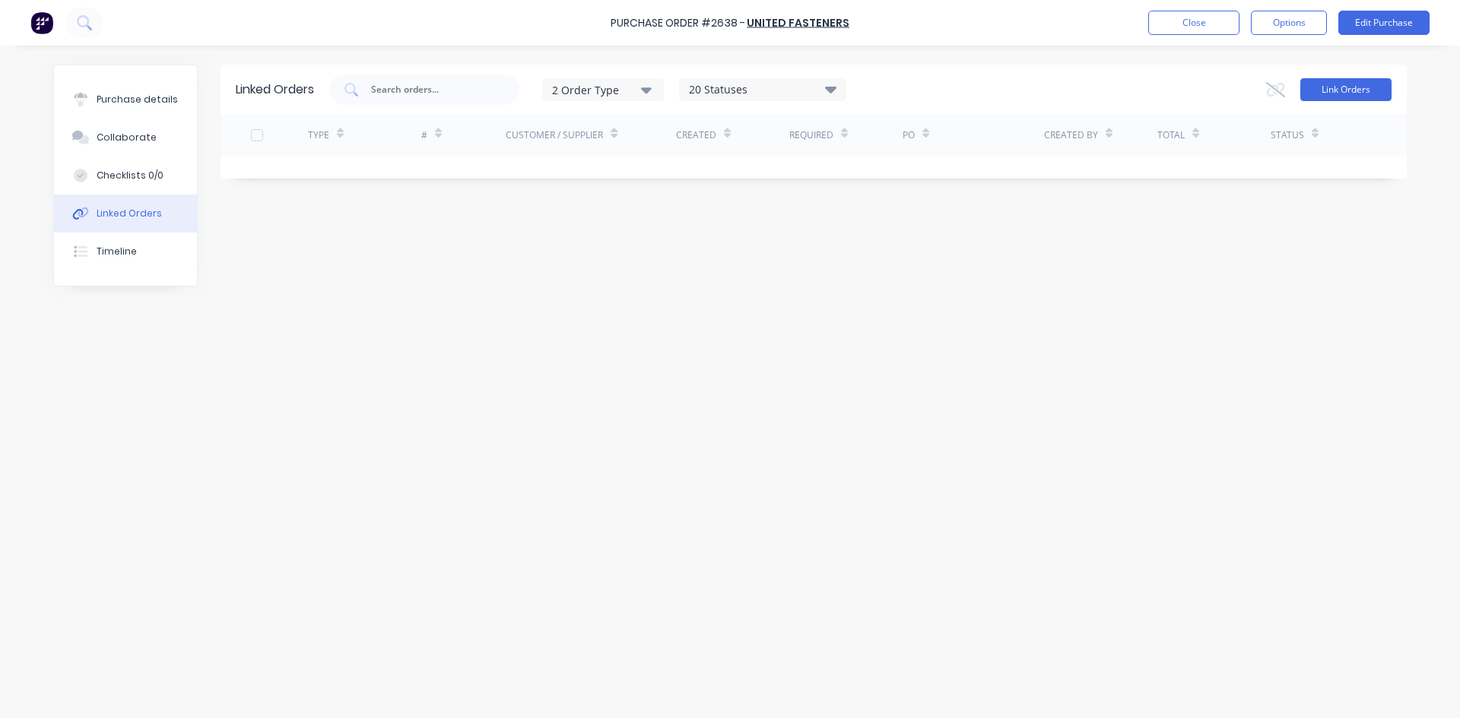
drag, startPoint x: 1301, startPoint y: 76, endPoint x: 1359, endPoint y: 90, distance: 59.6
click at [1307, 78] on div "Link Orders" at bounding box center [1328, 90] width 125 height 30
click at [1359, 90] on button "Link Orders" at bounding box center [1345, 89] width 91 height 23
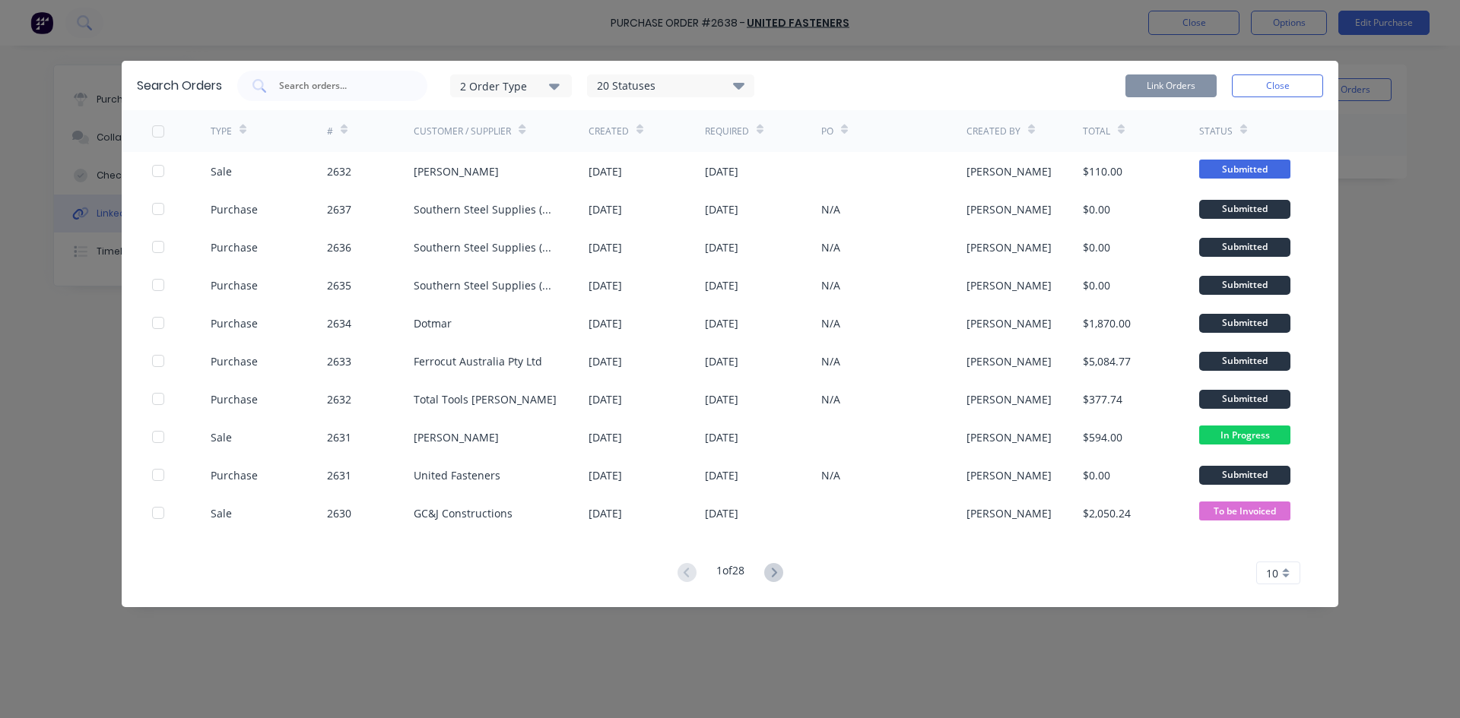
click at [553, 93] on icon "button" at bounding box center [554, 86] width 11 height 17
click at [498, 152] on div "Purchase" at bounding box center [512, 154] width 87 height 16
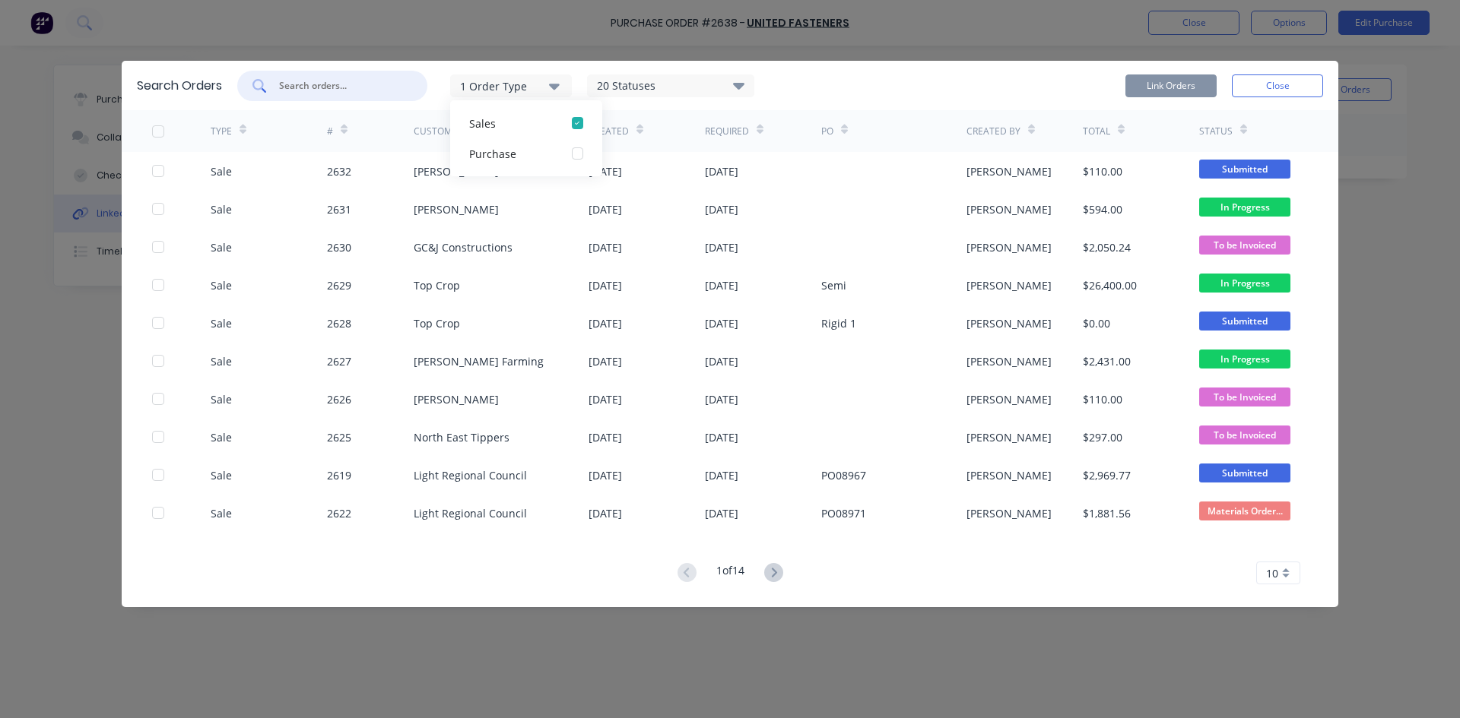
click at [359, 91] on input "text" at bounding box center [340, 85] width 126 height 15
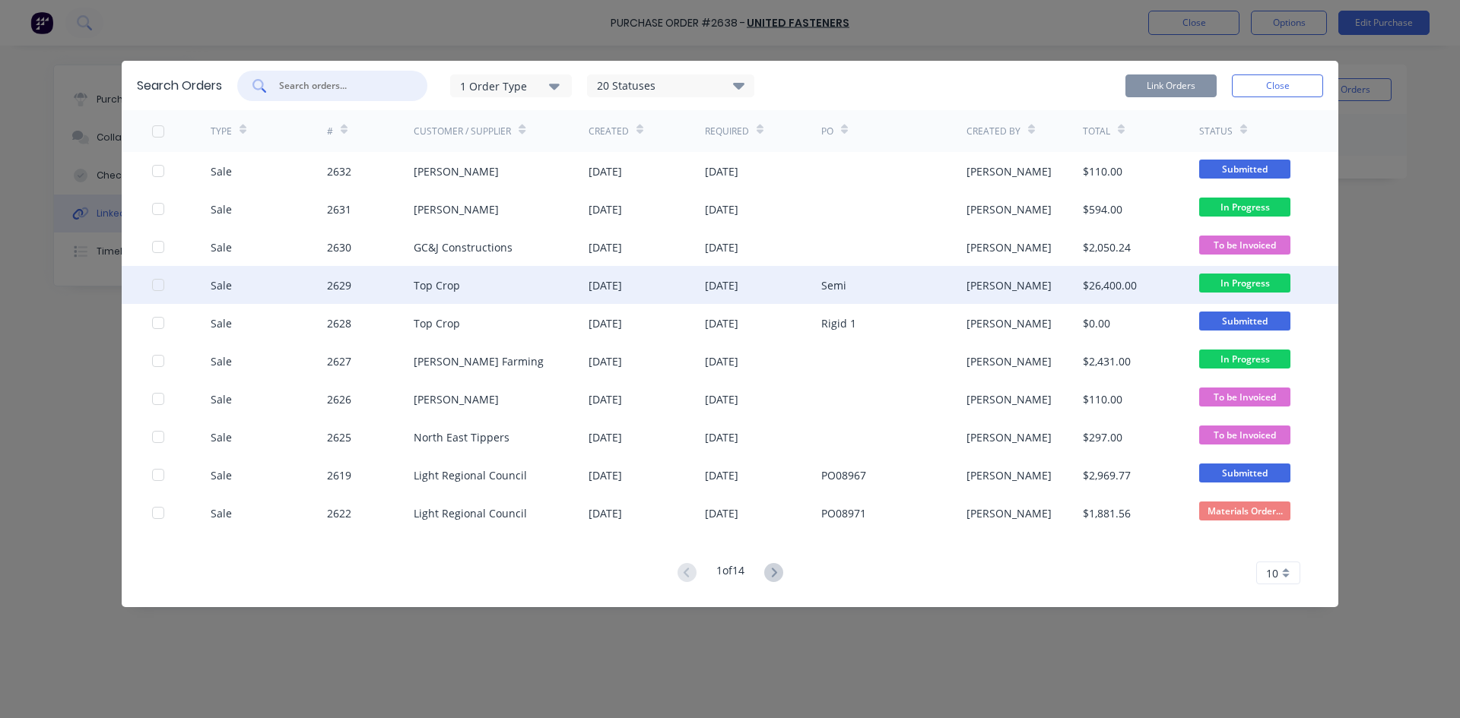
click at [156, 281] on div at bounding box center [158, 285] width 30 height 30
click at [1179, 83] on button "Link Orders" at bounding box center [1170, 86] width 91 height 23
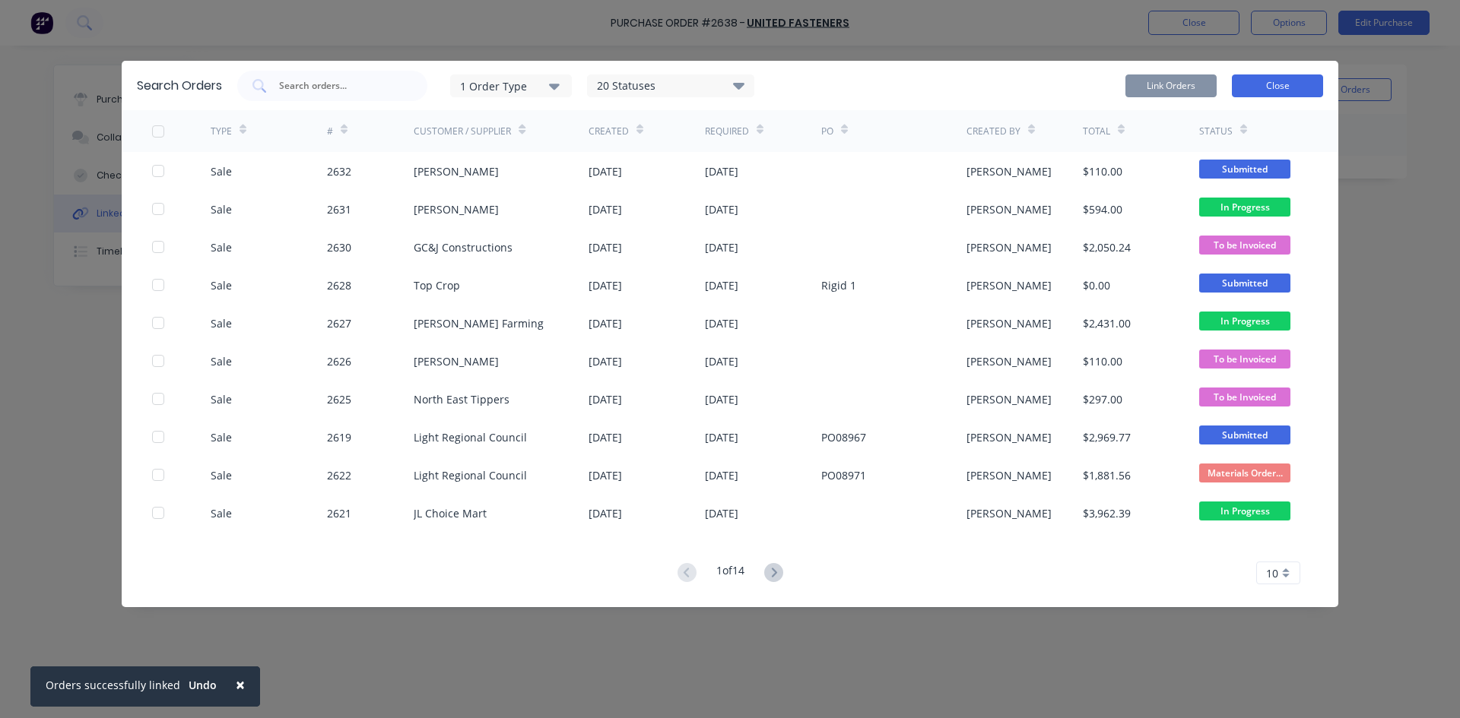
click at [1304, 83] on button "Close" at bounding box center [1277, 86] width 91 height 23
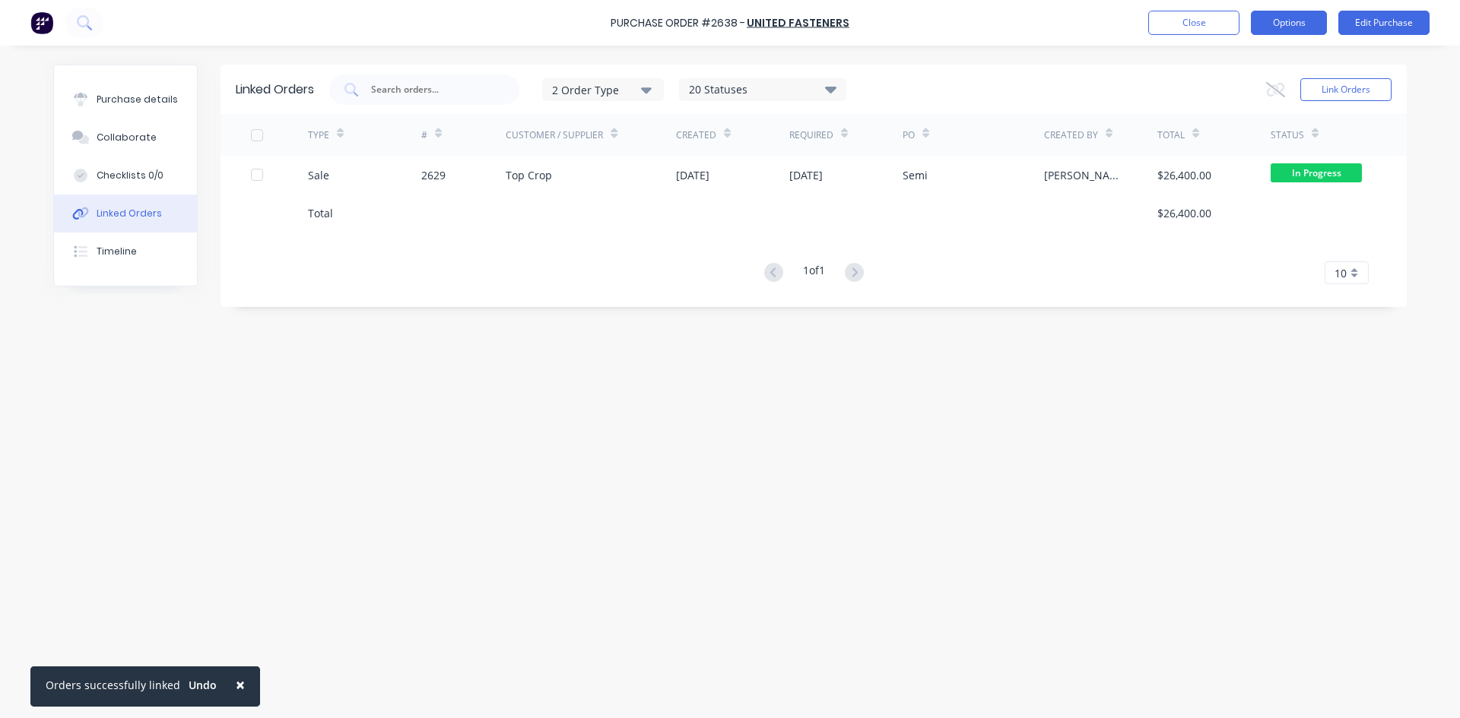
click at [1308, 22] on button "Options" at bounding box center [1289, 23] width 76 height 24
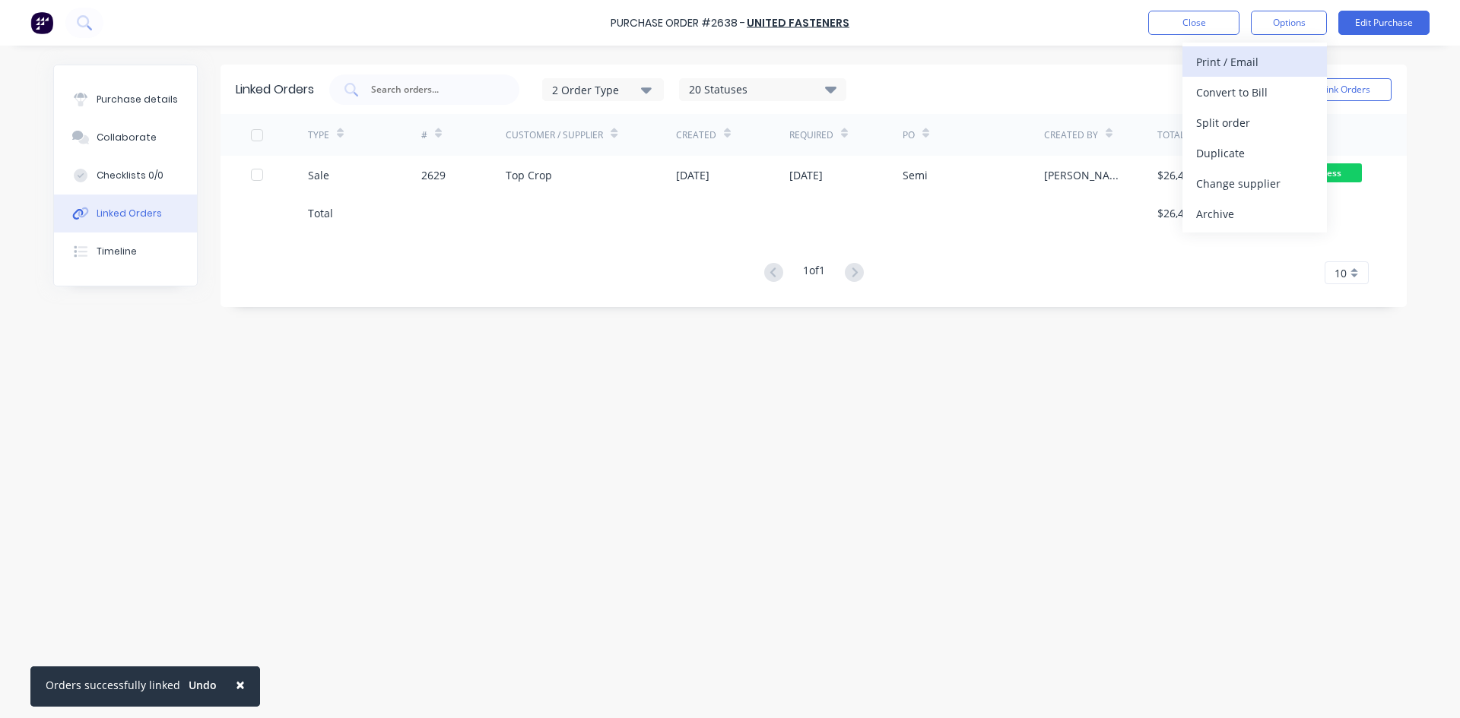
click at [1238, 68] on div "Print / Email" at bounding box center [1254, 62] width 117 height 22
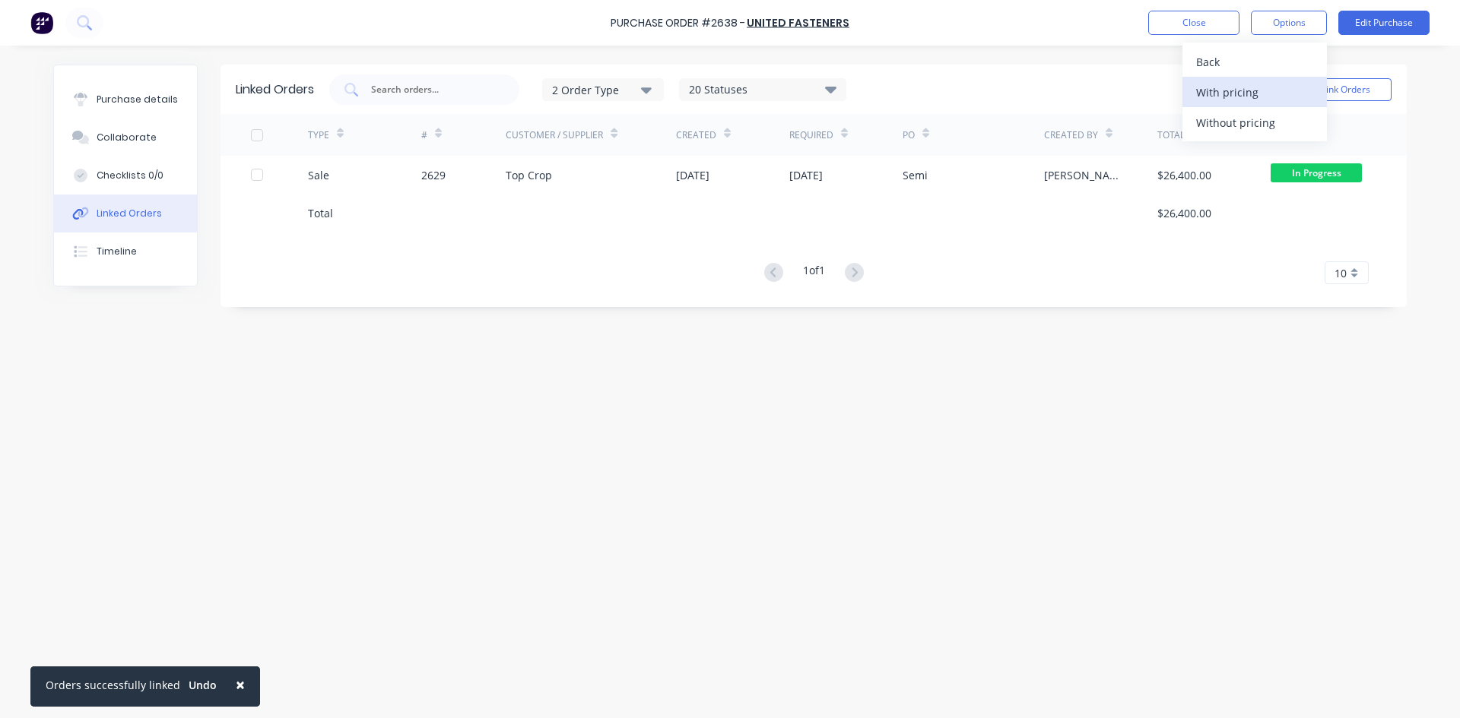
click at [1239, 96] on div "With pricing" at bounding box center [1254, 92] width 117 height 22
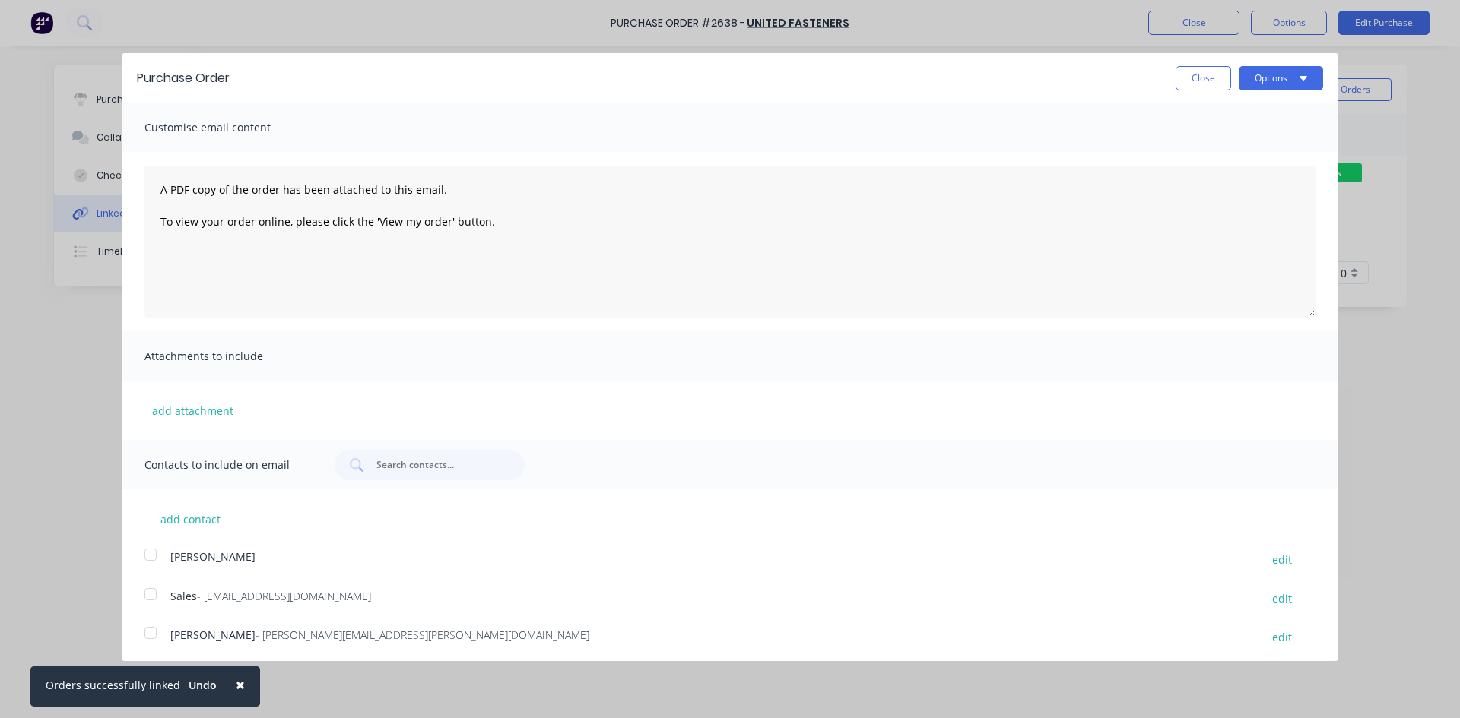
click at [154, 593] on div at bounding box center [150, 594] width 30 height 30
click at [1262, 89] on button "Options" at bounding box center [1280, 78] width 84 height 24
click at [1220, 142] on div "Email" at bounding box center [1250, 147] width 117 height 22
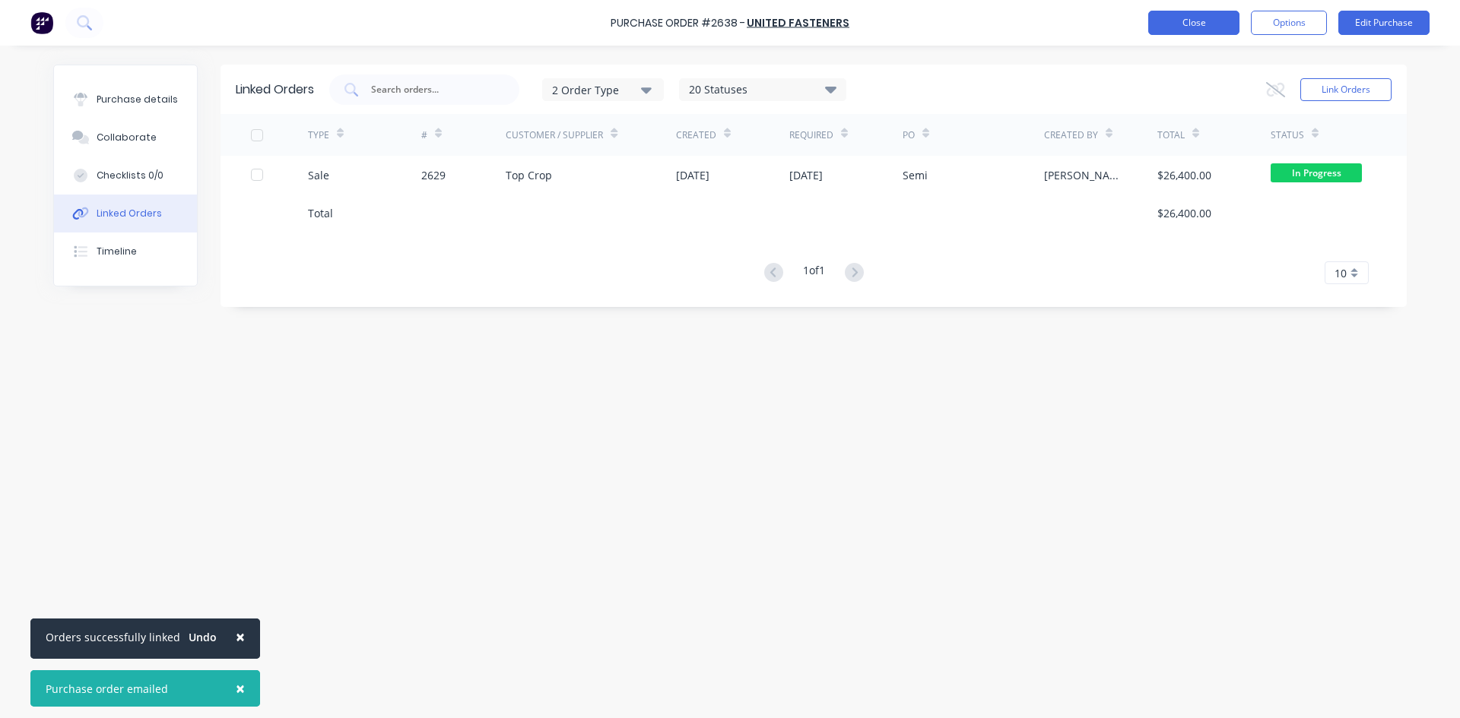
click at [1186, 21] on button "Close" at bounding box center [1193, 23] width 91 height 24
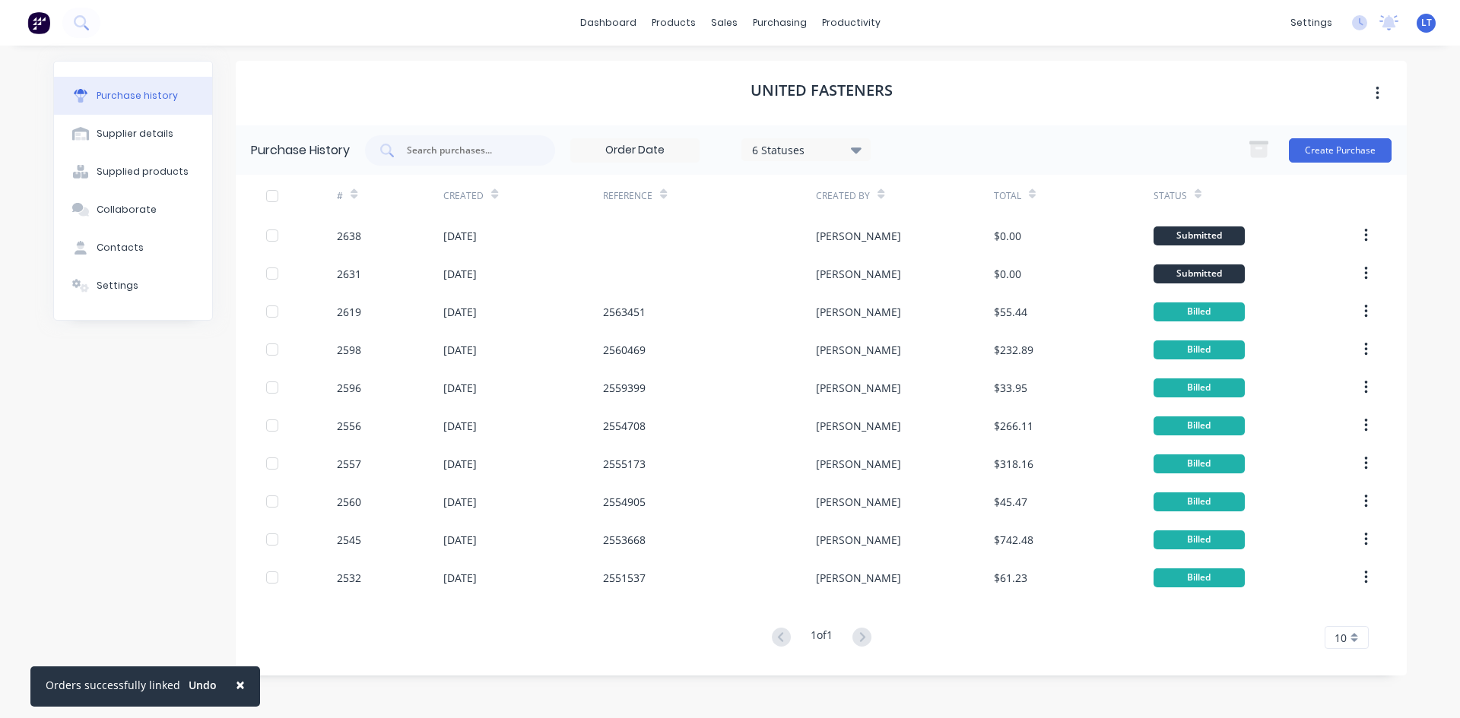
click at [236, 692] on span "×" at bounding box center [240, 684] width 9 height 21
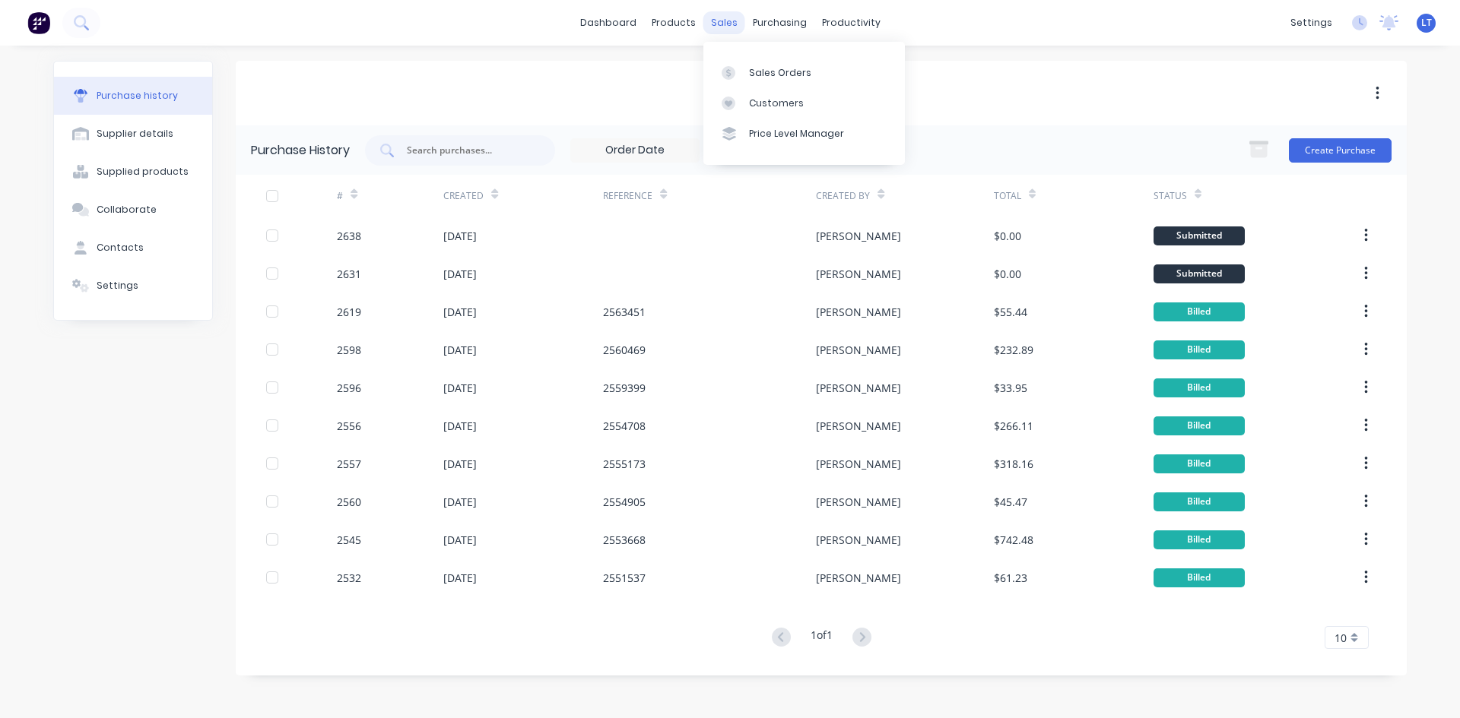
click at [732, 22] on div "sales" at bounding box center [724, 22] width 42 height 23
click at [778, 77] on div "Sales Orders" at bounding box center [780, 73] width 62 height 14
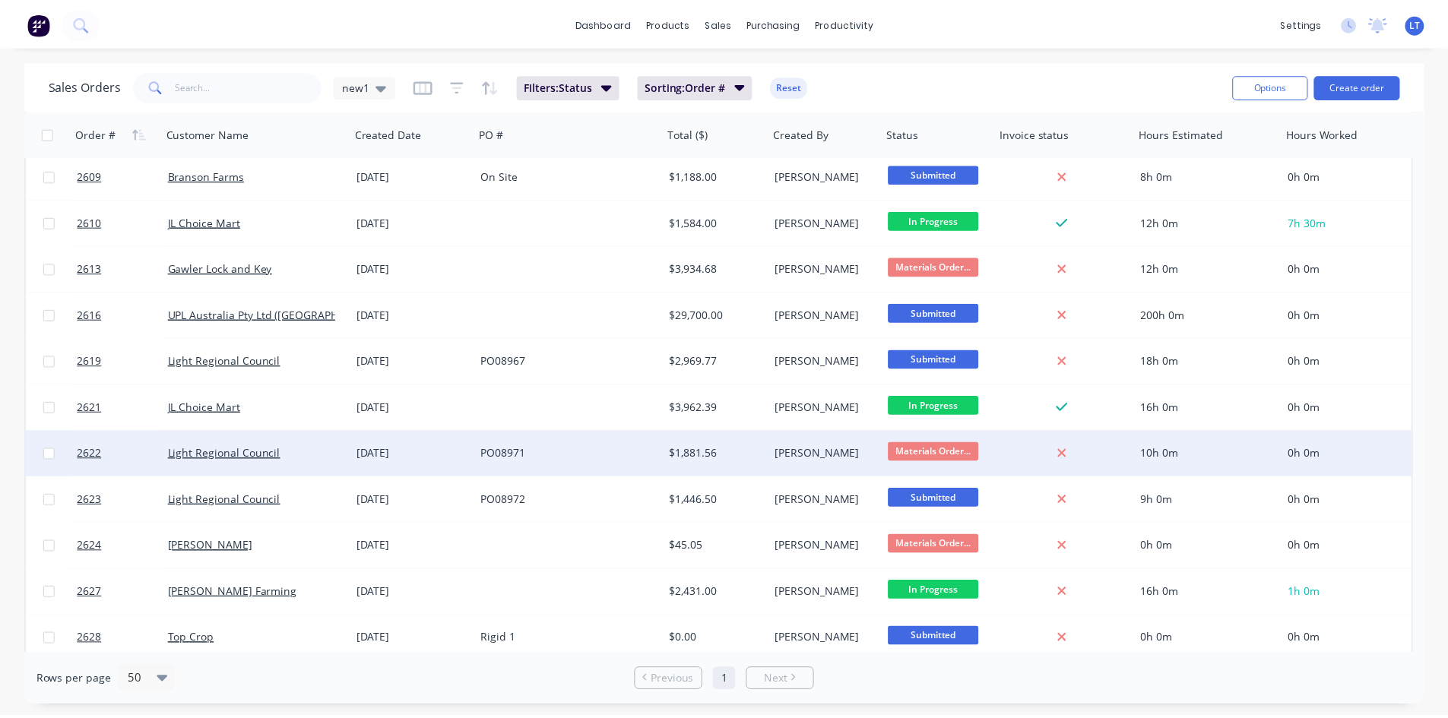
scroll to position [788, 0]
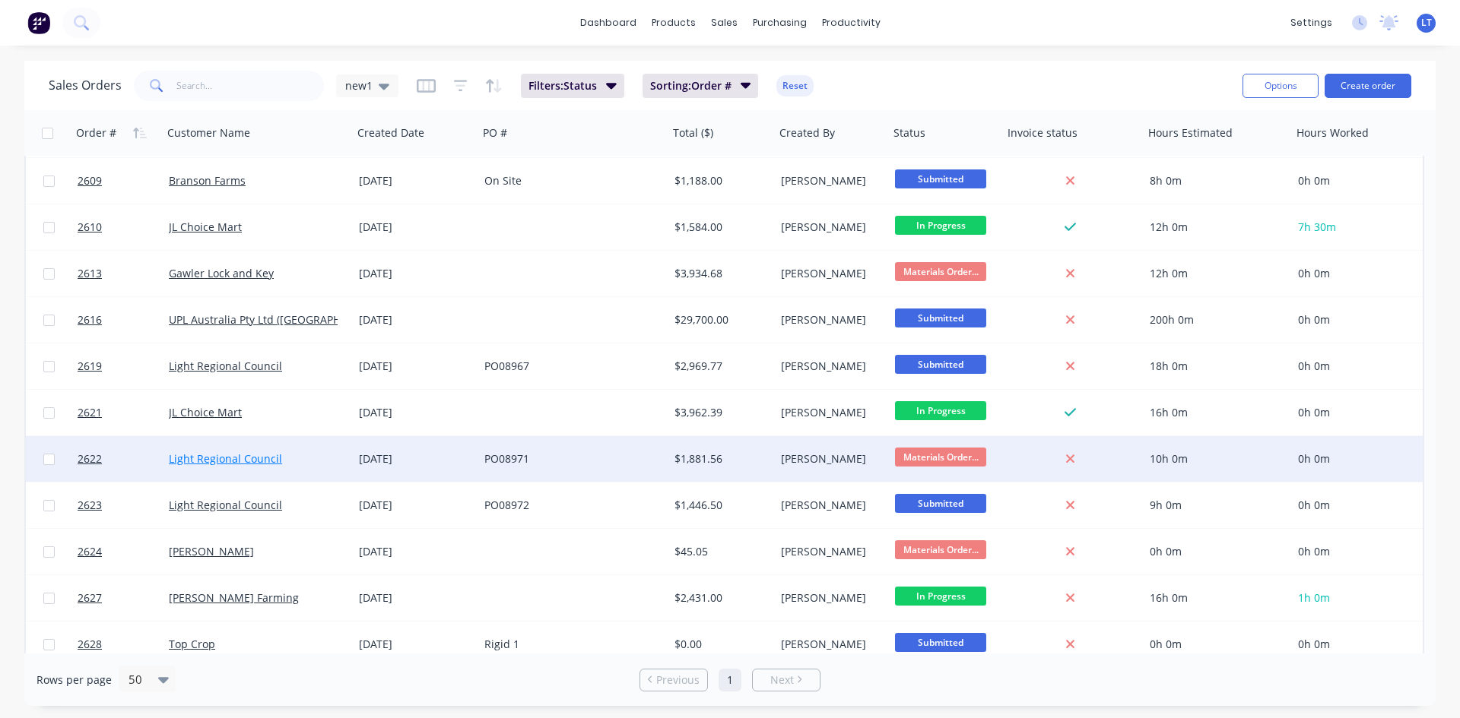
click at [227, 462] on link "Light Regional Council" at bounding box center [225, 459] width 113 height 14
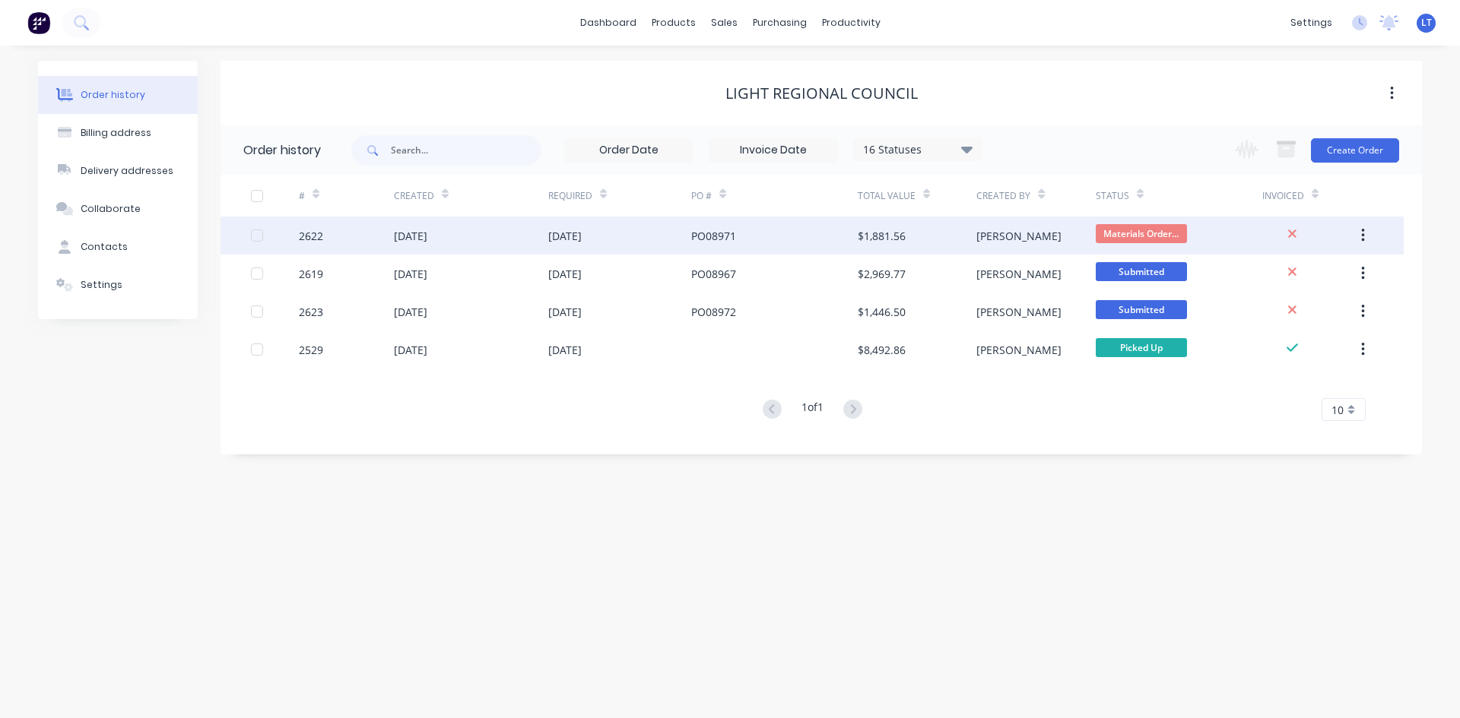
click at [766, 230] on div "PO08971" at bounding box center [774, 236] width 166 height 38
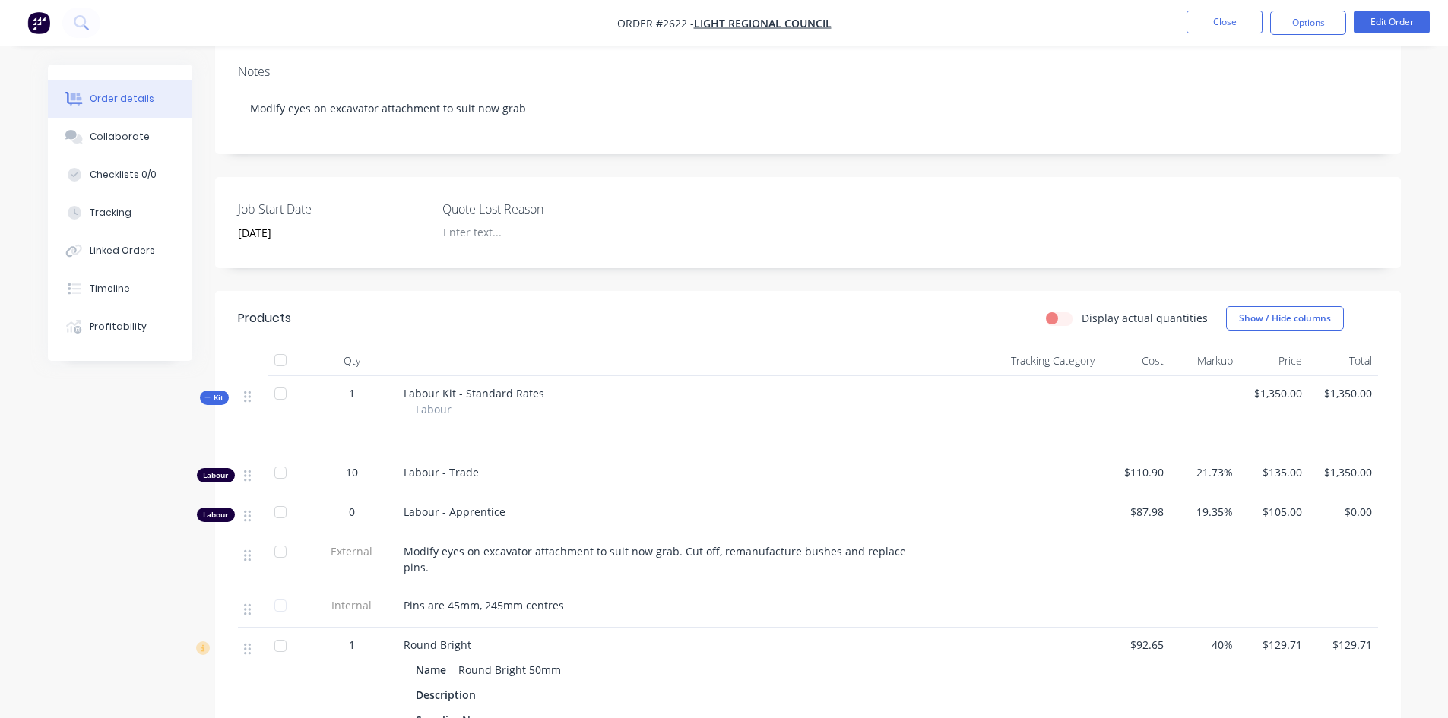
scroll to position [152, 0]
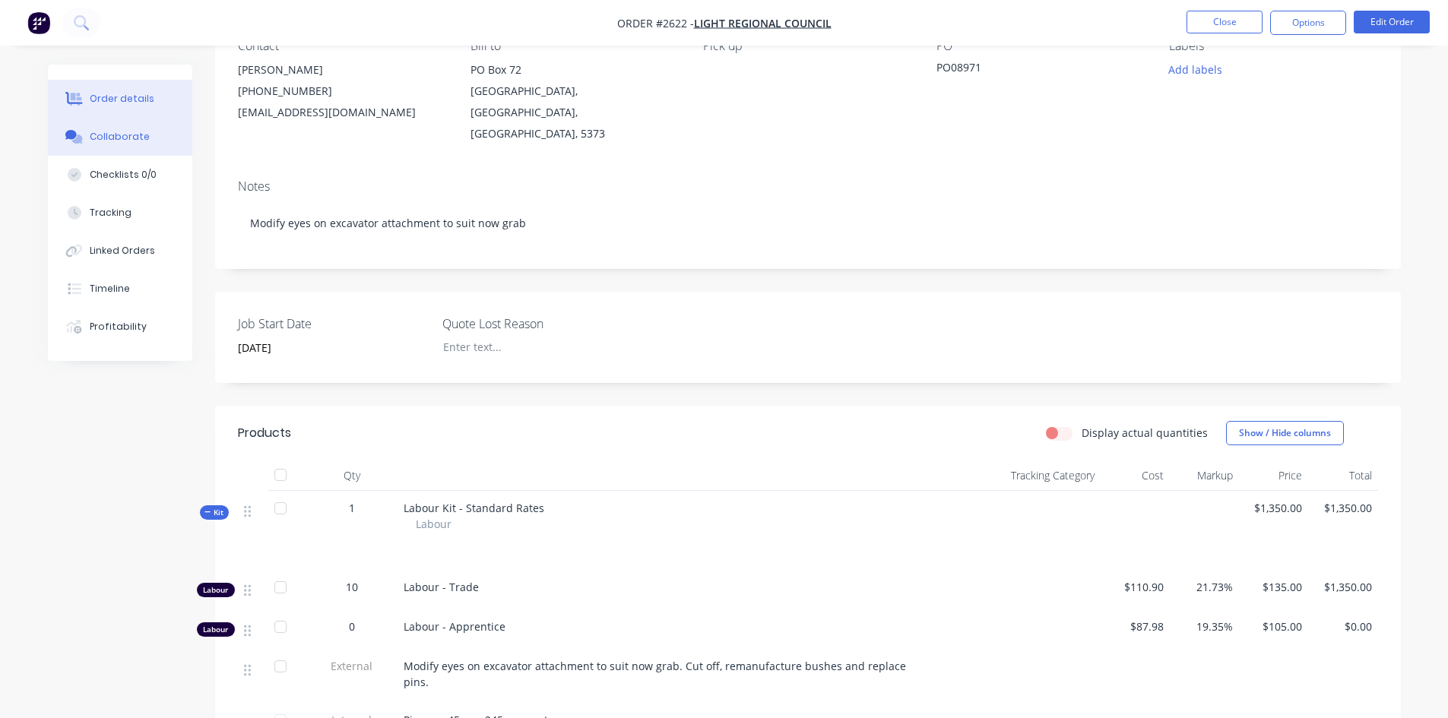
click at [119, 128] on button "Collaborate" at bounding box center [120, 137] width 144 height 38
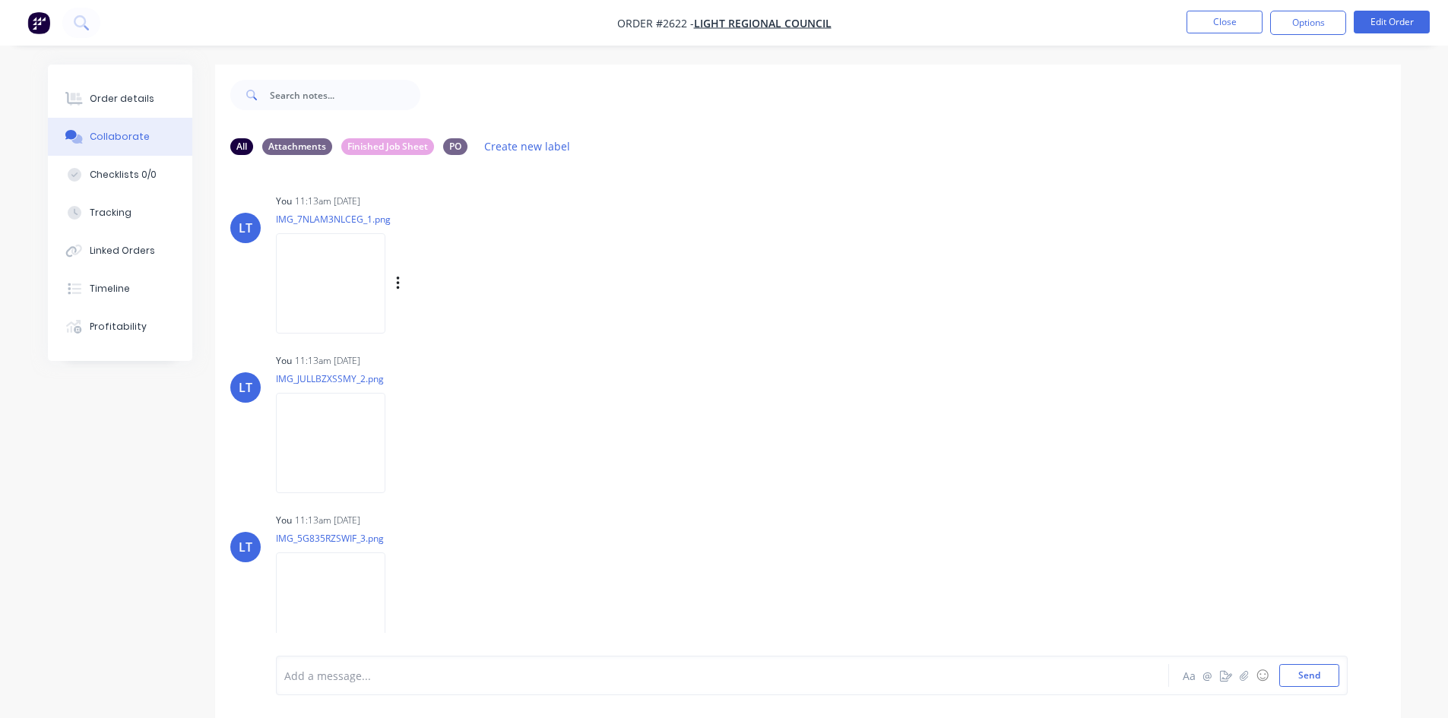
click at [346, 277] on img at bounding box center [330, 283] width 109 height 100
click at [1214, 27] on button "Close" at bounding box center [1225, 22] width 76 height 23
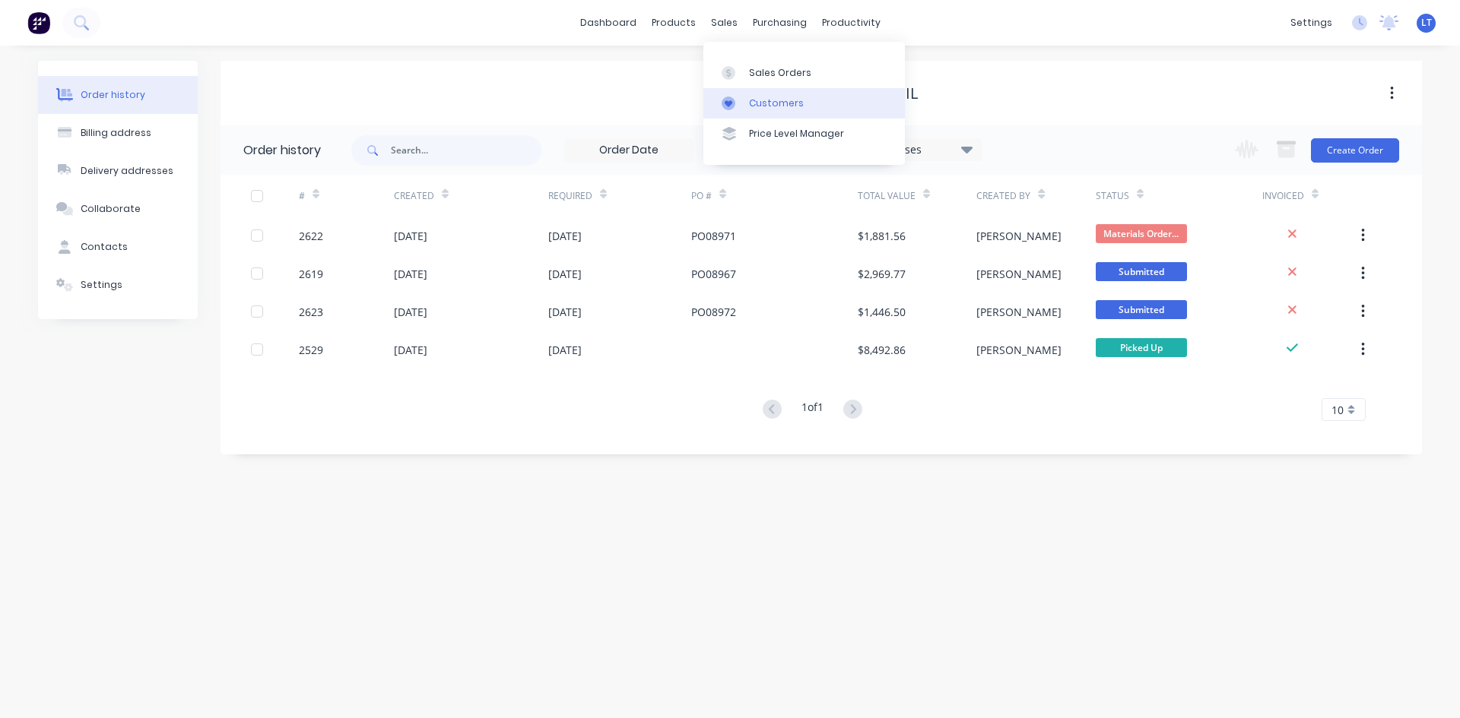
click at [781, 100] on div "Customers" at bounding box center [776, 104] width 55 height 14
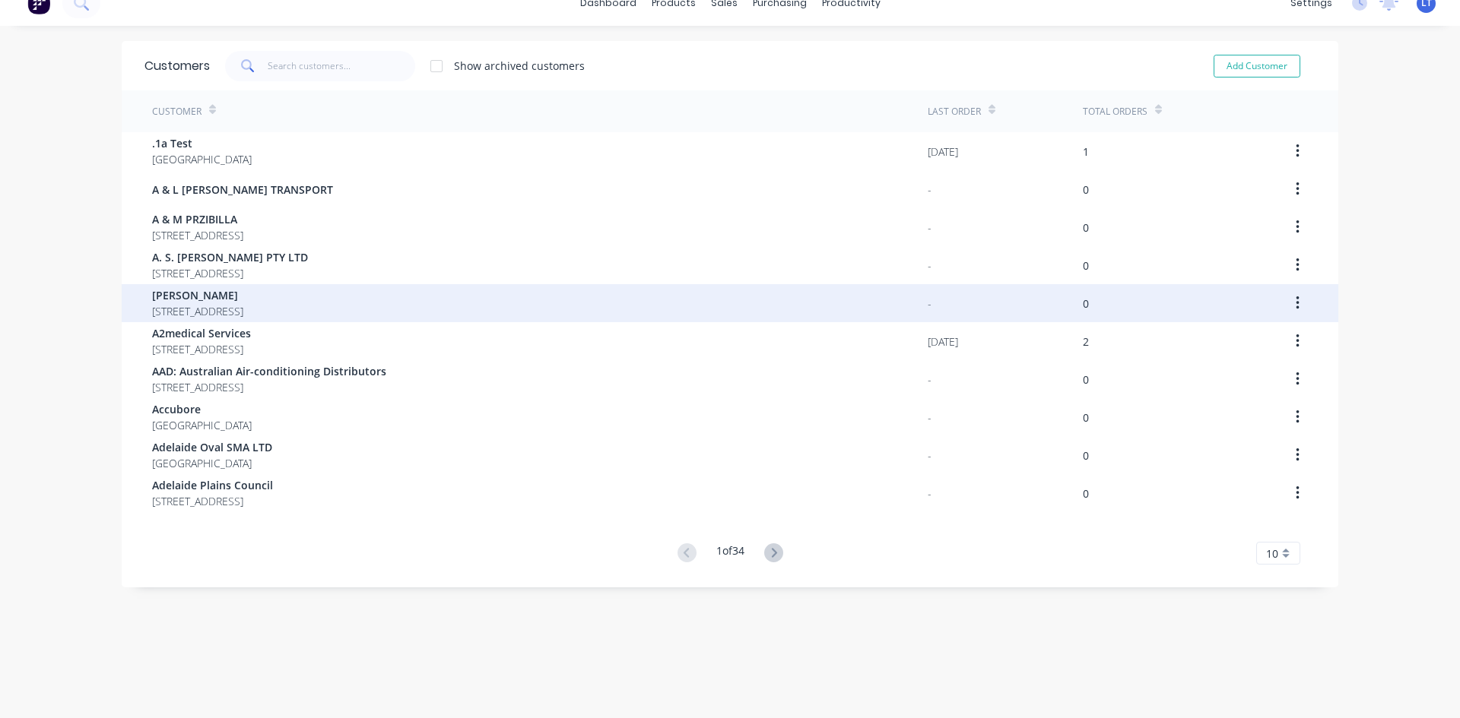
scroll to position [30, 0]
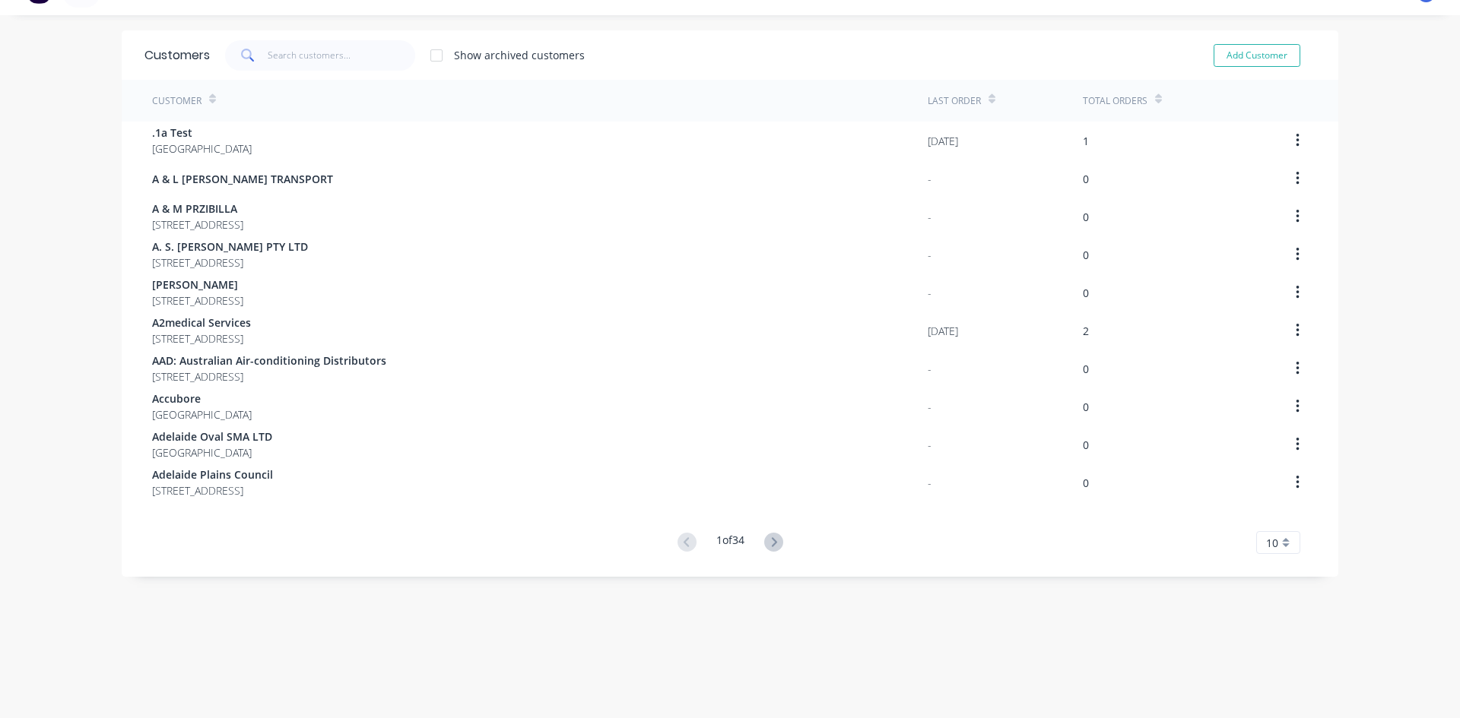
click at [1283, 542] on div "10" at bounding box center [1278, 542] width 44 height 23
click at [1268, 522] on div "35" at bounding box center [1278, 517] width 43 height 27
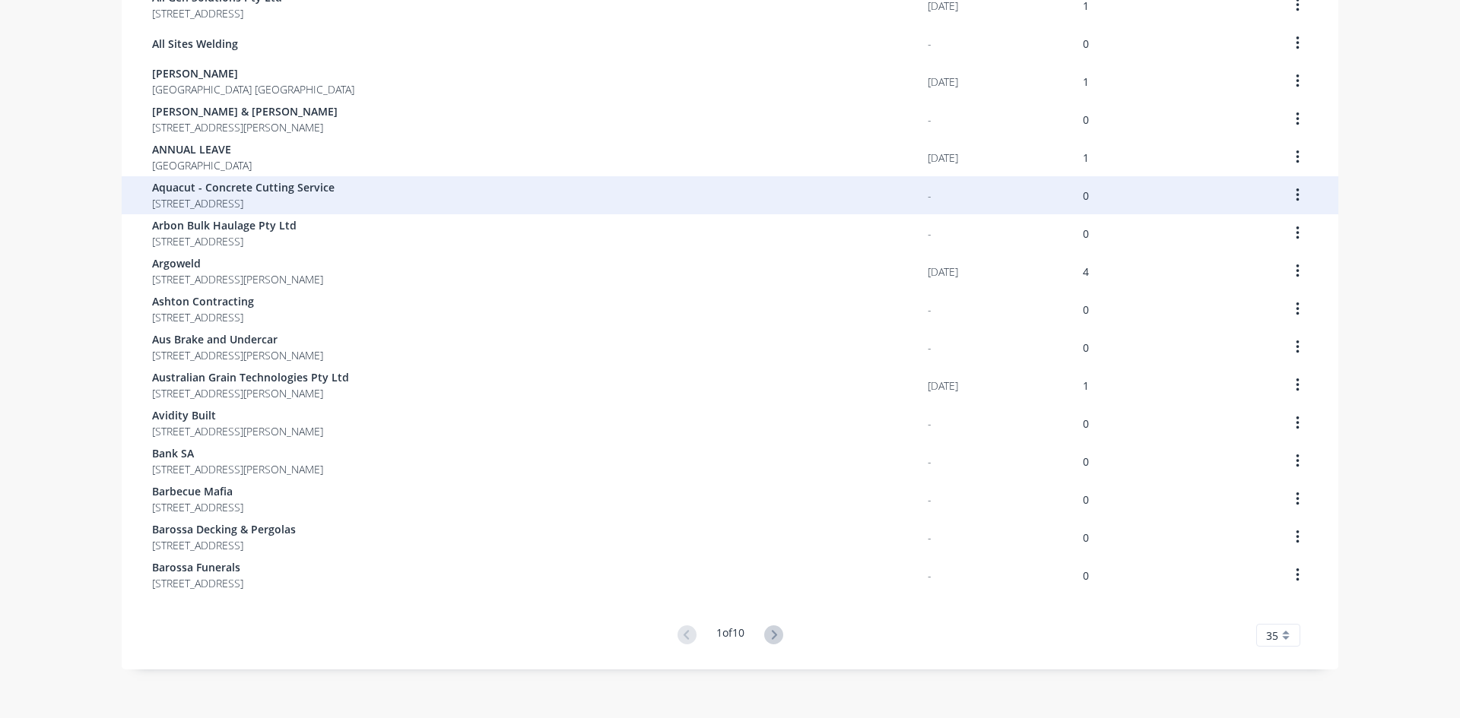
scroll to position [893, 0]
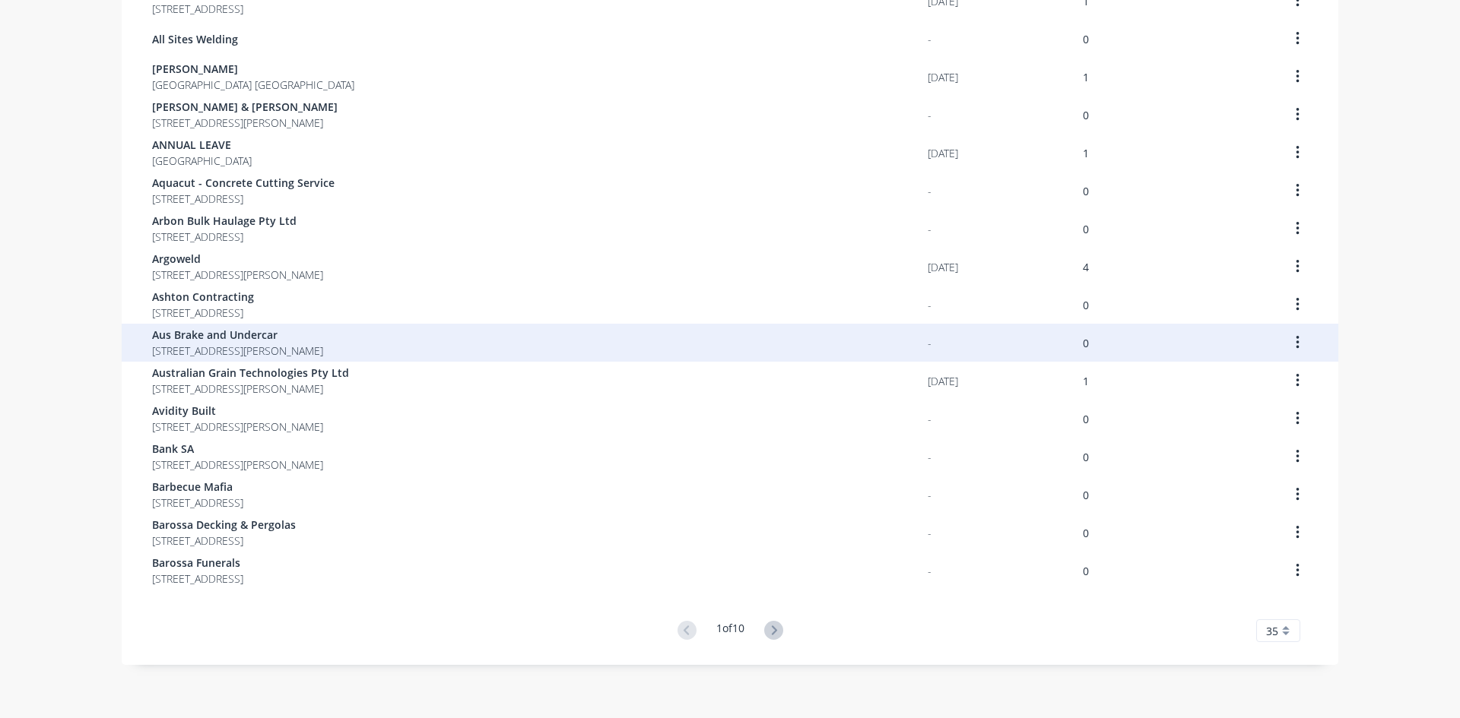
click at [1298, 350] on button "button" at bounding box center [1297, 342] width 36 height 27
click at [1232, 381] on div "Archive" at bounding box center [1242, 383] width 117 height 22
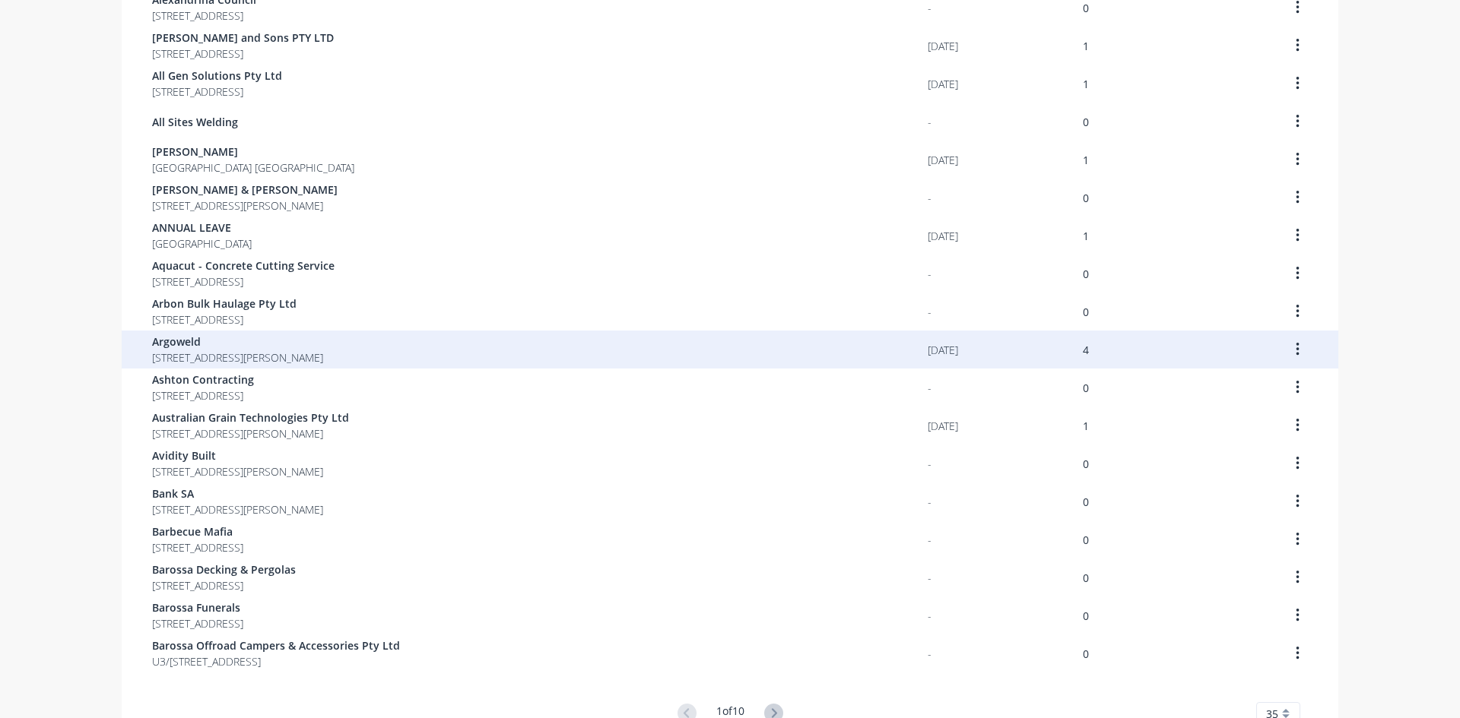
scroll to position [836, 0]
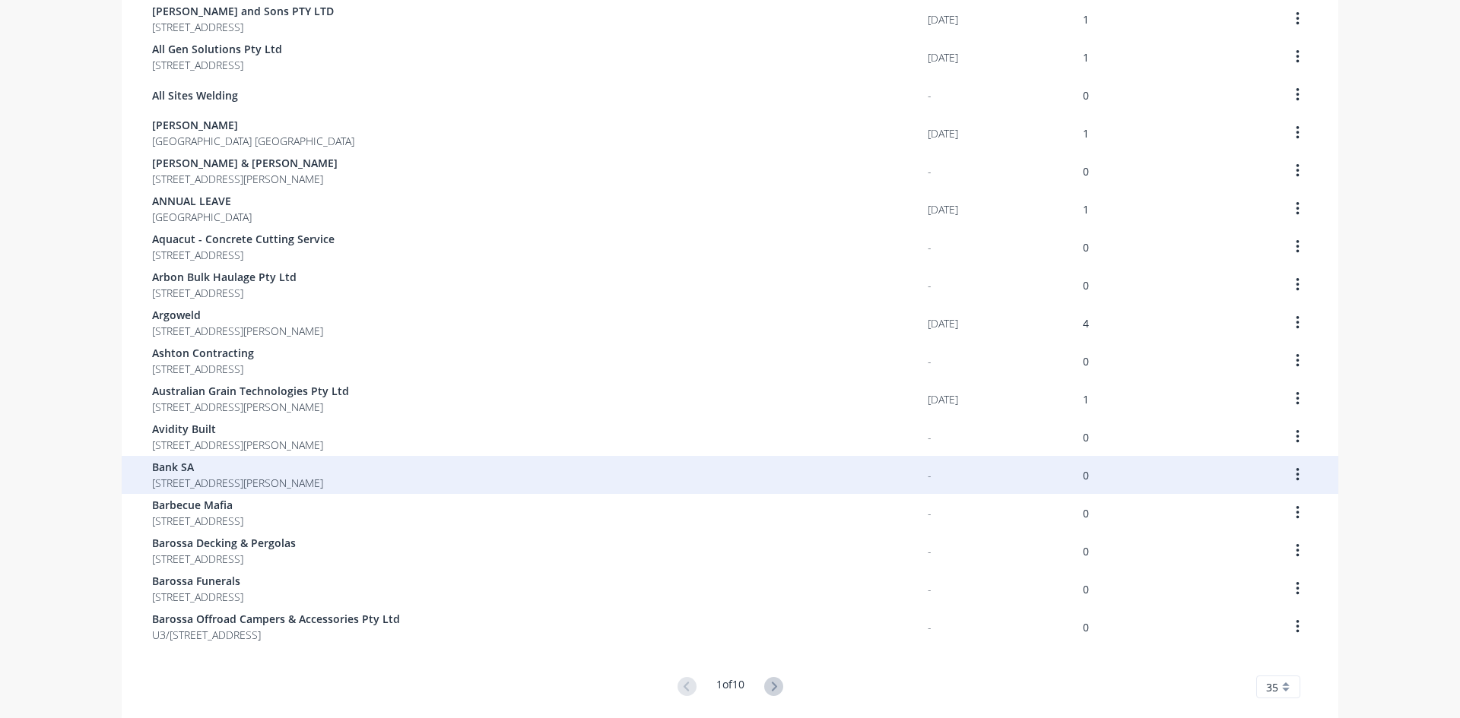
click at [1288, 480] on button "button" at bounding box center [1297, 474] width 36 height 27
click at [1203, 522] on div "Archive" at bounding box center [1242, 515] width 117 height 22
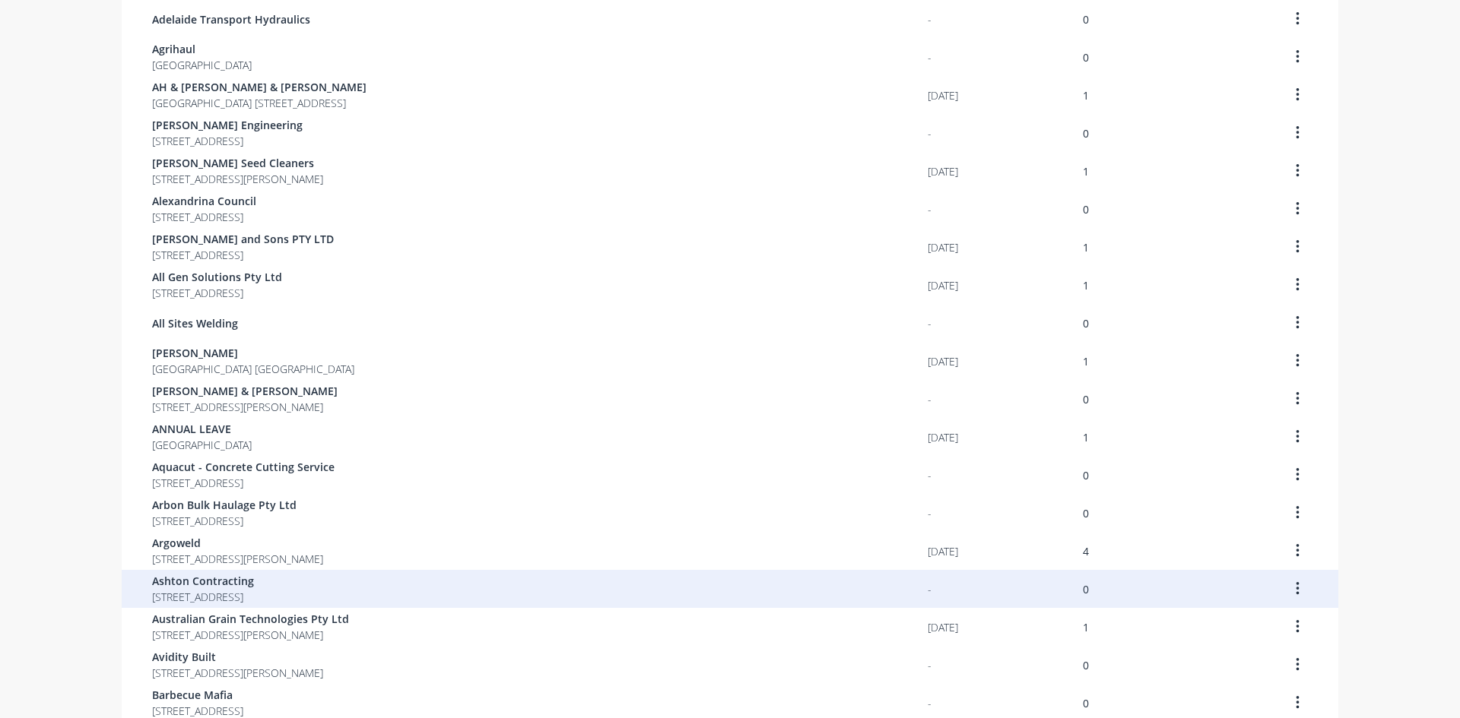
scroll to position [893, 0]
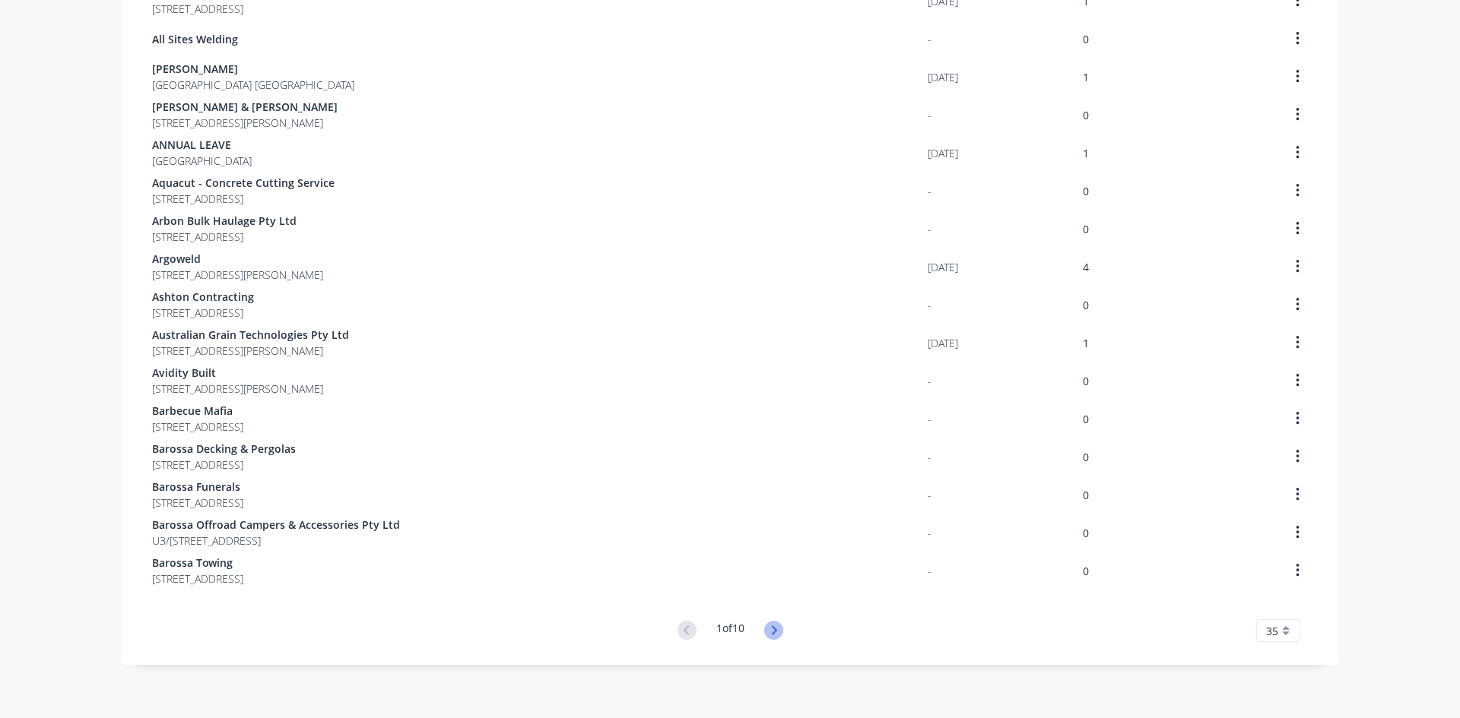
click at [774, 633] on icon at bounding box center [773, 630] width 19 height 19
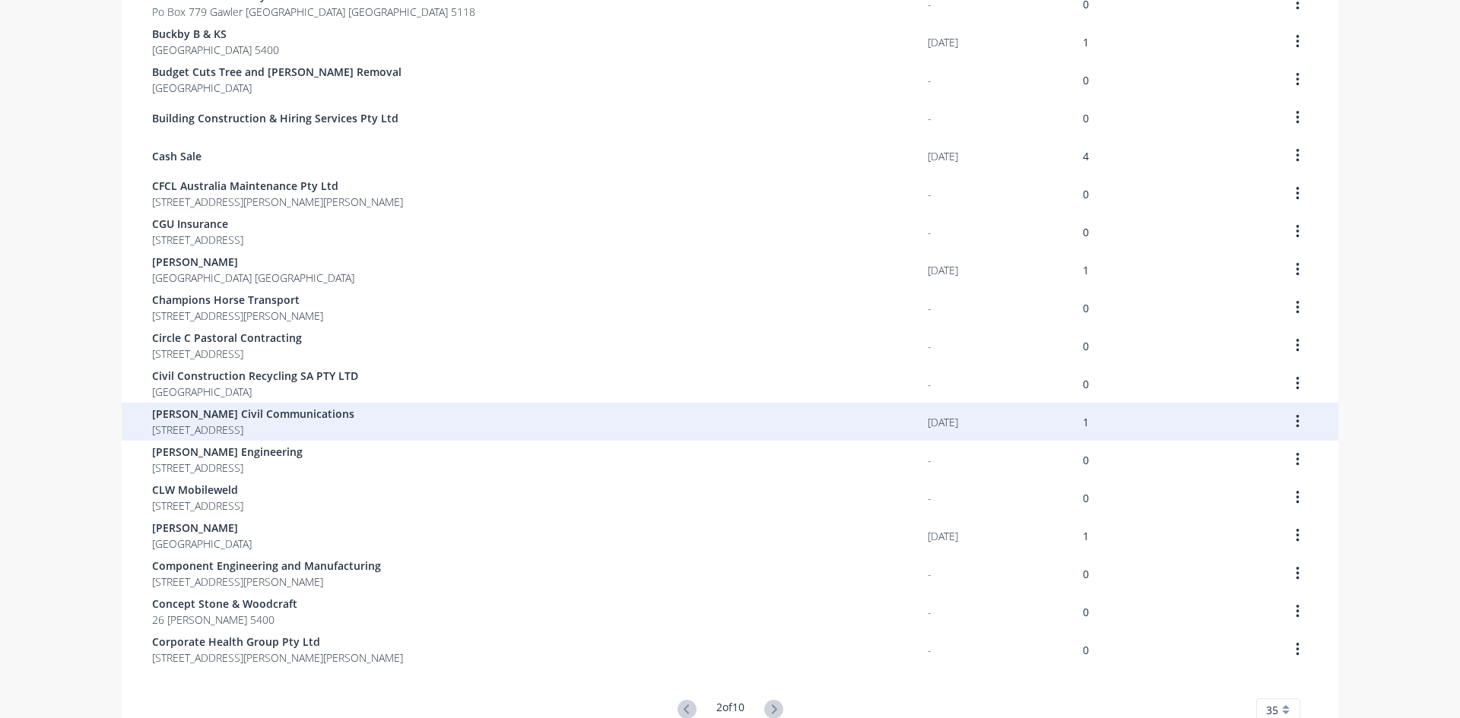
scroll to position [836, 0]
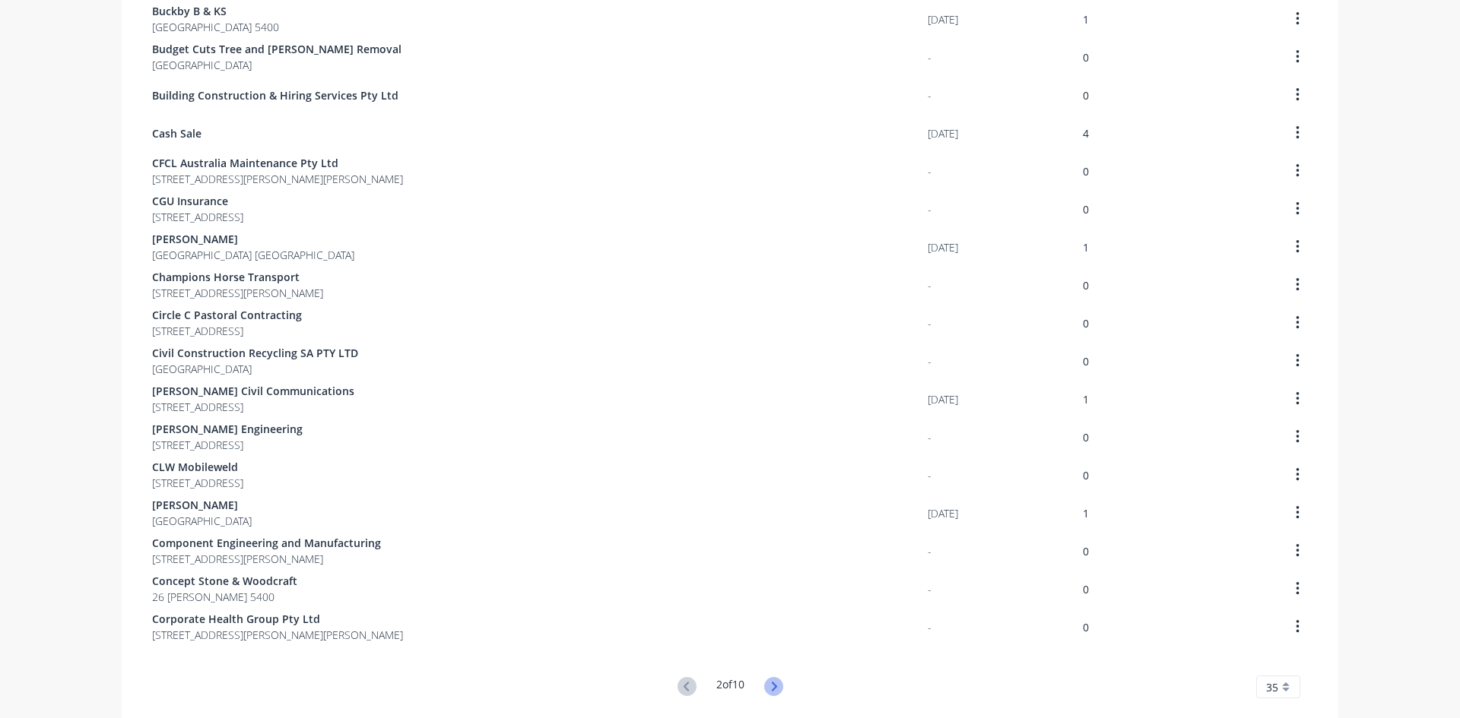
click at [768, 689] on icon at bounding box center [773, 686] width 19 height 19
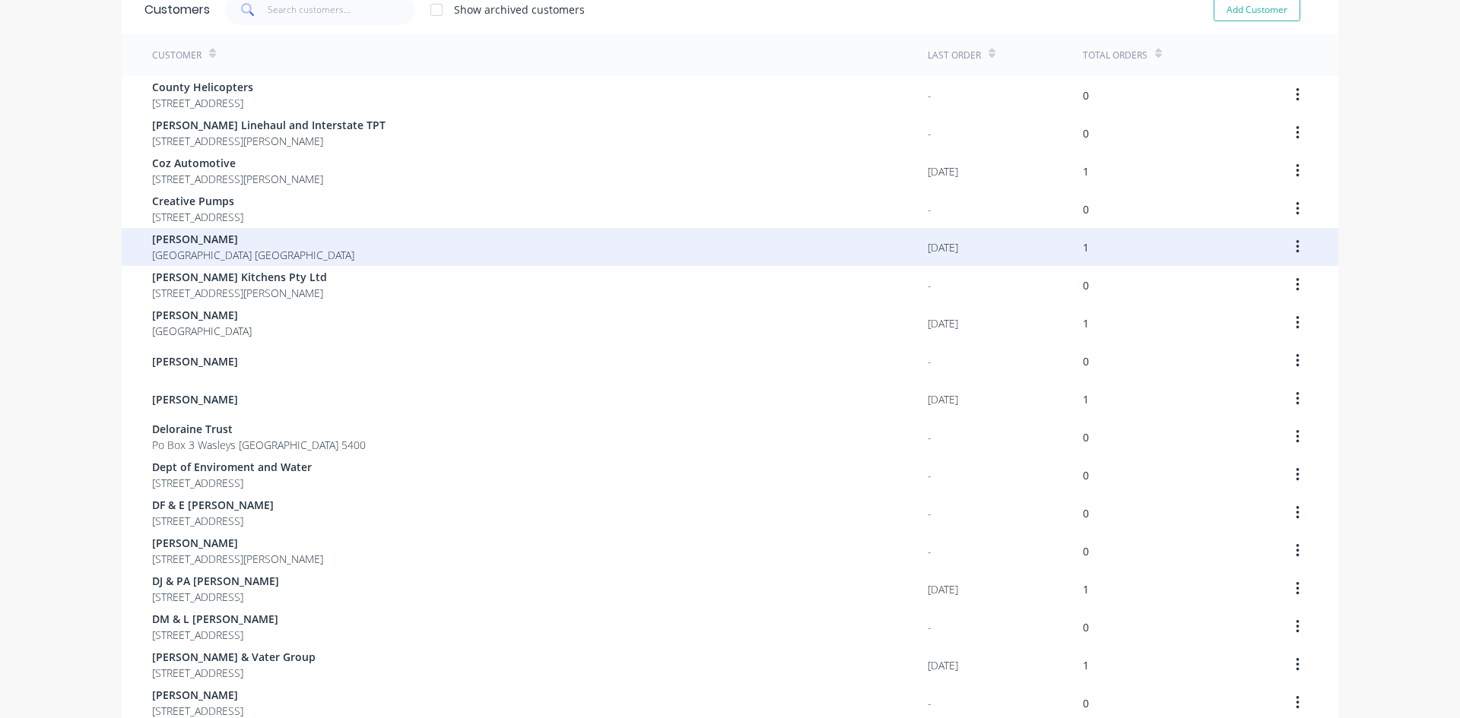
scroll to position [0, 0]
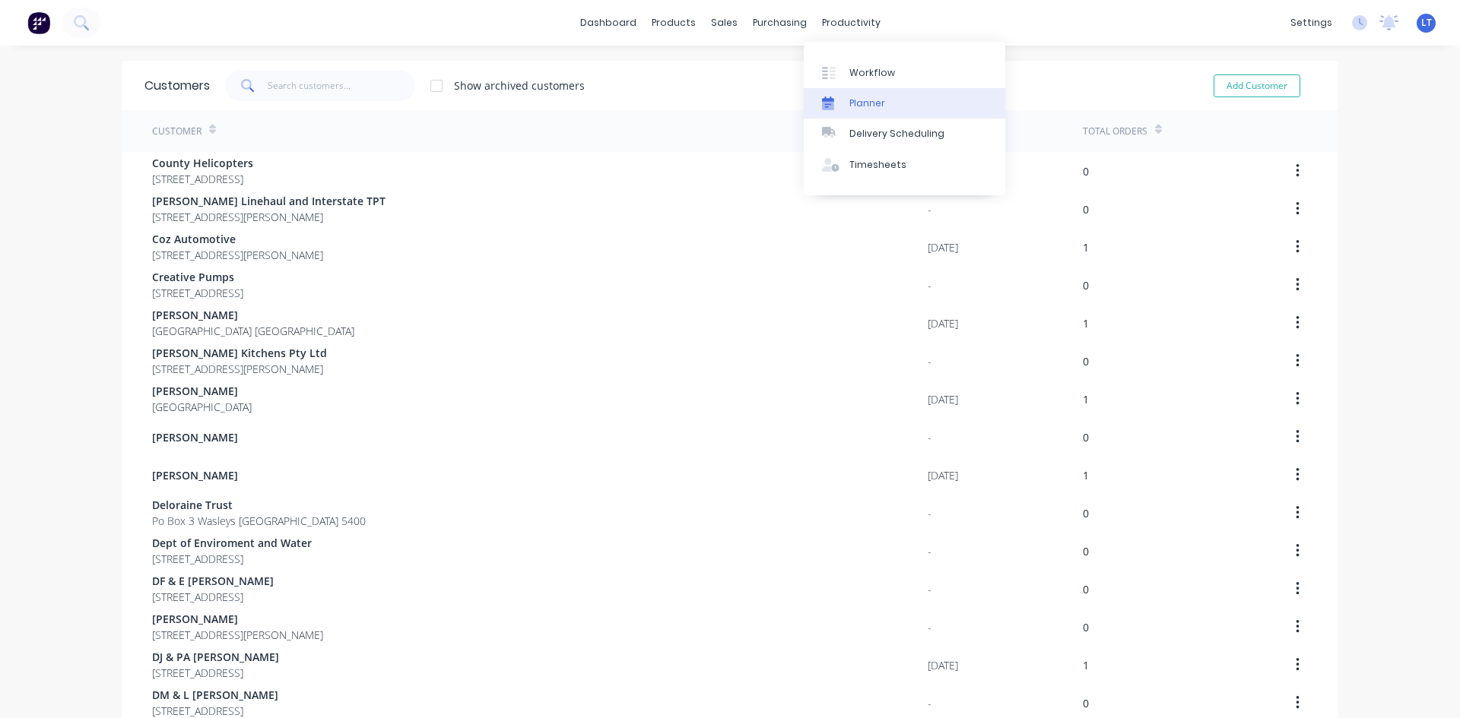
click at [855, 99] on div "Planner" at bounding box center [867, 104] width 36 height 14
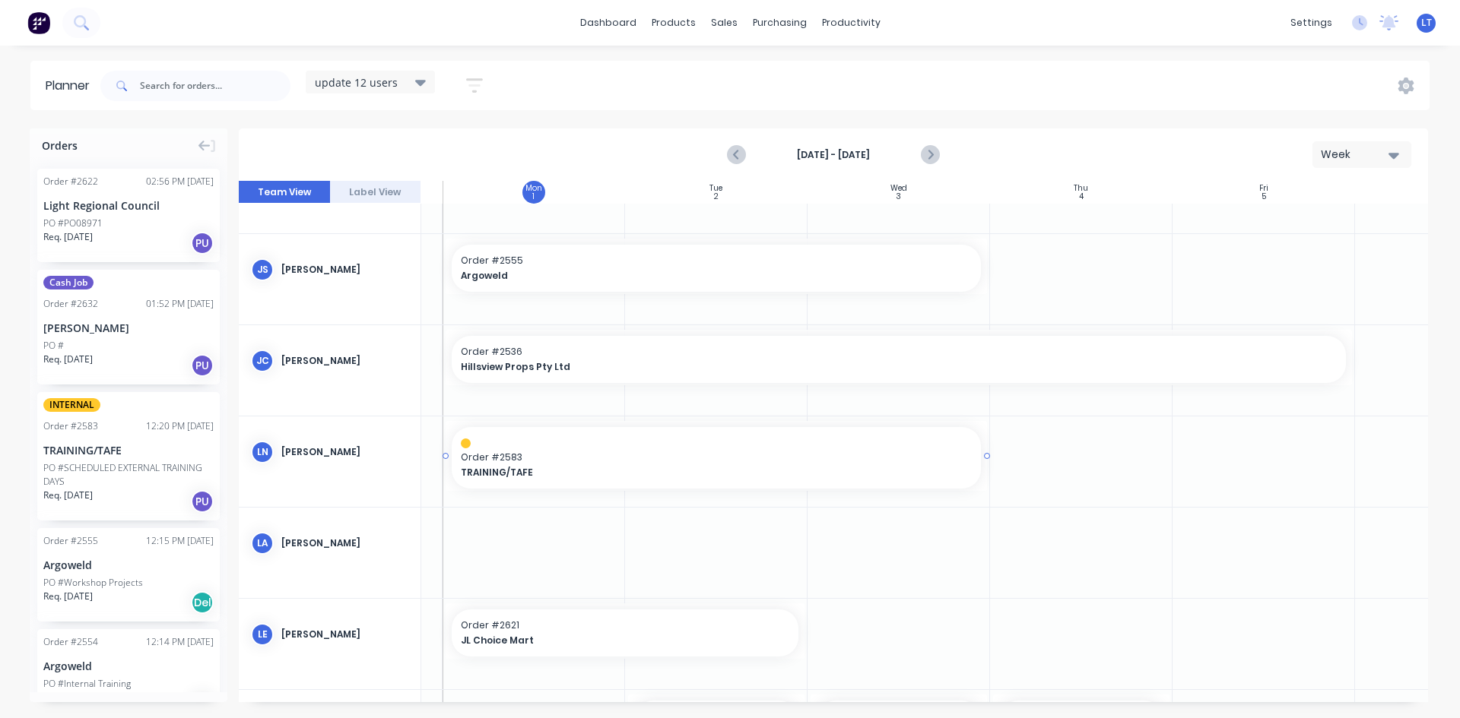
scroll to position [0, 161]
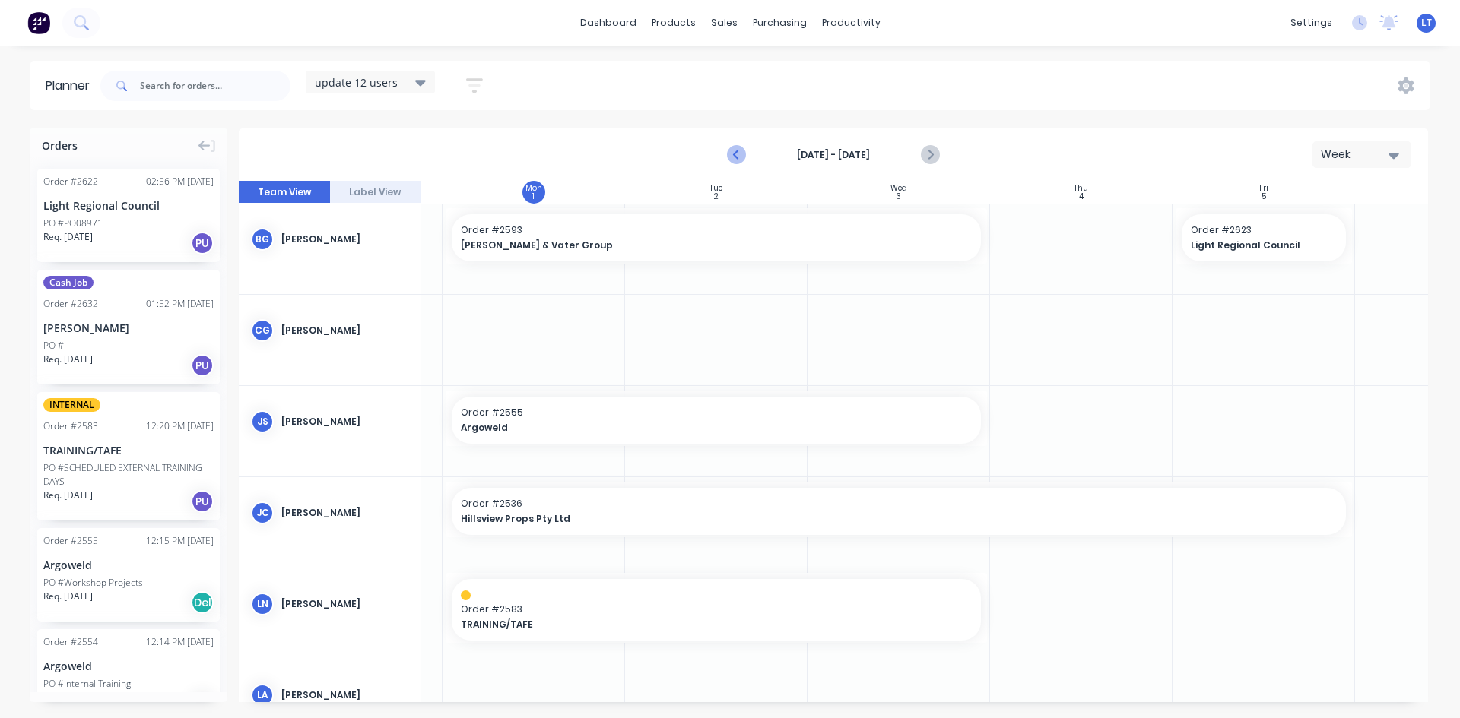
click at [734, 154] on icon "Previous page" at bounding box center [737, 155] width 7 height 12
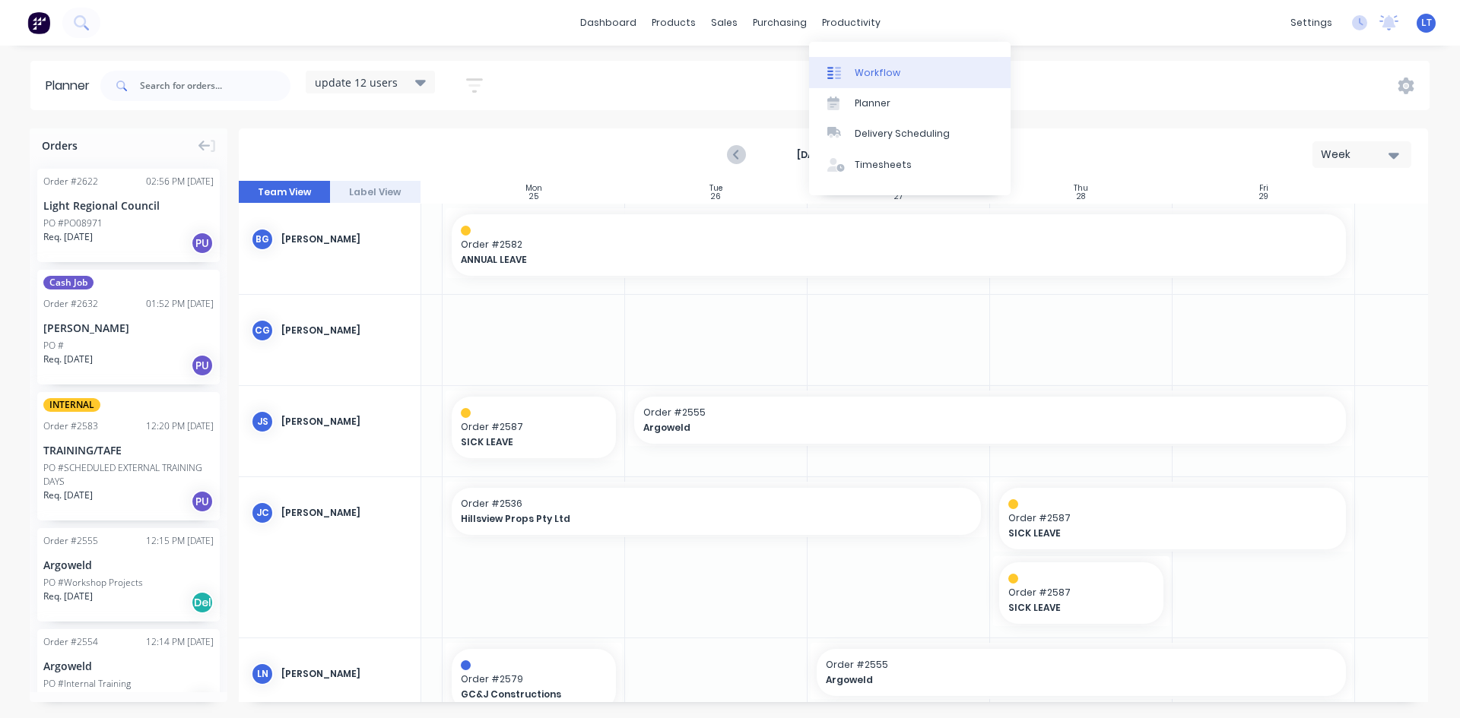
click at [877, 66] on div "Workflow" at bounding box center [878, 73] width 46 height 14
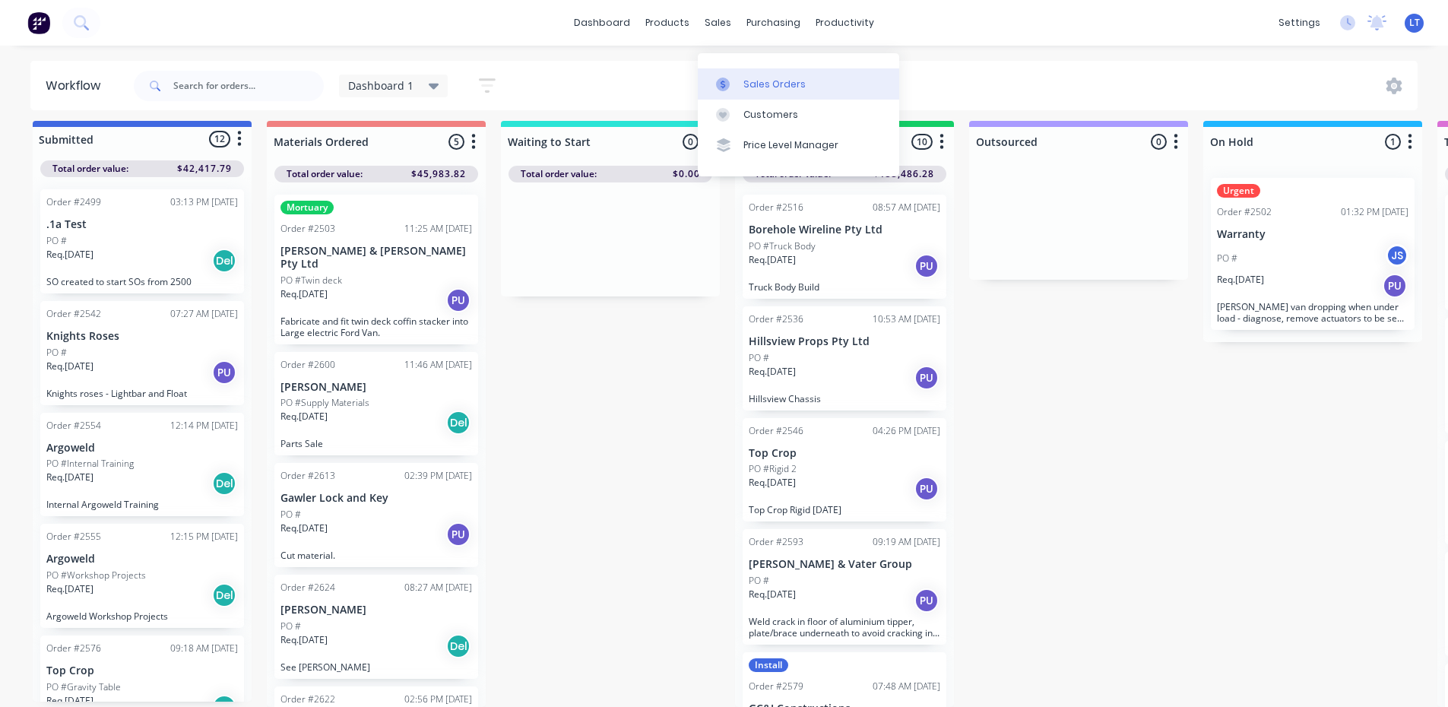
click at [745, 78] on div "Sales Orders" at bounding box center [775, 85] width 62 height 14
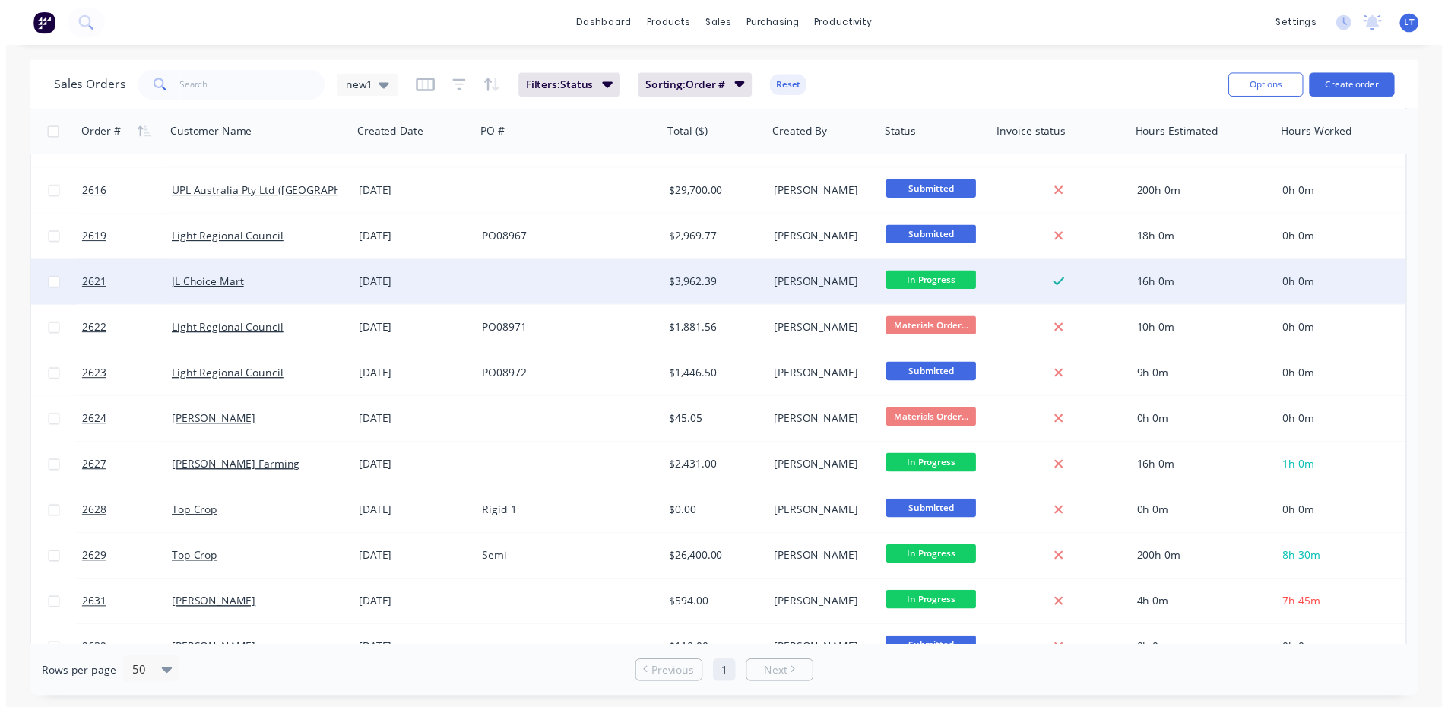
scroll to position [940, 0]
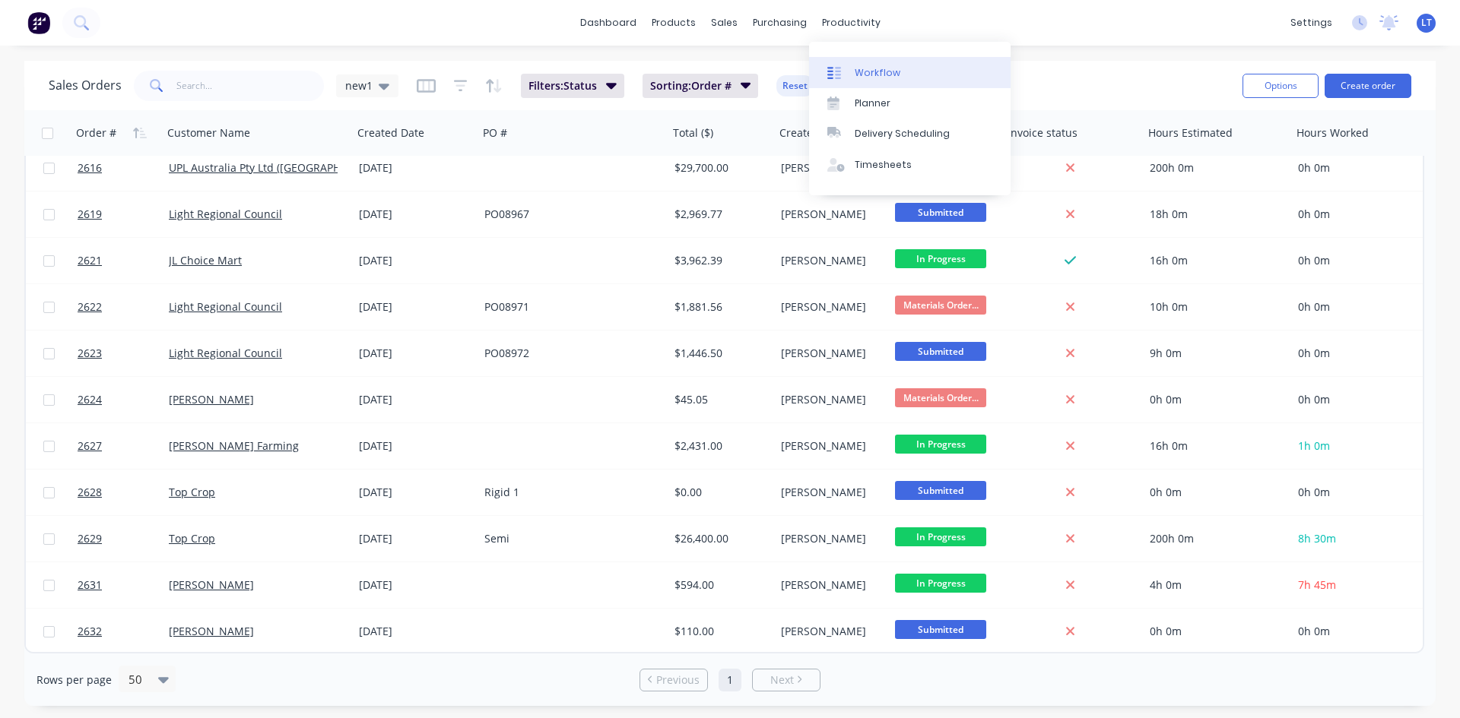
click at [870, 77] on div "Workflow" at bounding box center [878, 73] width 46 height 14
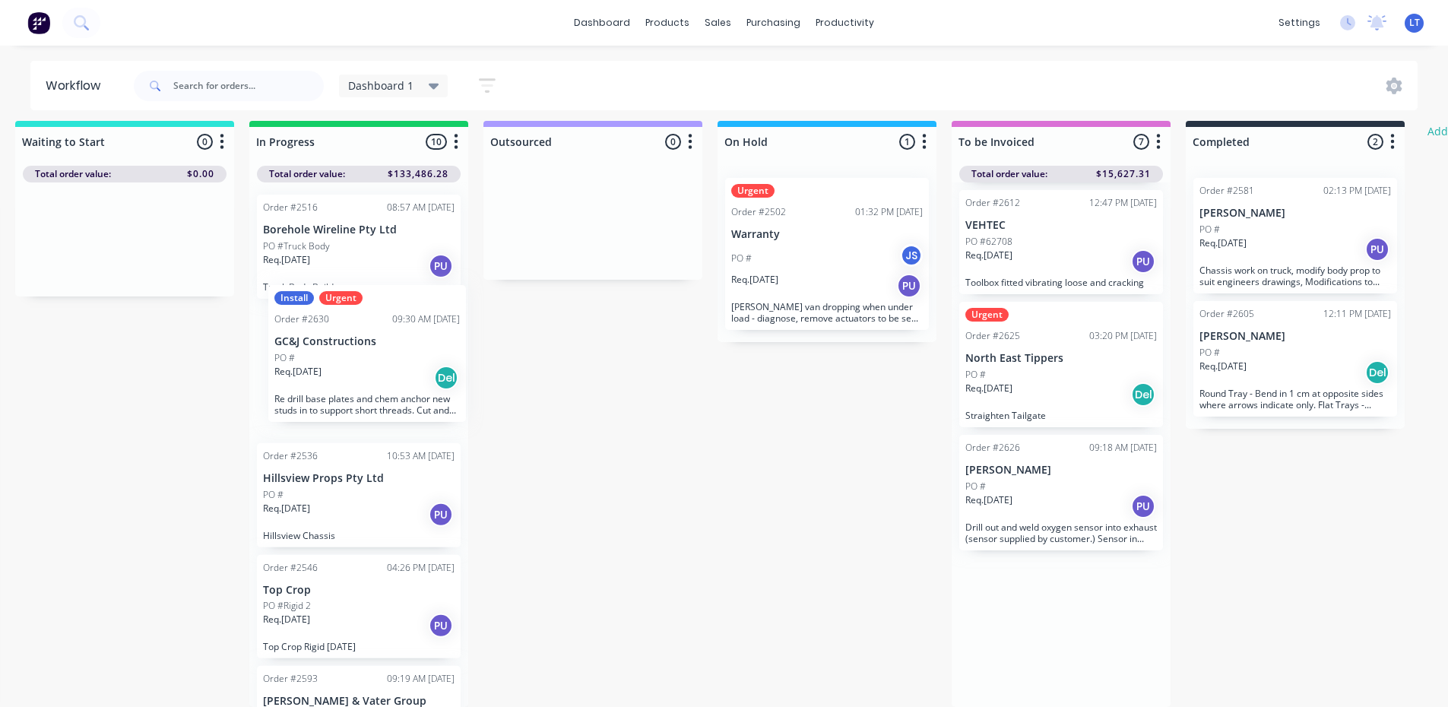
scroll to position [11, 479]
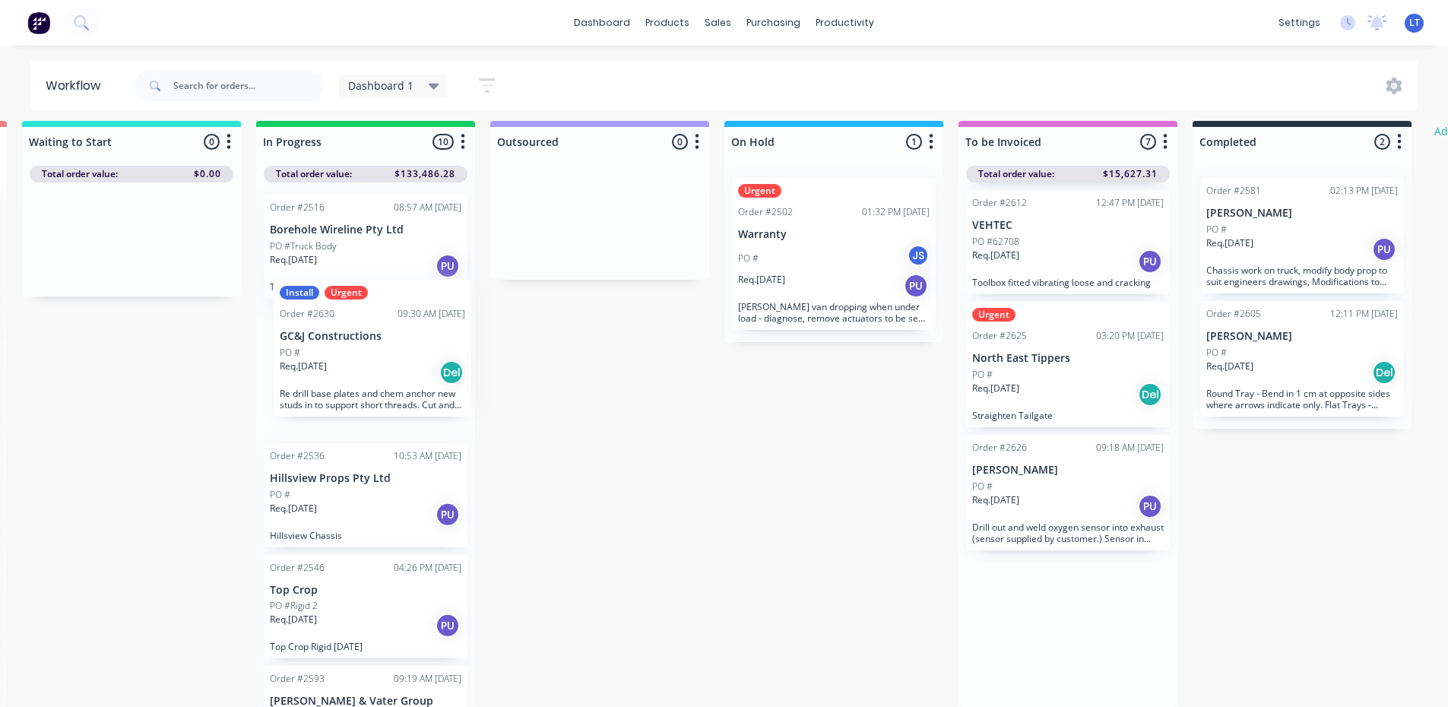
drag, startPoint x: 865, startPoint y: 660, endPoint x: 366, endPoint y: 362, distance: 581.0
click at [366, 362] on div "Submitted 12 Status colour #4169E1 hex #4169E1 Save Cancel Summaries Total orde…" at bounding box center [777, 414] width 2535 height 586
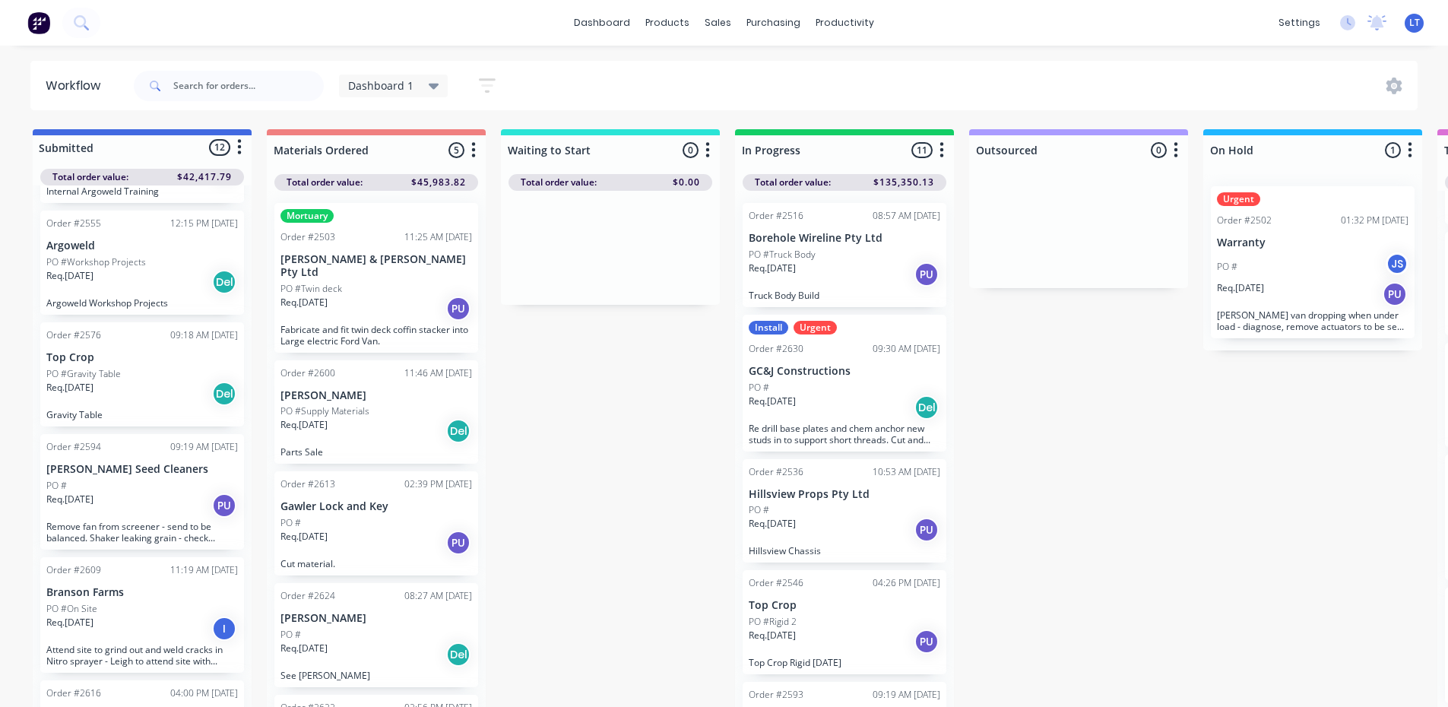
scroll to position [0, 0]
